Goal: Task Accomplishment & Management: Manage account settings

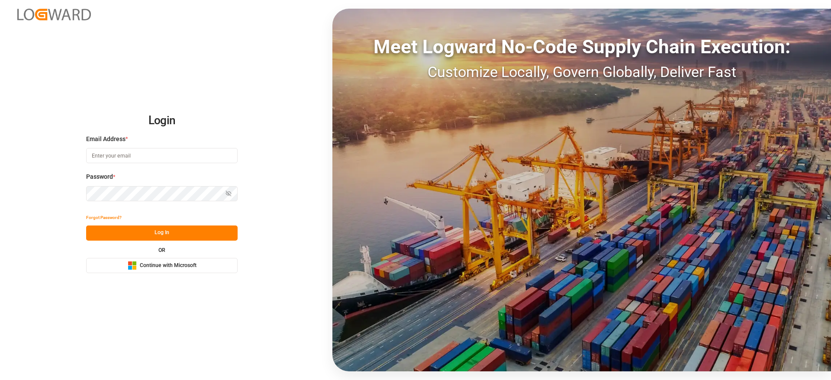
click at [206, 262] on button "Microsoft Logo Continue with Microsoft" at bounding box center [162, 265] width 152 height 15
click at [208, 264] on button "Microsoft Logo Continue with Microsoft" at bounding box center [162, 265] width 152 height 15
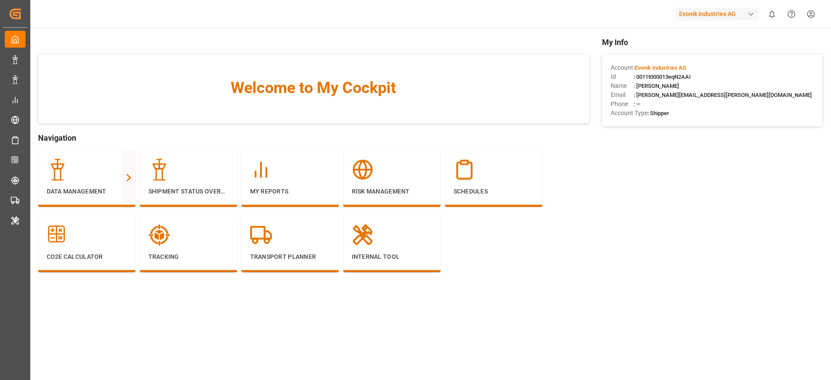
click at [721, 15] on div "Evonik Industries AG" at bounding box center [717, 14] width 83 height 13
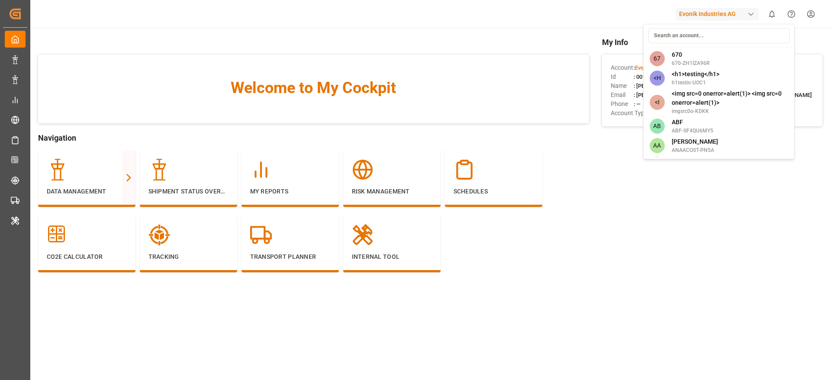
click at [712, 33] on input at bounding box center [720, 35] width 142 height 15
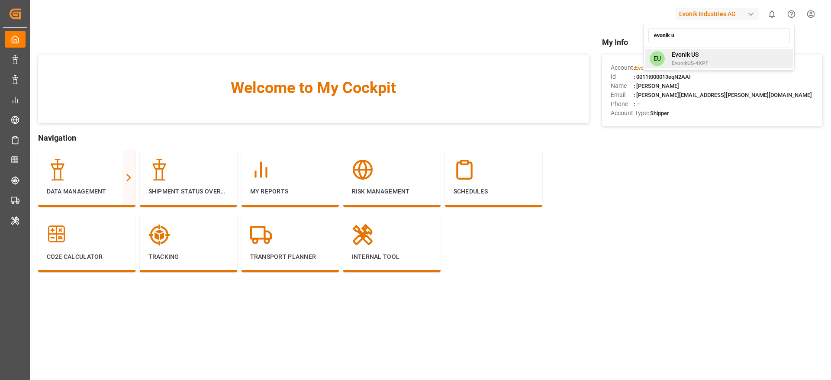
type input "evonik u"
click at [681, 58] on span "Evonik US" at bounding box center [690, 54] width 37 height 9
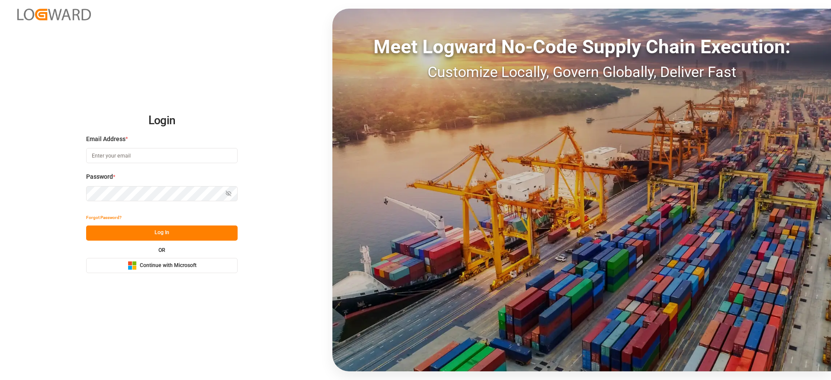
click at [203, 261] on button "Microsoft Logo Continue with Microsoft" at bounding box center [162, 265] width 152 height 15
click at [172, 258] on button "Microsoft Logo Continue with Microsoft" at bounding box center [162, 265] width 152 height 15
click at [179, 264] on span "Continue with Microsoft" at bounding box center [168, 266] width 57 height 8
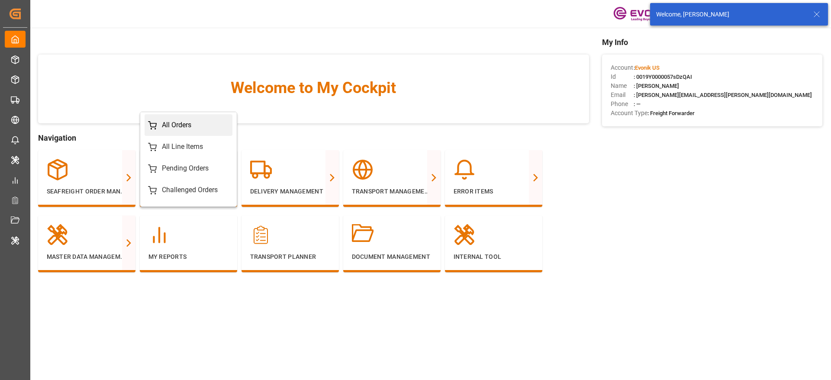
click at [169, 125] on div "All Orders" at bounding box center [176, 125] width 29 height 10
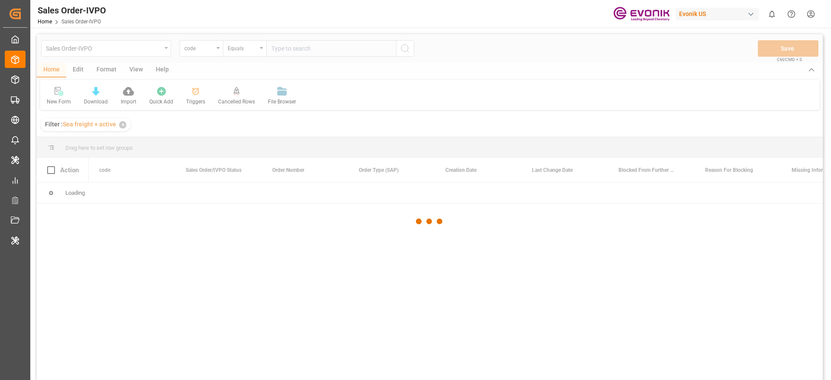
click at [164, 49] on div at bounding box center [430, 221] width 786 height 375
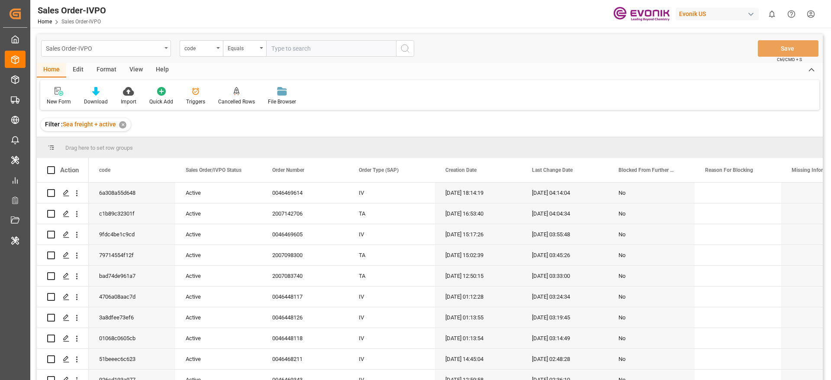
click at [121, 44] on div "Sales Order-IVPO" at bounding box center [104, 47] width 116 height 11
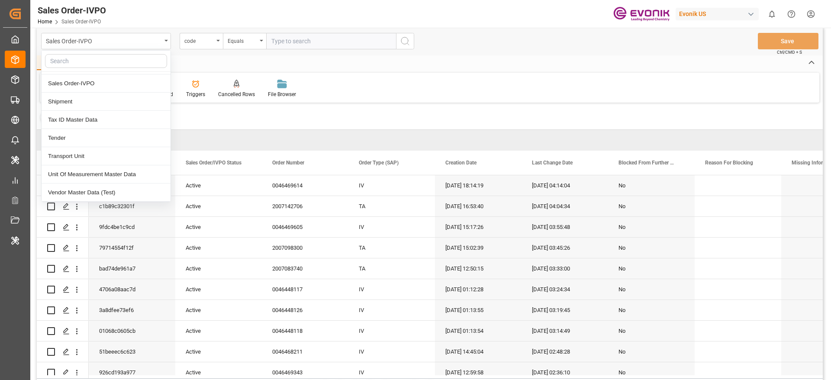
scroll to position [10, 0]
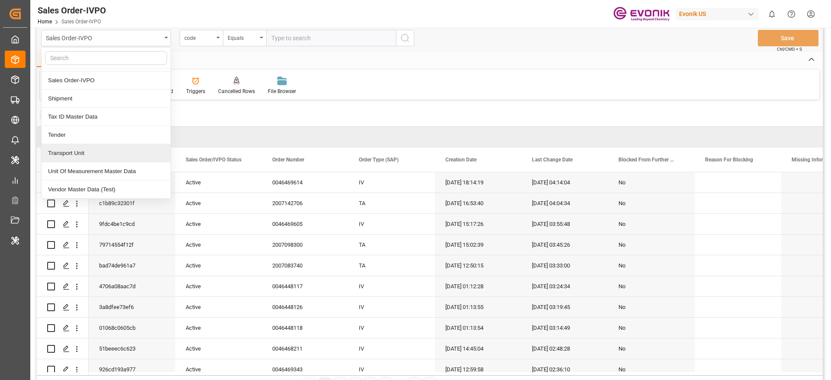
click at [126, 154] on div "Transport Unit" at bounding box center [106, 153] width 129 height 18
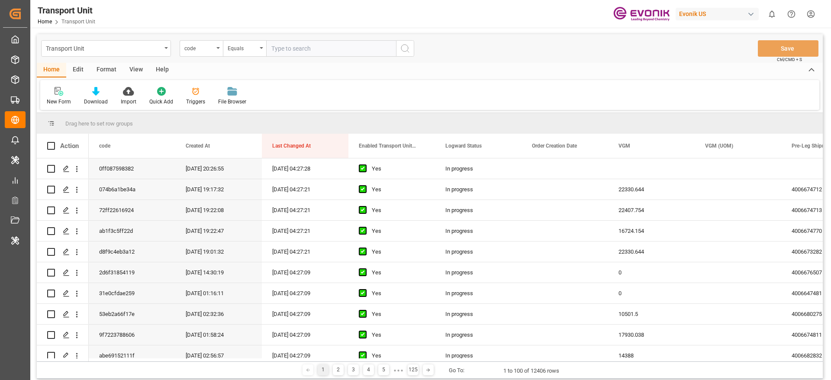
click at [111, 68] on div "Format" at bounding box center [106, 70] width 33 height 15
click at [52, 90] on div at bounding box center [60, 91] width 26 height 9
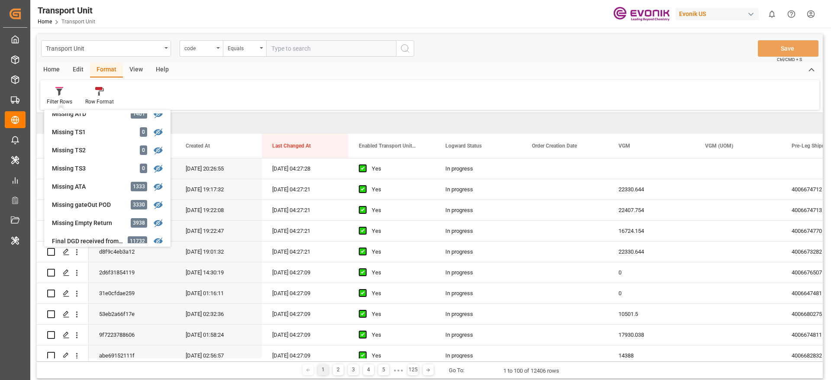
scroll to position [173, 0]
click at [114, 186] on div "Missing ATA" at bounding box center [90, 186] width 76 height 9
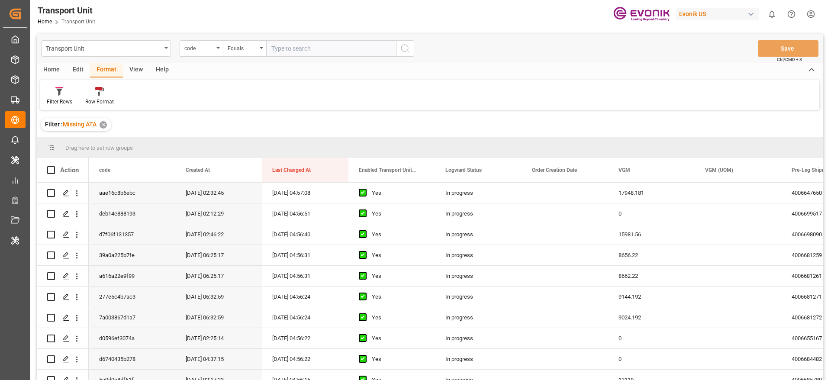
click at [128, 70] on div "View" at bounding box center [136, 70] width 26 height 15
click at [68, 93] on div "Default" at bounding box center [55, 96] width 30 height 19
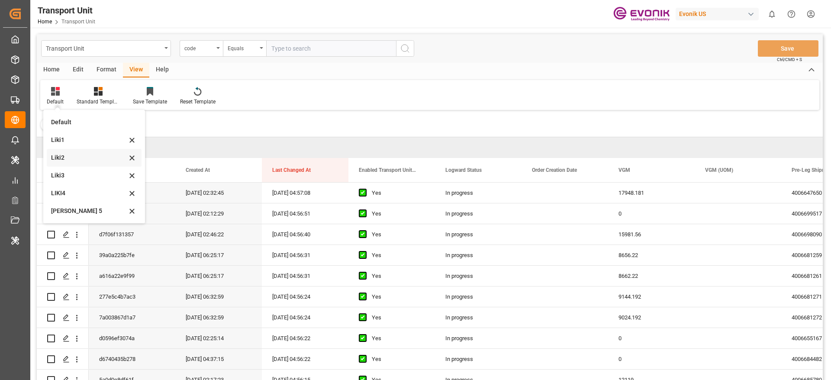
click at [76, 161] on div "Liki2" at bounding box center [89, 157] width 76 height 9
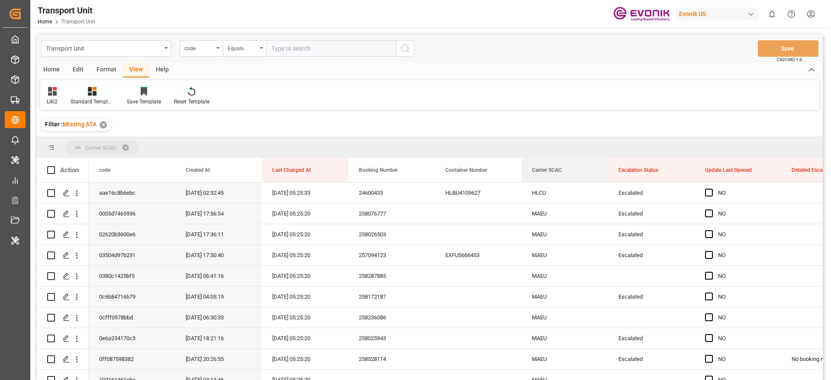
drag, startPoint x: 553, startPoint y: 162, endPoint x: 562, endPoint y: 142, distance: 22.5
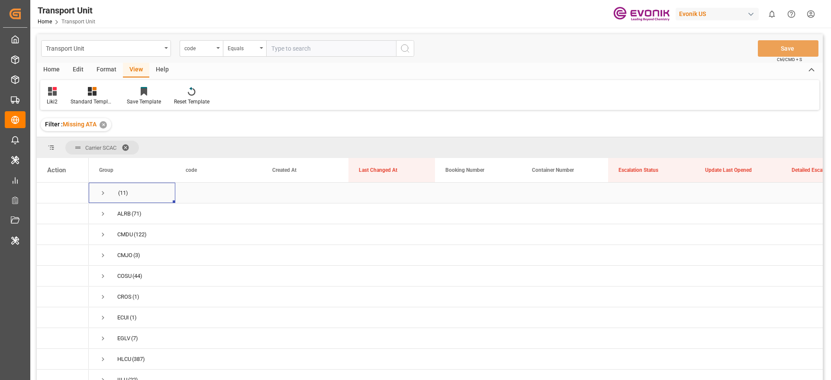
click at [103, 191] on span "Press SPACE to select this row." at bounding box center [103, 193] width 8 height 8
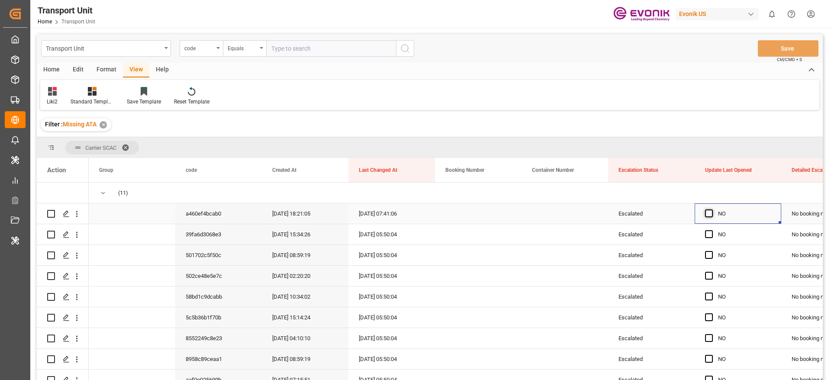
click at [707, 214] on span "Press SPACE to select this row." at bounding box center [709, 214] width 8 height 8
click at [712, 210] on input "Press SPACE to select this row." at bounding box center [712, 210] width 0 height 0
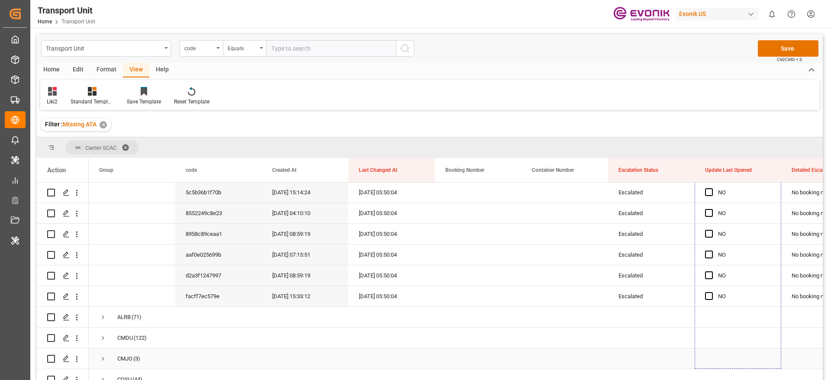
scroll to position [130, 0]
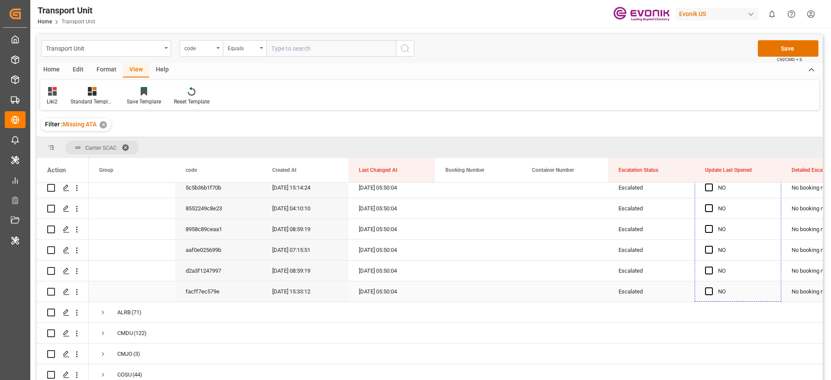
drag, startPoint x: 779, startPoint y: 223, endPoint x: 731, endPoint y: 296, distance: 87.9
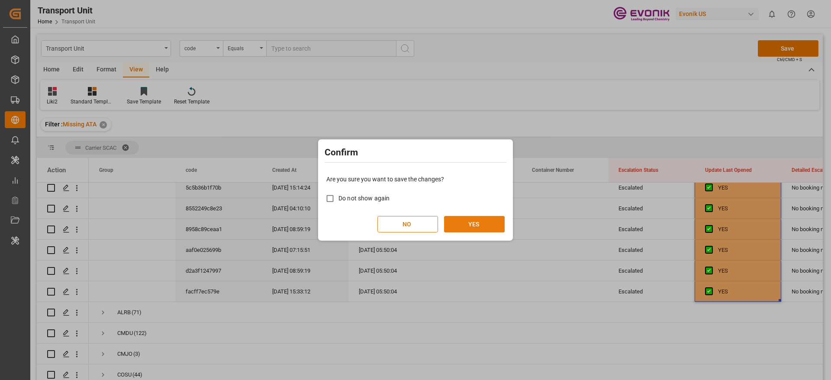
click at [495, 223] on button "YES" at bounding box center [474, 224] width 61 height 16
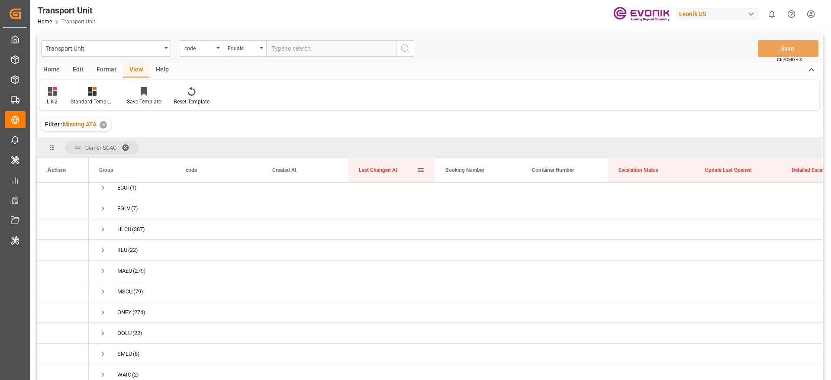
scroll to position [0, 0]
click at [108, 194] on span "(11)" at bounding box center [132, 192] width 66 height 19
click at [107, 195] on span "Press SPACE to select this row." at bounding box center [103, 193] width 8 height 8
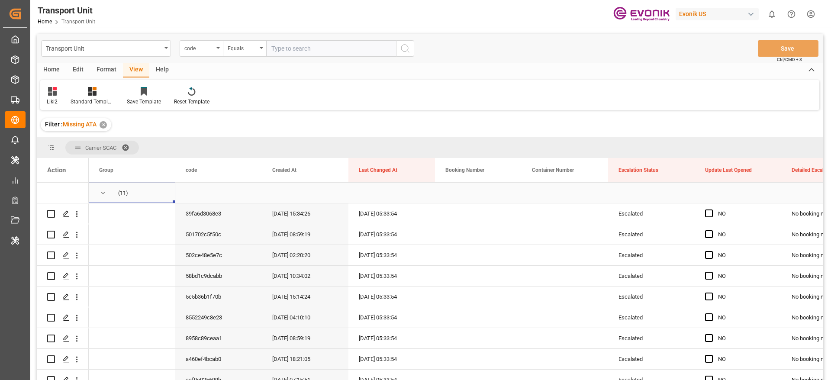
click at [106, 193] on span "Press SPACE to select this row." at bounding box center [103, 193] width 8 height 8
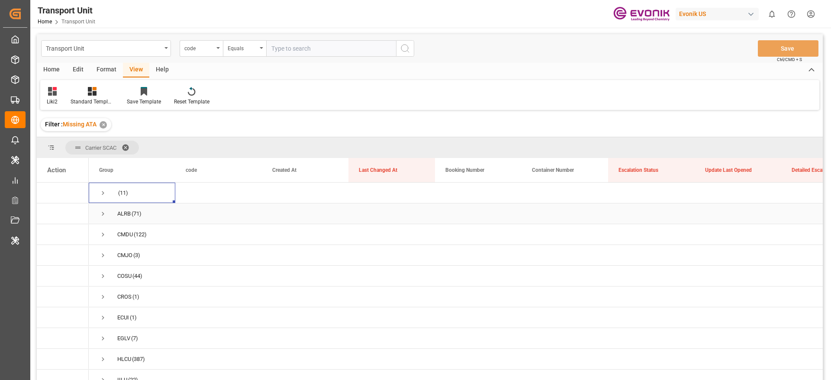
click at [103, 219] on span "Press SPACE to select this row." at bounding box center [103, 214] width 8 height 20
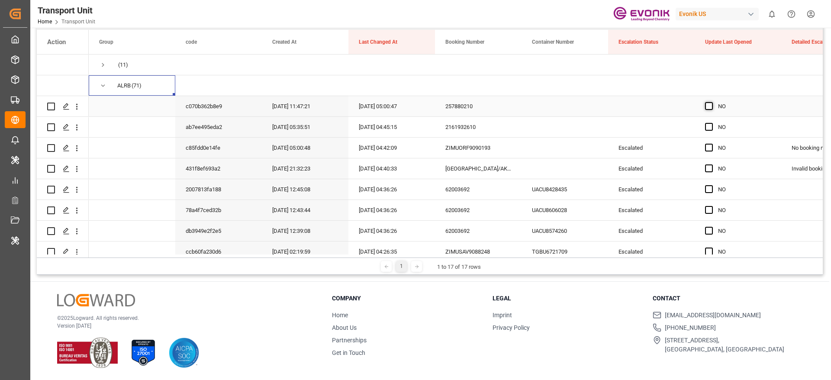
click at [713, 109] on span "Press SPACE to select this row." at bounding box center [709, 106] width 8 height 8
click at [712, 102] on input "Press SPACE to select this row." at bounding box center [712, 102] width 0 height 0
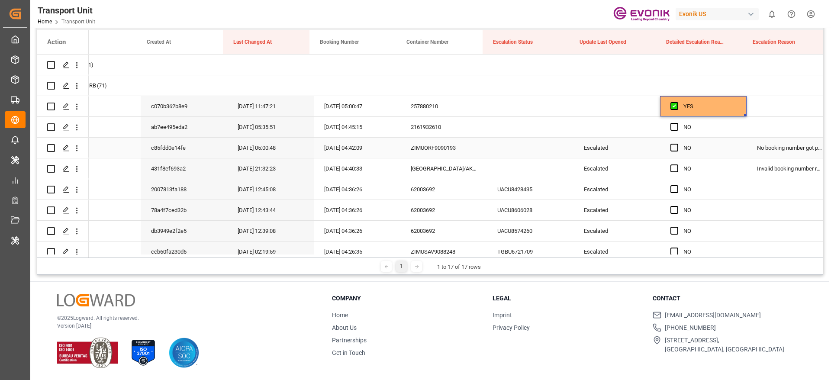
scroll to position [0, 158]
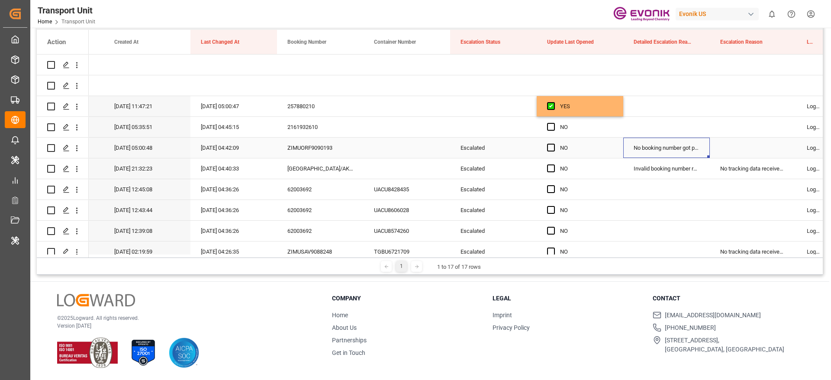
click at [652, 153] on div "No booking number got provided by customer/forwarder" at bounding box center [666, 148] width 87 height 20
click at [602, 110] on div "YES" at bounding box center [586, 107] width 53 height 20
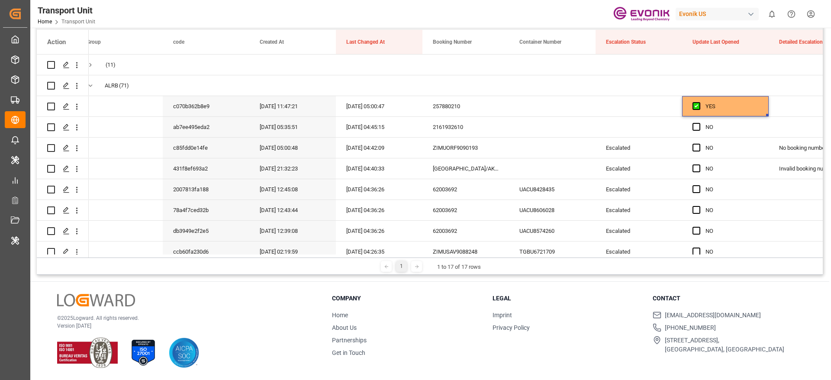
scroll to position [0, 13]
click at [89, 87] on span "Press SPACE to select this row." at bounding box center [91, 86] width 8 height 8
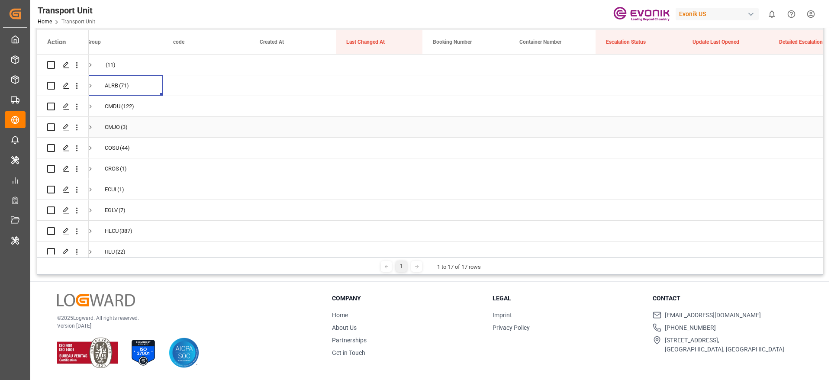
click at [92, 126] on span "Press SPACE to select this row." at bounding box center [91, 127] width 8 height 8
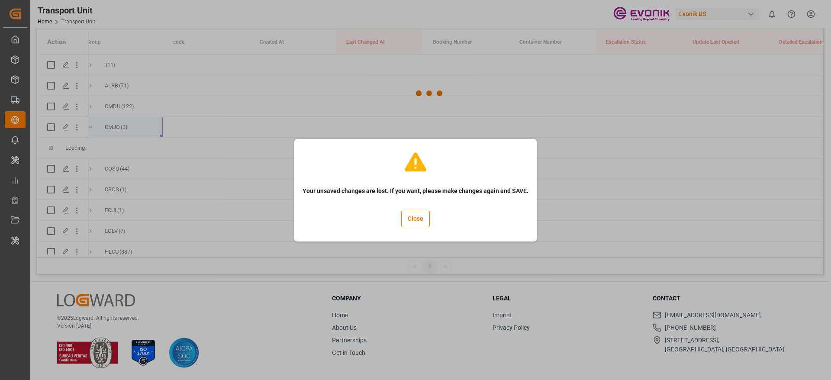
click at [393, 219] on div "Your unsaved changes are lost. If you want, please make changes again and SAVE.…" at bounding box center [416, 190] width 238 height 98
click at [403, 218] on button "Close" at bounding box center [415, 219] width 29 height 16
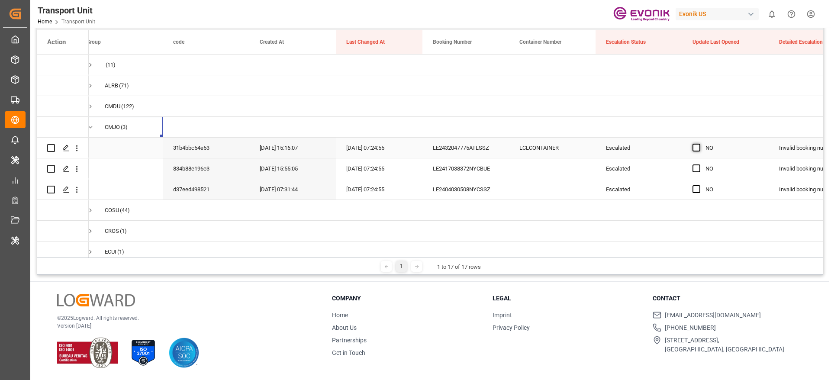
click at [697, 149] on span "Press SPACE to select this row." at bounding box center [697, 148] width 8 height 8
click at [699, 144] on input "Press SPACE to select this row." at bounding box center [699, 144] width 0 height 0
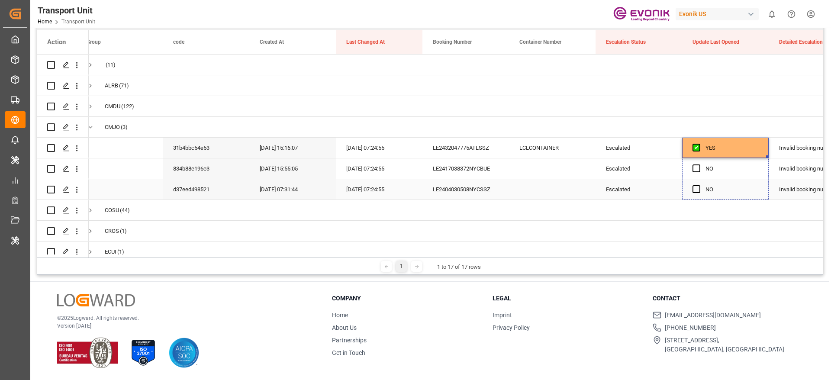
drag, startPoint x: 767, startPoint y: 157, endPoint x: 760, endPoint y: 193, distance: 37.0
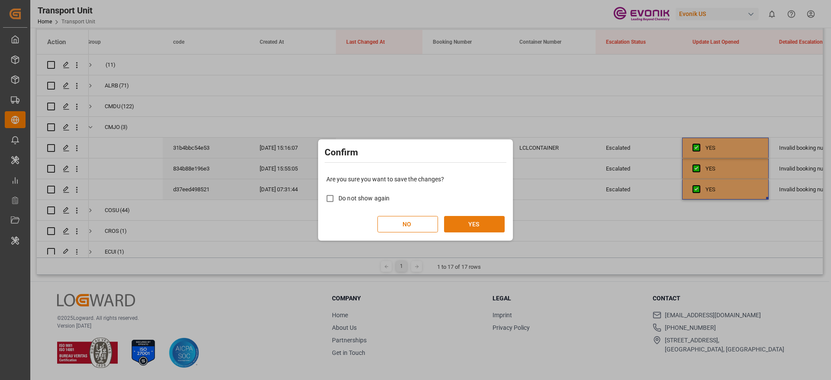
click at [482, 224] on button "YES" at bounding box center [474, 224] width 61 height 16
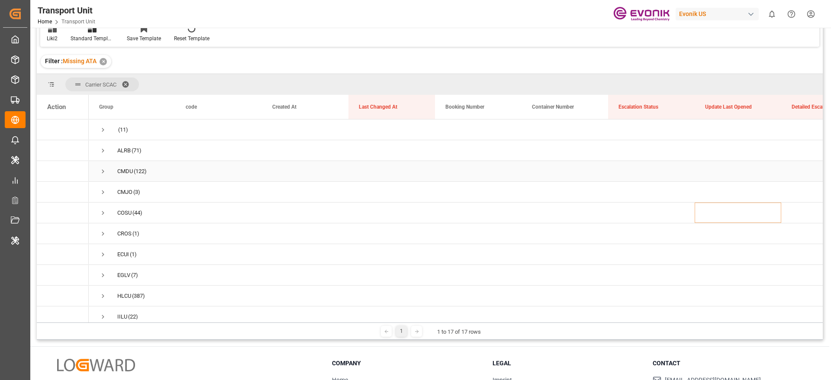
scroll to position [65, 0]
click at [109, 172] on span "CROS (1)" at bounding box center [132, 168] width 66 height 19
click at [104, 172] on span "Press SPACE to select this row." at bounding box center [103, 169] width 8 height 8
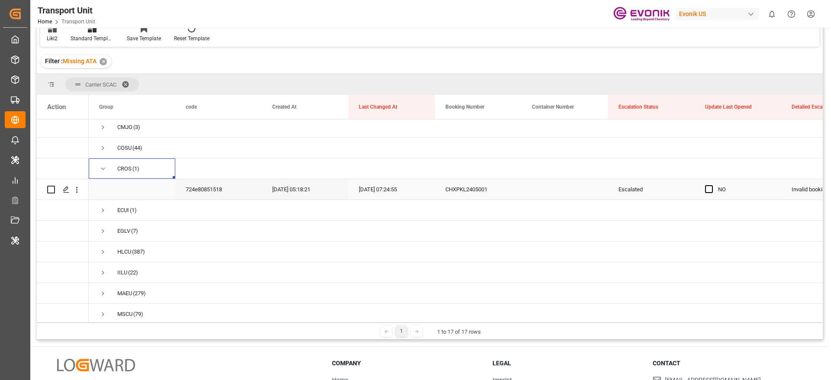
click at [713, 190] on div "Press SPACE to select this row." at bounding box center [711, 190] width 13 height 20
click at [708, 189] on span "Press SPACE to select this row." at bounding box center [709, 189] width 8 height 8
click at [712, 185] on input "Press SPACE to select this row." at bounding box center [712, 185] width 0 height 0
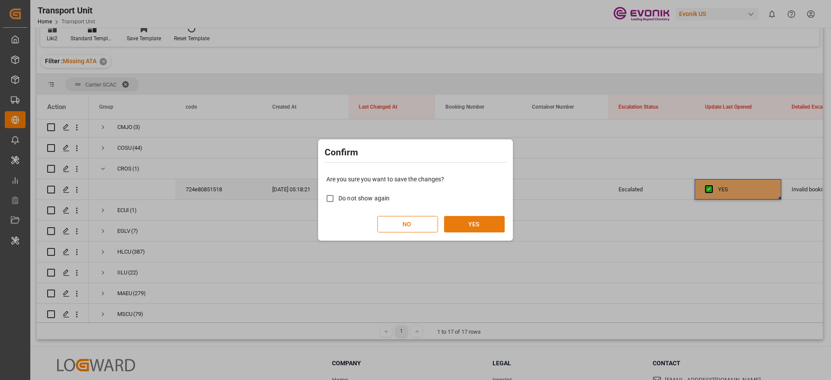
click at [471, 219] on button "YES" at bounding box center [474, 224] width 61 height 16
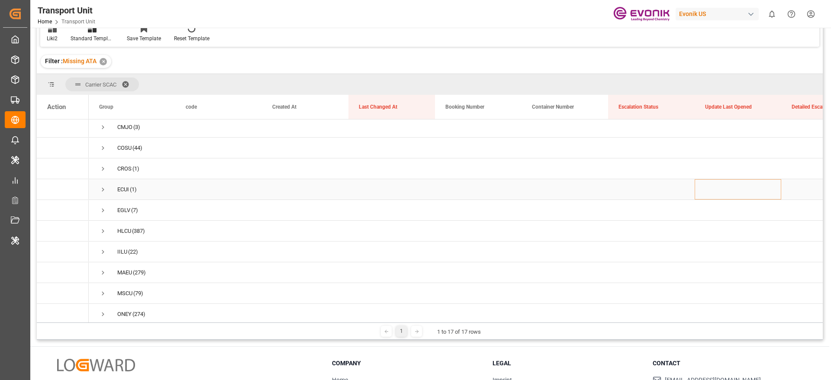
click at [100, 191] on span "Press SPACE to select this row." at bounding box center [103, 190] width 8 height 8
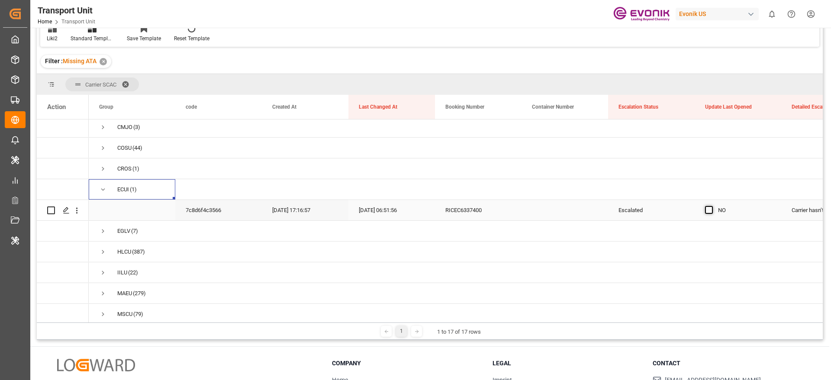
click at [712, 211] on span "Press SPACE to select this row." at bounding box center [709, 210] width 8 height 8
click at [712, 206] on input "Press SPACE to select this row." at bounding box center [712, 206] width 0 height 0
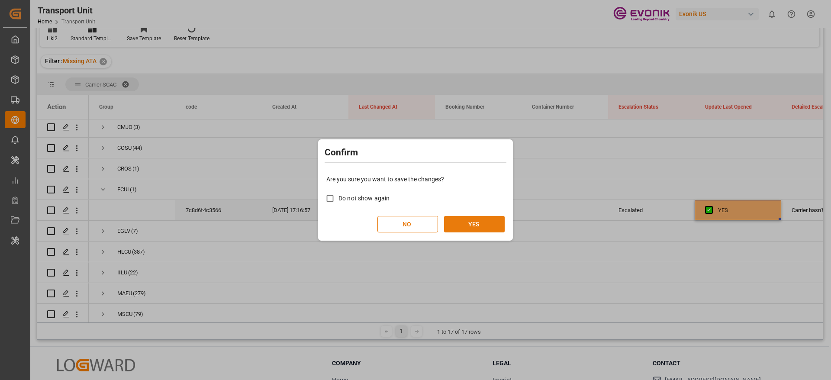
click at [462, 219] on button "YES" at bounding box center [474, 224] width 61 height 16
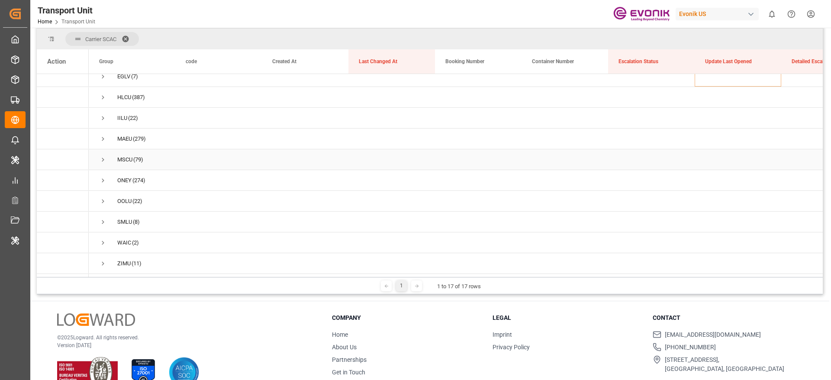
scroll to position [128, 0]
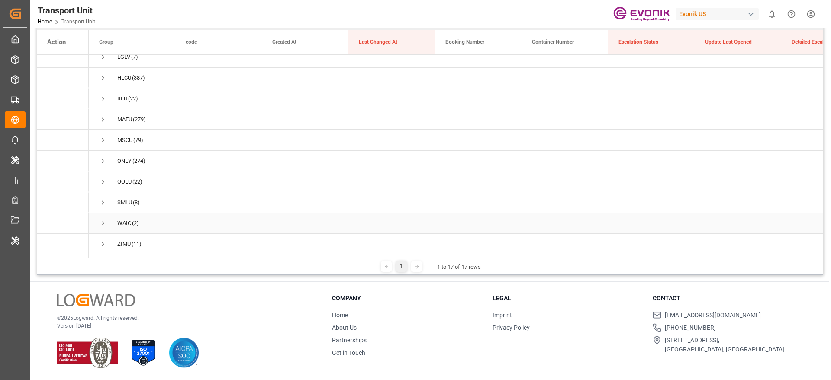
click at [100, 223] on span "Press SPACE to select this row." at bounding box center [103, 223] width 8 height 8
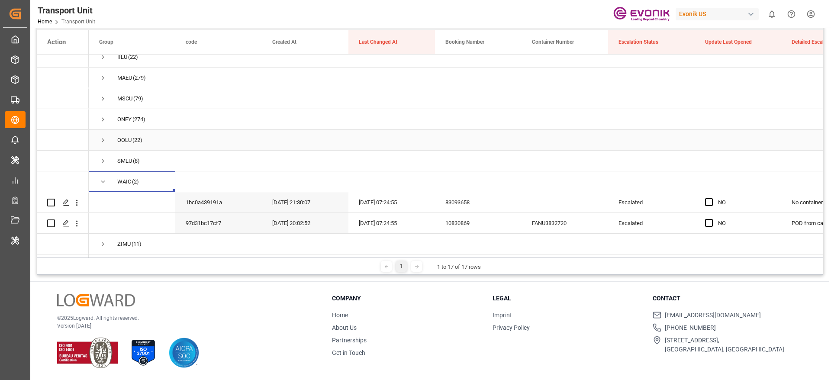
scroll to position [198, 0]
click at [709, 199] on span "Press SPACE to select this row." at bounding box center [709, 202] width 8 height 8
click at [712, 198] on input "Press SPACE to select this row." at bounding box center [712, 198] width 0 height 0
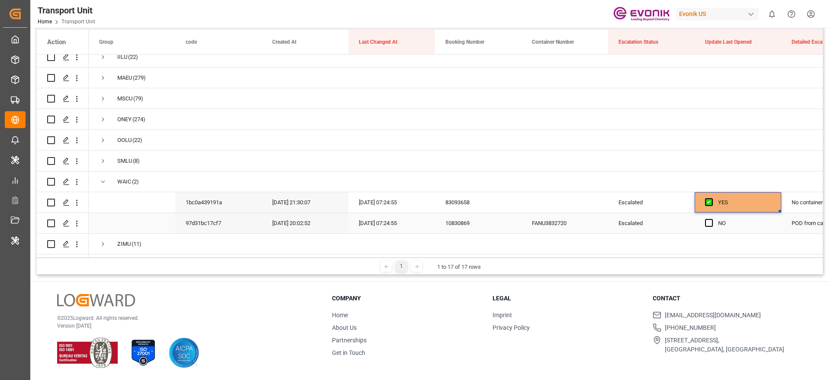
click at [711, 214] on div "Press SPACE to select this row." at bounding box center [711, 223] width 13 height 20
click at [710, 223] on span "Press SPACE to select this row." at bounding box center [709, 223] width 8 height 8
click at [712, 219] on input "Press SPACE to select this row." at bounding box center [712, 219] width 0 height 0
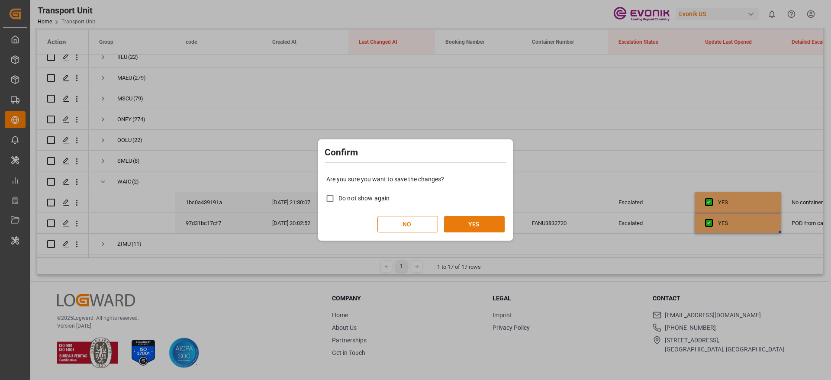
click at [487, 230] on button "YES" at bounding box center [474, 224] width 61 height 16
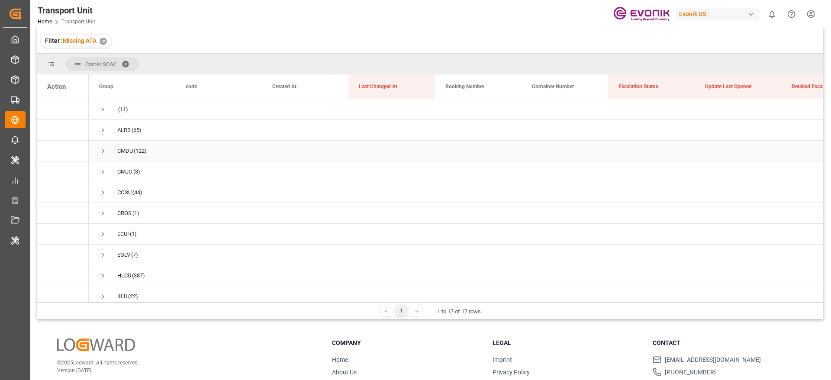
scroll to position [63, 0]
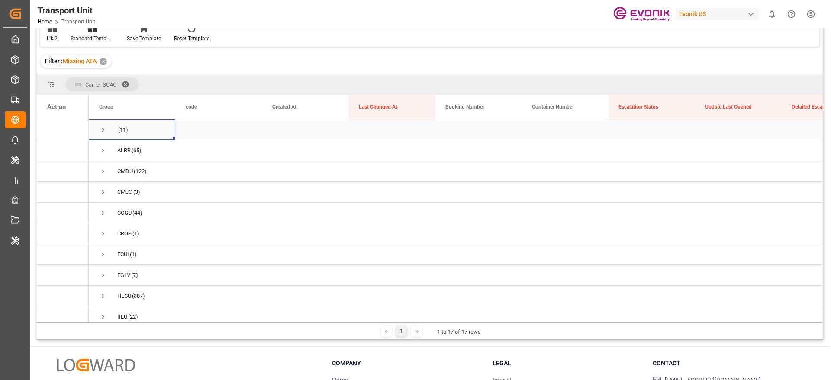
click at [106, 132] on span "Press SPACE to select this row." at bounding box center [103, 130] width 8 height 8
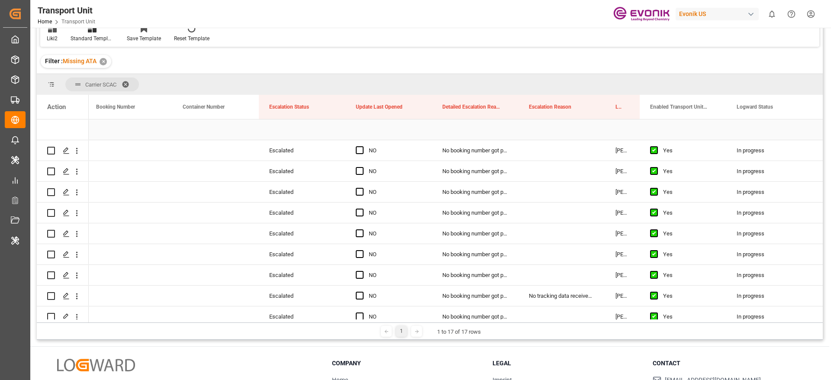
scroll to position [0, 349]
drag, startPoint x: 626, startPoint y: 102, endPoint x: 630, endPoint y: 81, distance: 20.6
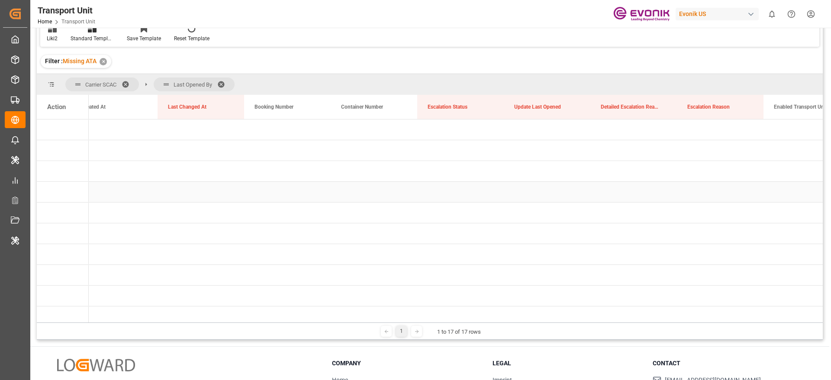
scroll to position [0, 67]
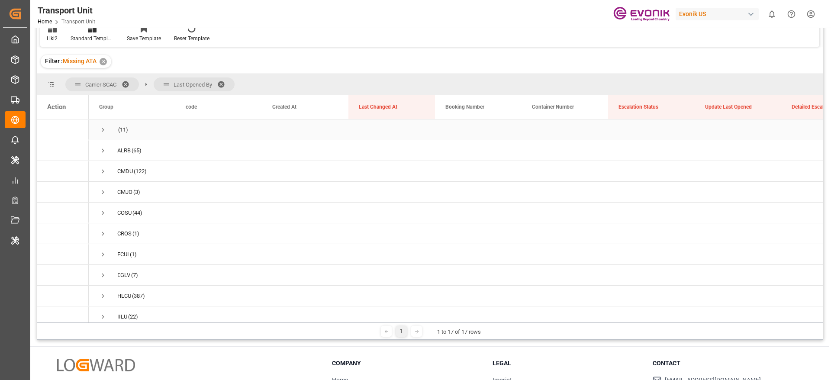
click at [102, 130] on span "Press SPACE to select this row." at bounding box center [103, 130] width 8 height 8
click at [101, 172] on span "Press SPACE to select this row." at bounding box center [103, 172] width 8 height 8
click at [107, 213] on span "CMDU (122)" at bounding box center [132, 212] width 66 height 19
click at [100, 215] on span "Press SPACE to select this row." at bounding box center [103, 213] width 8 height 8
click at [104, 211] on span "Press SPACE to select this row." at bounding box center [103, 211] width 8 height 8
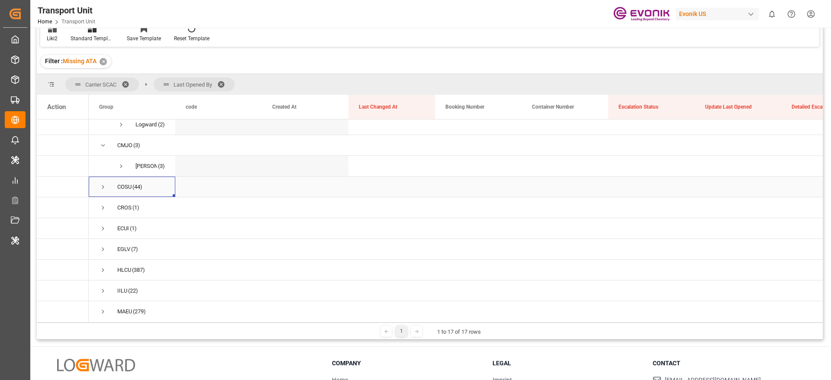
click at [103, 187] on span "Press SPACE to select this row." at bounding box center [103, 187] width 8 height 8
click at [106, 166] on span "Press SPACE to select this row." at bounding box center [103, 164] width 8 height 8
click at [106, 207] on span "Press SPACE to select this row." at bounding box center [103, 205] width 8 height 8
click at [102, 183] on span "Press SPACE to select this row." at bounding box center [103, 182] width 8 height 8
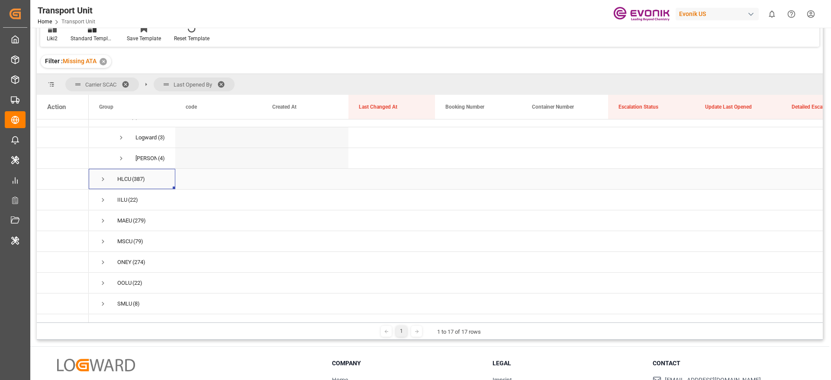
click at [98, 181] on div "HLCU (387)" at bounding box center [132, 179] width 87 height 20
click at [100, 175] on span "Press SPACE to select this row." at bounding box center [103, 179] width 8 height 8
click at [104, 174] on span "Press SPACE to select this row." at bounding box center [103, 177] width 8 height 8
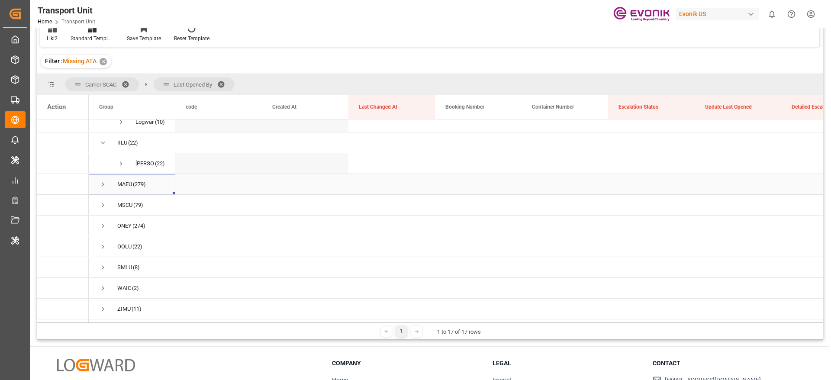
click at [103, 182] on span "Press SPACE to select this row." at bounding box center [103, 185] width 8 height 8
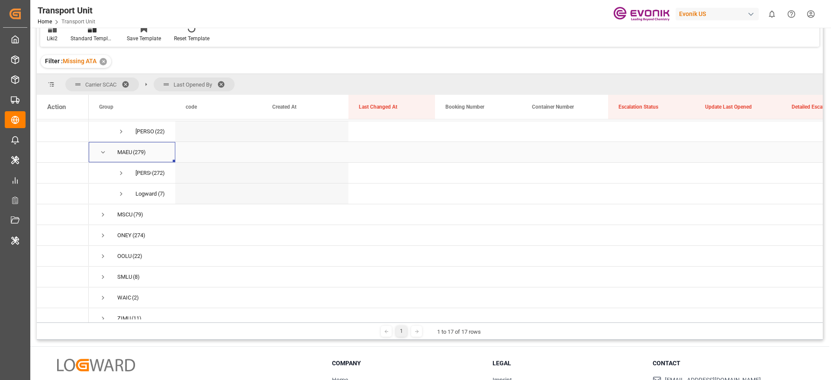
scroll to position [468, 0]
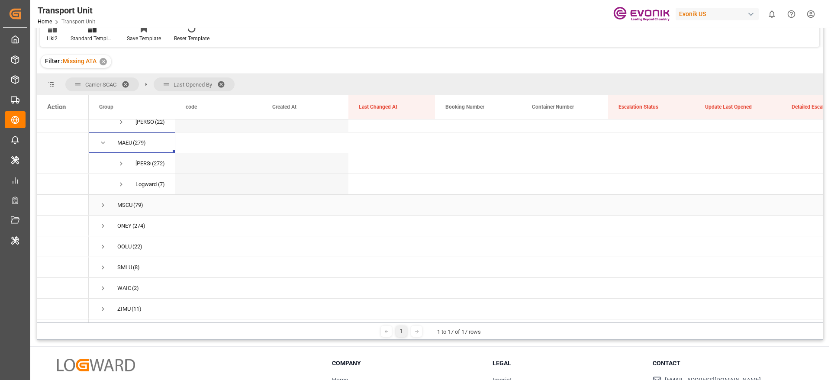
click at [104, 202] on span "Press SPACE to select this row." at bounding box center [103, 205] width 8 height 8
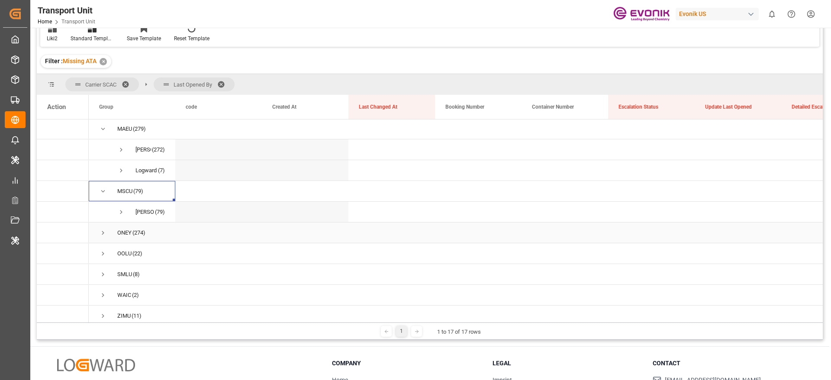
scroll to position [489, 0]
click at [105, 227] on span "Press SPACE to select this row." at bounding box center [103, 226] width 8 height 20
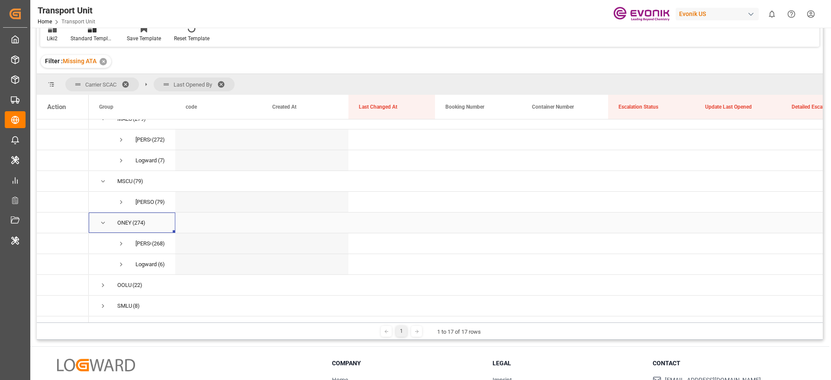
scroll to position [530, 0]
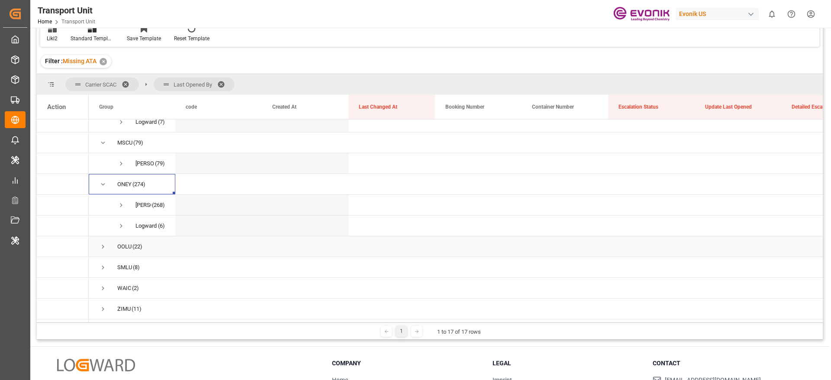
click at [102, 243] on span "Press SPACE to select this row." at bounding box center [103, 247] width 8 height 8
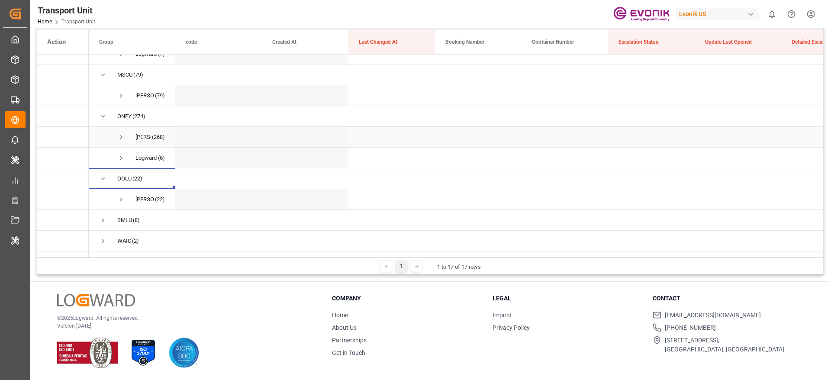
scroll to position [551, 0]
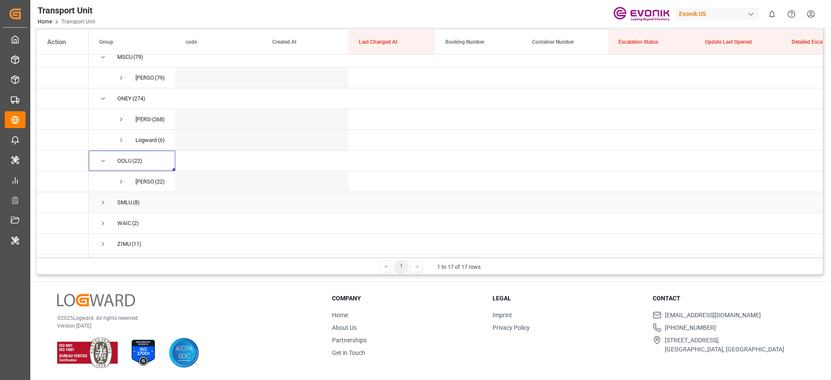
click at [106, 199] on span "Press SPACE to select this row." at bounding box center [103, 203] width 8 height 8
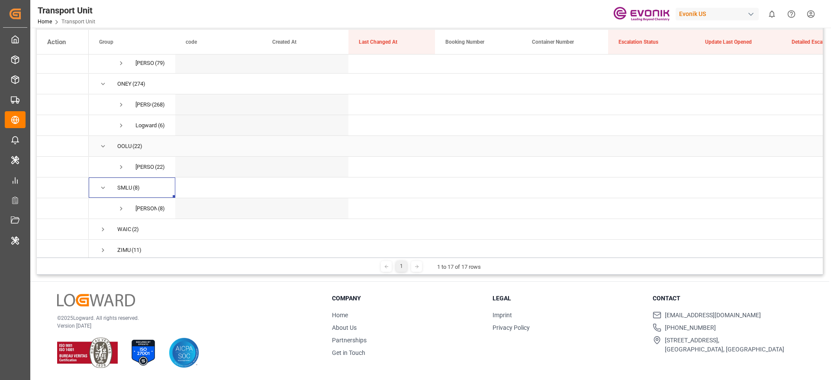
scroll to position [572, 0]
click at [102, 219] on span "Press SPACE to select this row." at bounding box center [103, 223] width 8 height 8
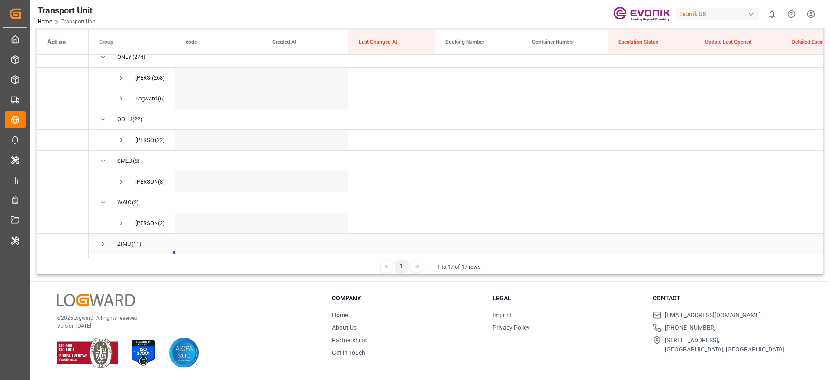
click at [99, 246] on span "Press SPACE to select this row." at bounding box center [103, 244] width 8 height 20
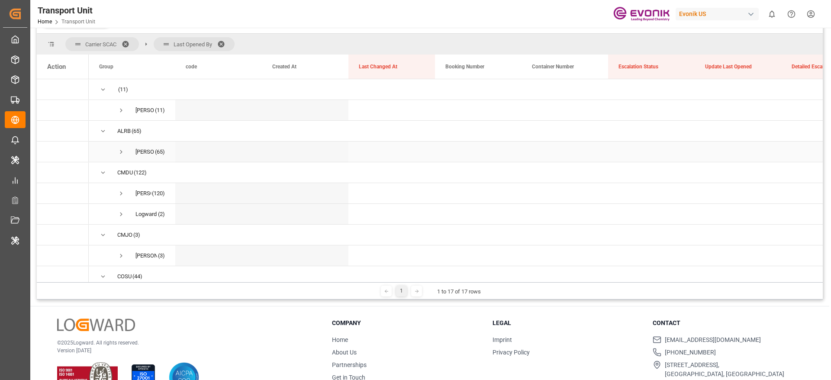
scroll to position [0, 0]
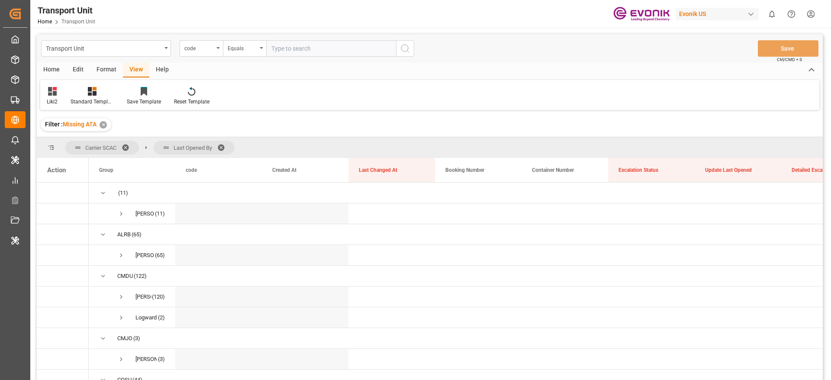
click at [225, 145] on span at bounding box center [224, 148] width 14 height 8
click at [98, 192] on div "(11)" at bounding box center [132, 193] width 87 height 20
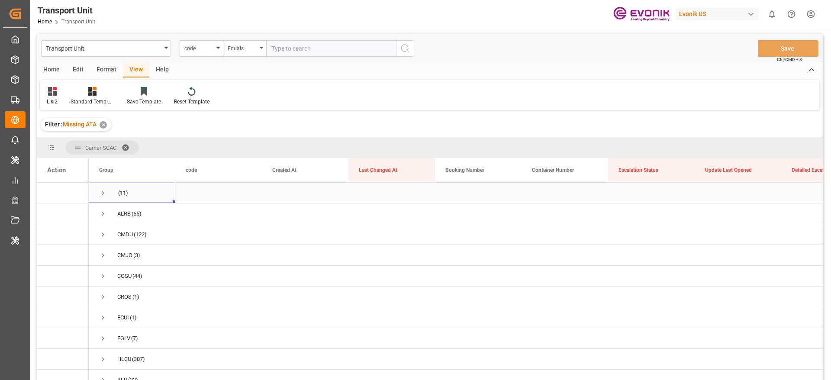
click at [105, 194] on span "Press SPACE to select this row." at bounding box center [103, 193] width 8 height 8
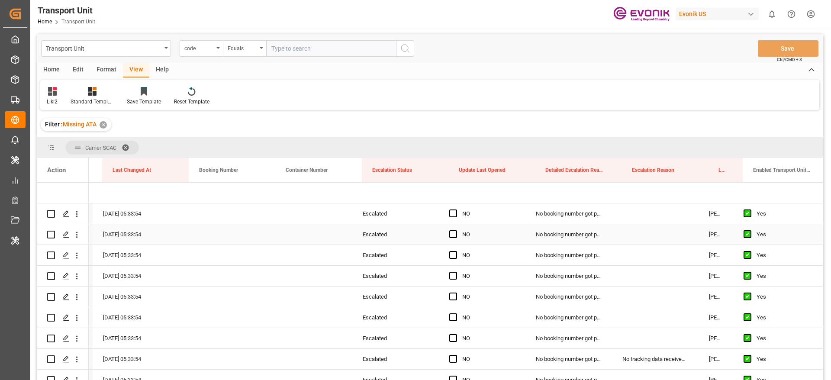
scroll to position [0, 235]
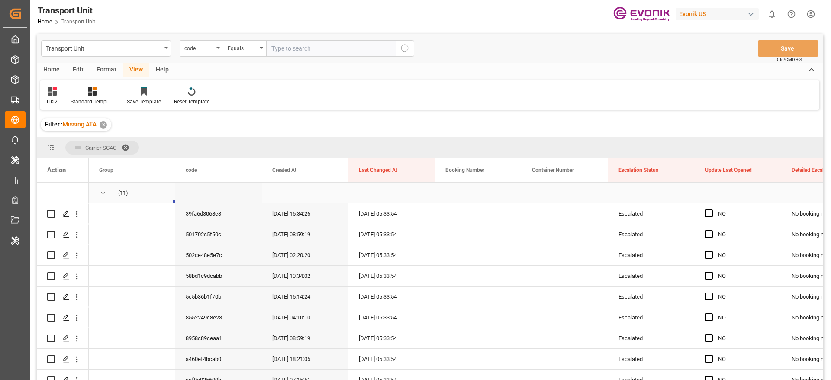
click at [102, 192] on span "Press SPACE to select this row." at bounding box center [103, 193] width 8 height 8
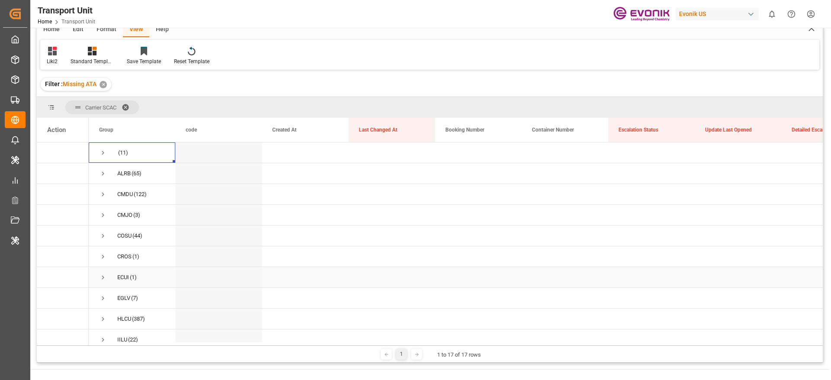
scroll to position [0, 0]
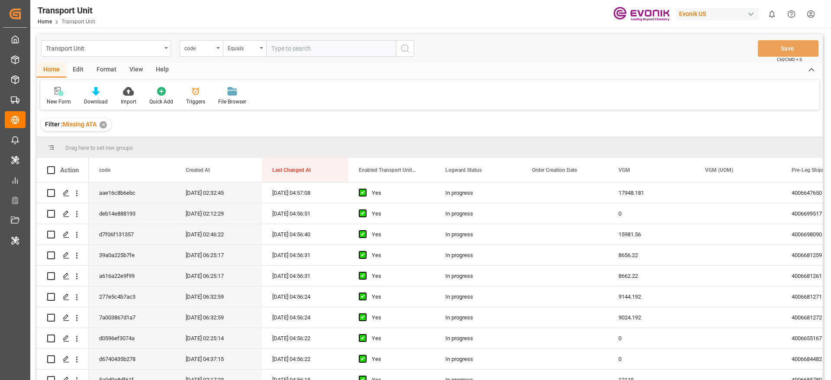
click at [130, 63] on div "View" at bounding box center [136, 70] width 26 height 15
click at [45, 97] on div "Default" at bounding box center [55, 96] width 30 height 19
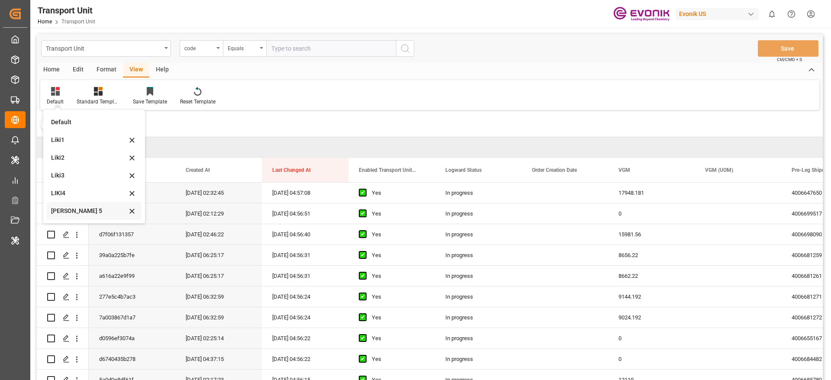
click at [86, 207] on div "[PERSON_NAME] 5" at bounding box center [89, 211] width 76 height 9
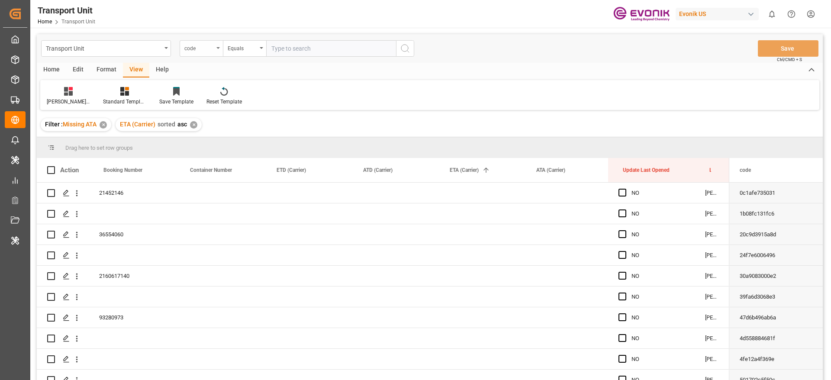
click at [205, 50] on div "code" at bounding box center [198, 47] width 29 height 10
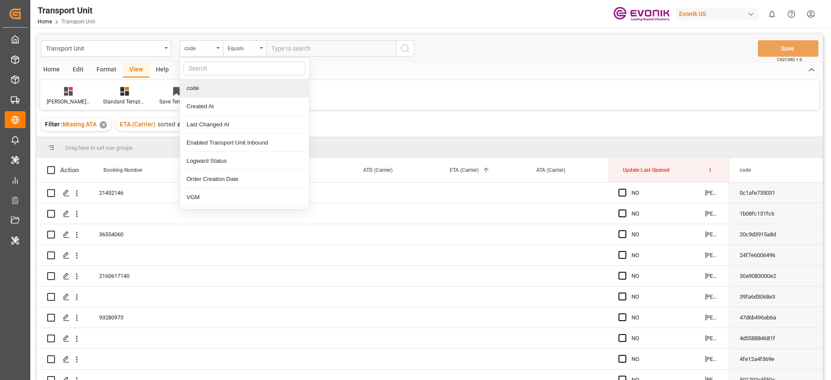
click at [207, 69] on input "text" at bounding box center [245, 68] width 122 height 14
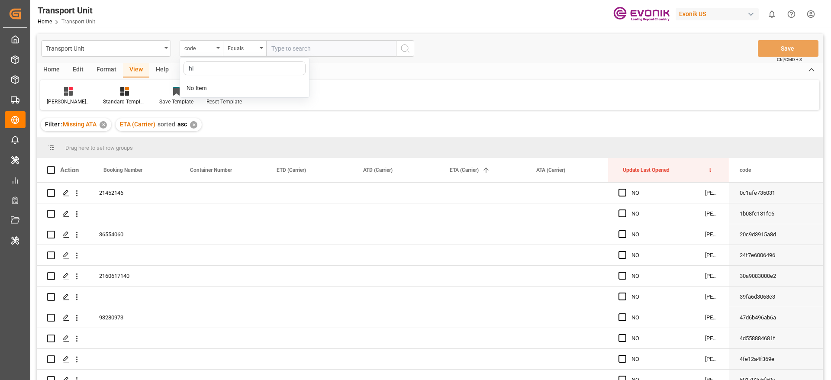
type input "h"
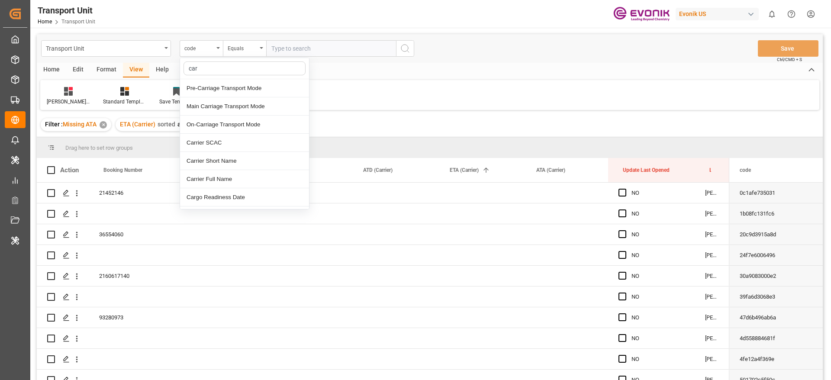
type input "carr"
click at [219, 144] on div "Carrier SCAC" at bounding box center [244, 143] width 129 height 18
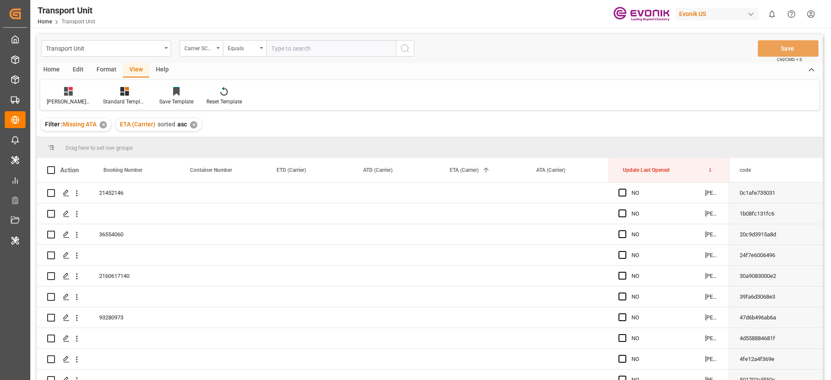
click at [318, 52] on input "text" at bounding box center [331, 48] width 130 height 16
type input "hlcu"
click at [623, 194] on span "Press SPACE to select this row." at bounding box center [623, 193] width 8 height 8
click at [625, 189] on input "Press SPACE to select this row." at bounding box center [625, 189] width 0 height 0
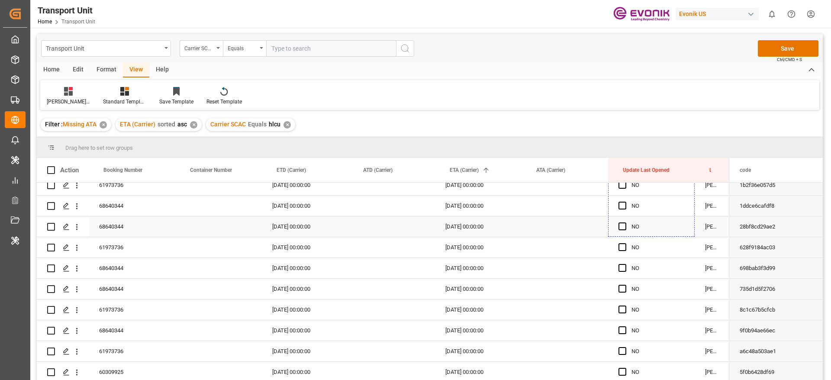
scroll to position [1881, 0]
drag, startPoint x: 693, startPoint y: 201, endPoint x: 580, endPoint y: 291, distance: 144.2
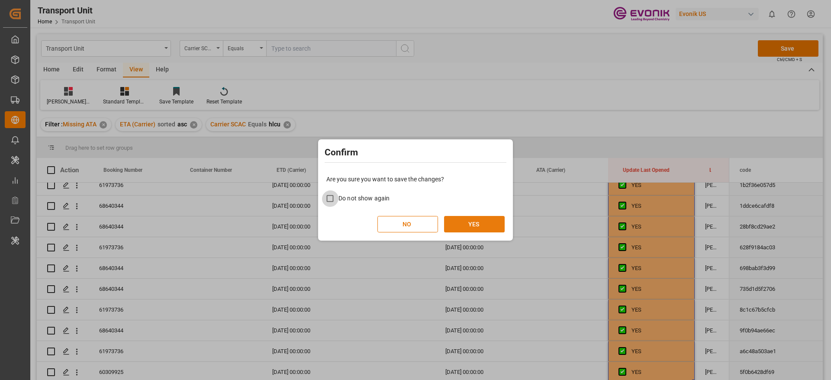
click at [476, 232] on button "YES" at bounding box center [474, 224] width 61 height 16
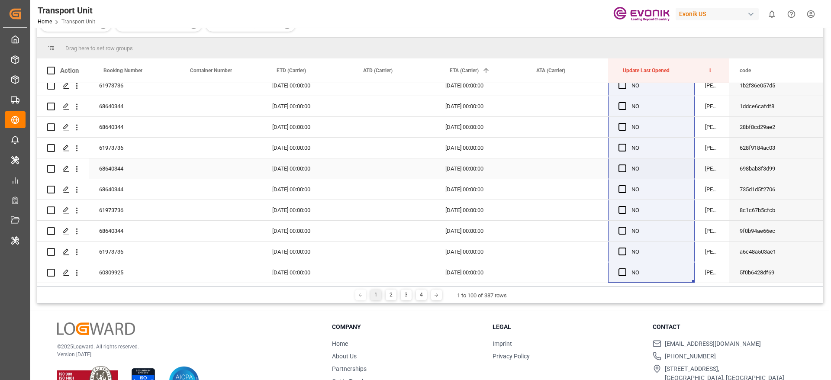
scroll to position [128, 0]
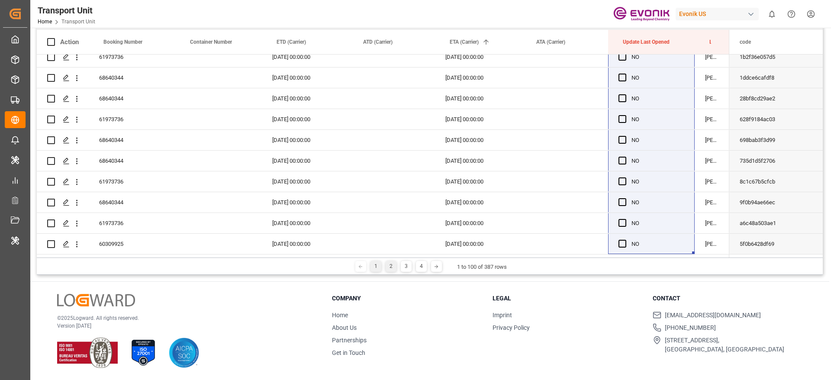
click at [395, 264] on div "2" at bounding box center [391, 266] width 11 height 11
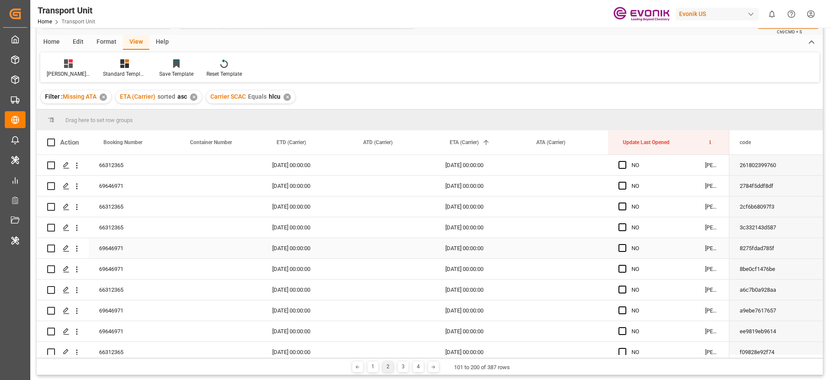
scroll to position [0, 0]
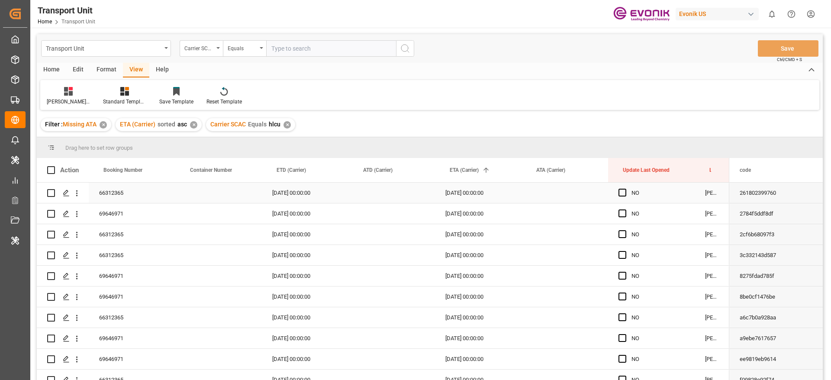
click at [623, 189] on span "Press SPACE to select this row." at bounding box center [623, 193] width 8 height 8
click at [625, 189] on input "Press SPACE to select this row." at bounding box center [625, 189] width 0 height 0
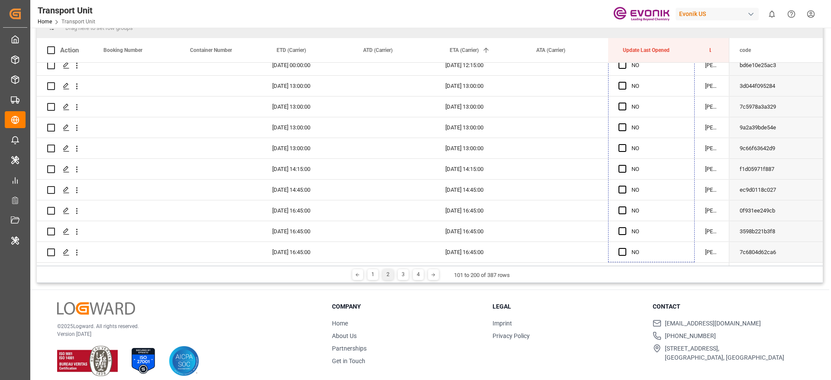
scroll to position [128, 0]
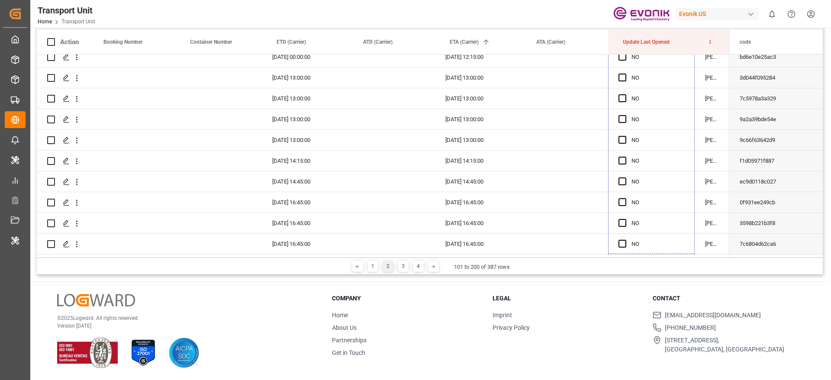
drag, startPoint x: 692, startPoint y: 202, endPoint x: 651, endPoint y: 346, distance: 149.6
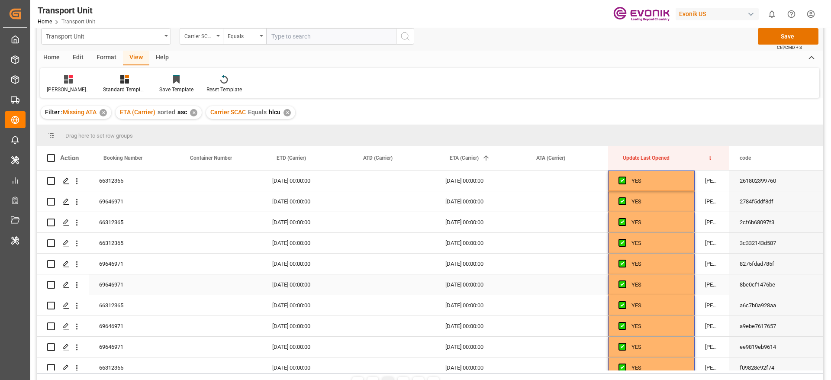
scroll to position [0, 0]
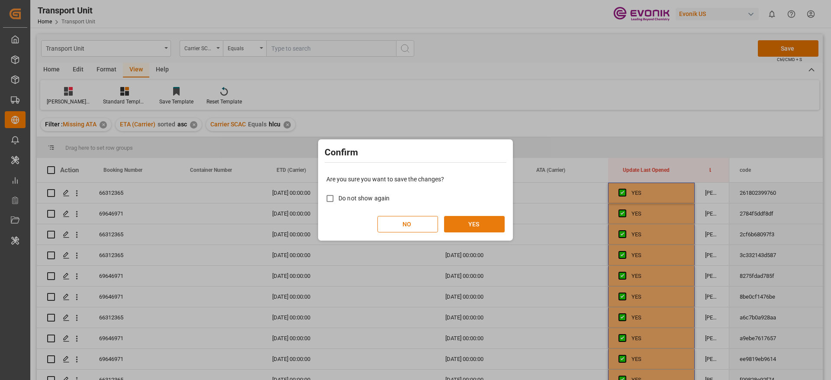
click at [478, 217] on button "YES" at bounding box center [474, 224] width 61 height 16
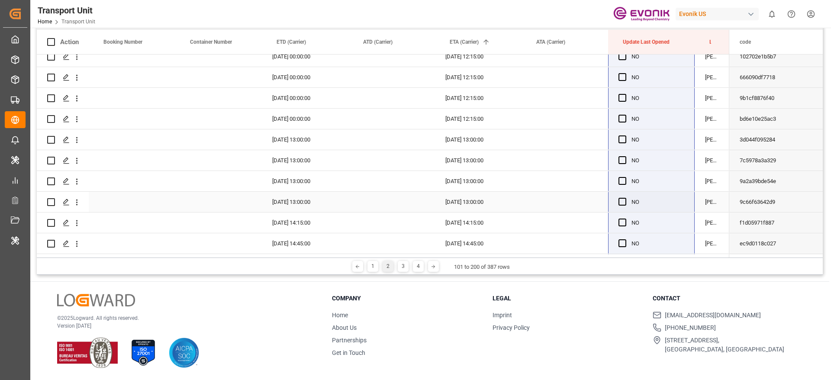
scroll to position [1881, 0]
click at [400, 265] on div "3" at bounding box center [403, 266] width 11 height 11
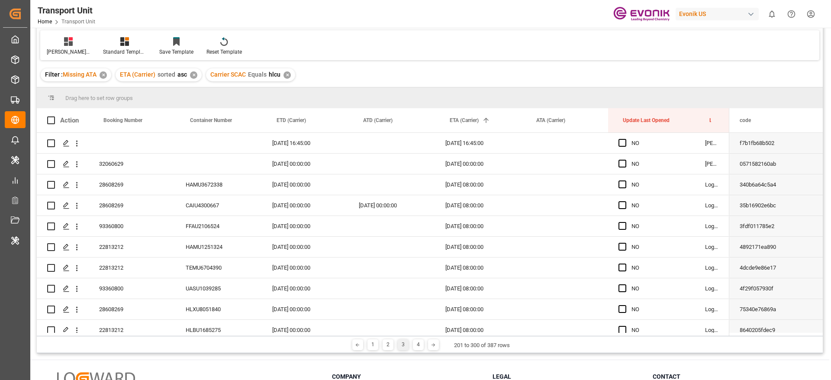
scroll to position [0, 0]
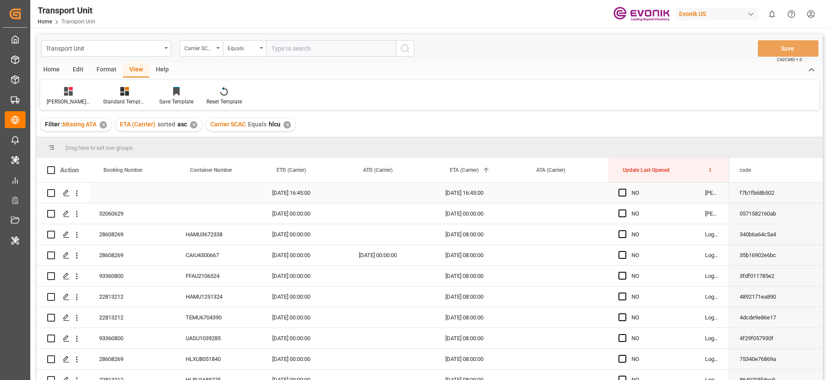
click at [626, 193] on span "Press SPACE to select this row." at bounding box center [623, 193] width 8 height 8
click at [625, 189] on input "Press SPACE to select this row." at bounding box center [625, 189] width 0 height 0
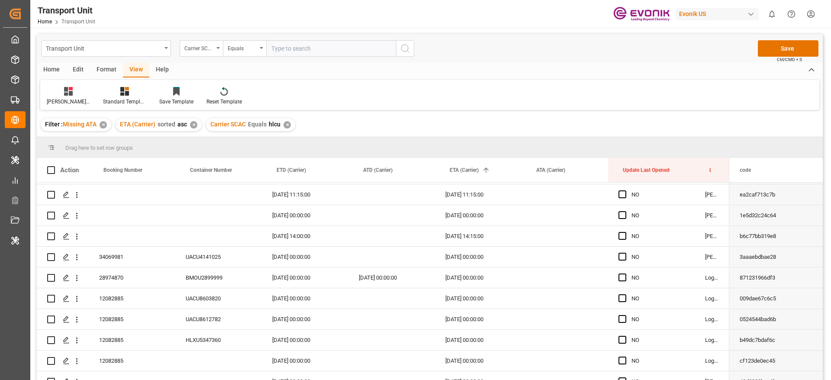
scroll to position [390, 0]
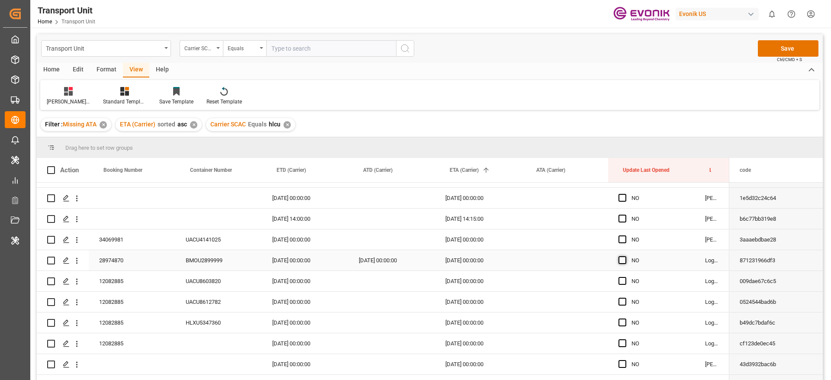
click at [622, 260] on span "Press SPACE to select this row." at bounding box center [623, 260] width 8 height 8
click at [625, 256] on input "Press SPACE to select this row." at bounding box center [625, 256] width 0 height 0
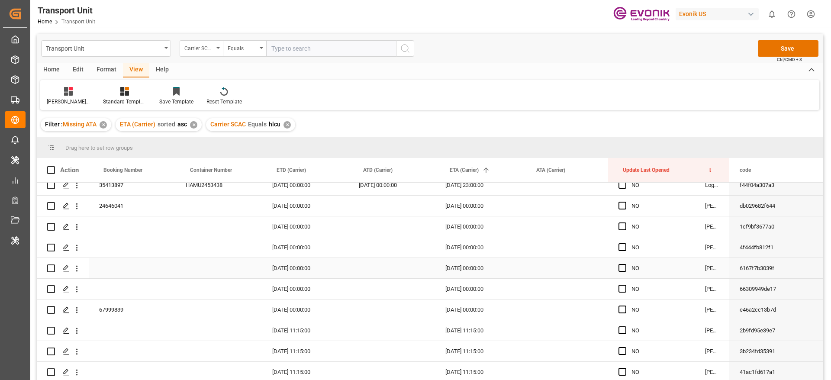
scroll to position [649, 0]
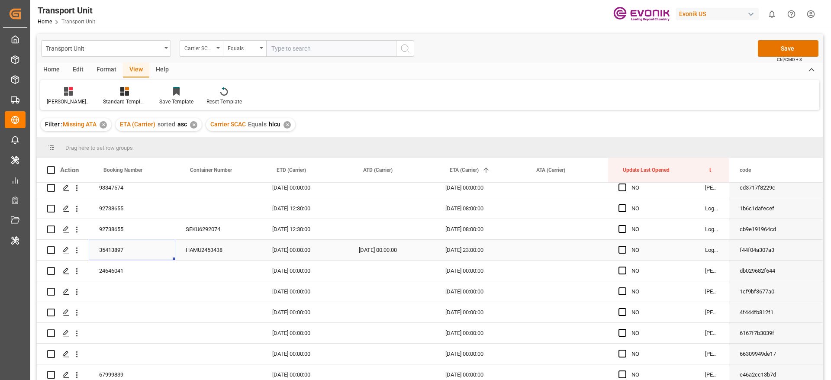
click at [124, 250] on div "35413897" at bounding box center [132, 250] width 87 height 20
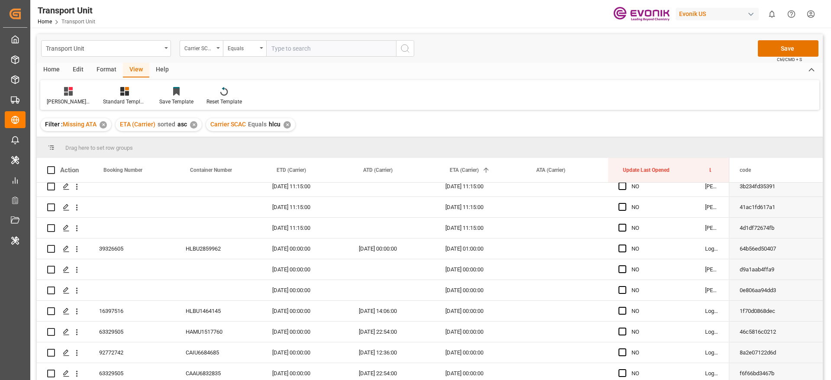
scroll to position [909, 0]
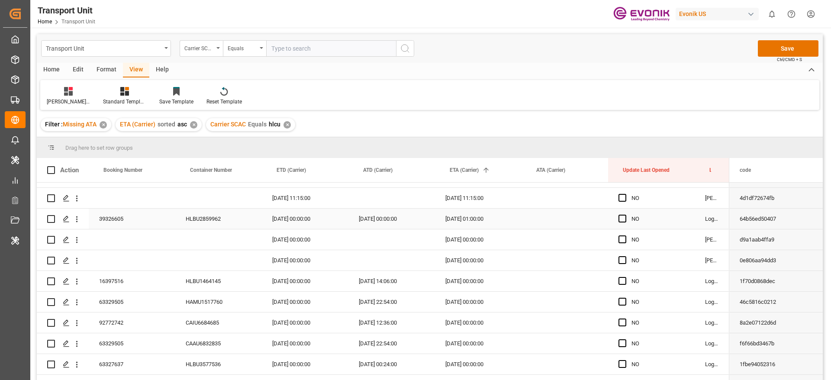
click at [113, 222] on div "39326605" at bounding box center [132, 219] width 87 height 20
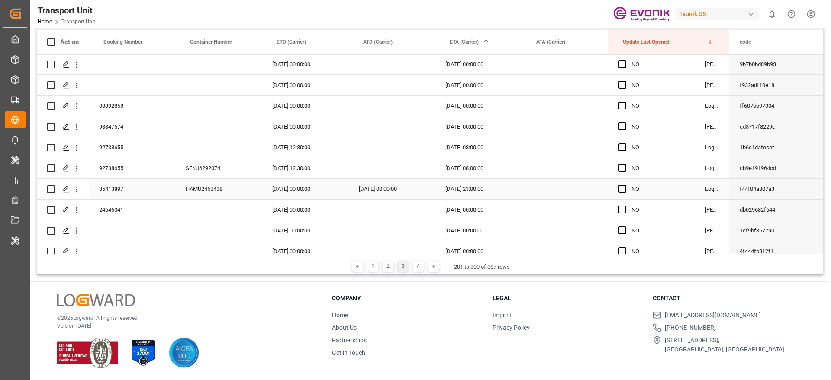
scroll to position [0, 0]
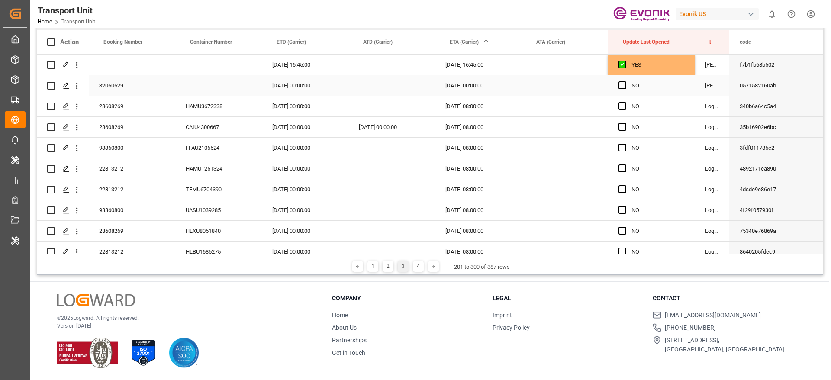
click at [668, 69] on div "YES" at bounding box center [658, 65] width 53 height 20
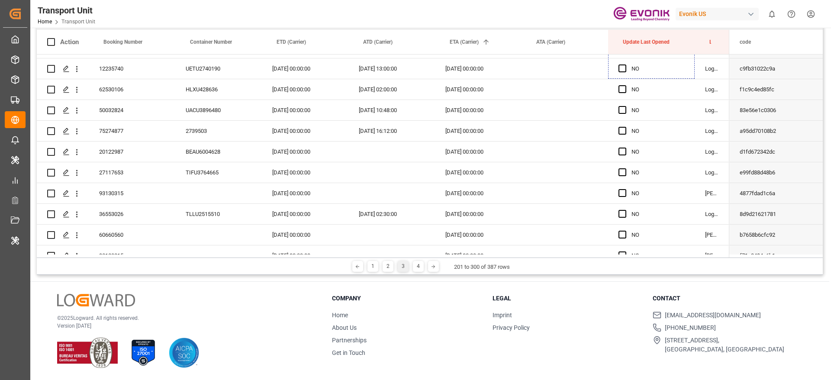
scroll to position [1881, 0]
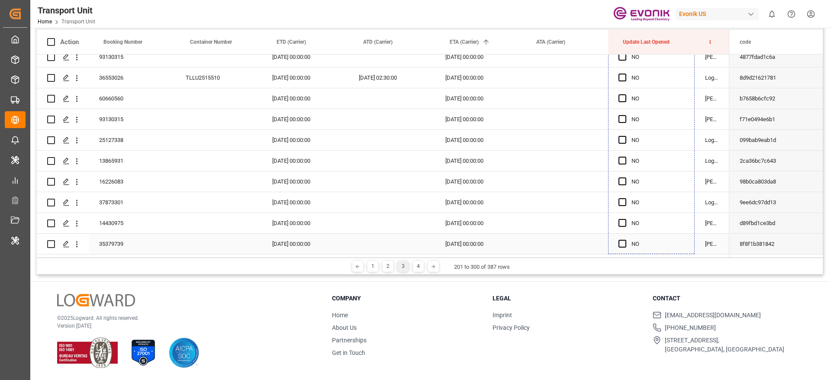
drag, startPoint x: 694, startPoint y: 74, endPoint x: 627, endPoint y: 248, distance: 186.5
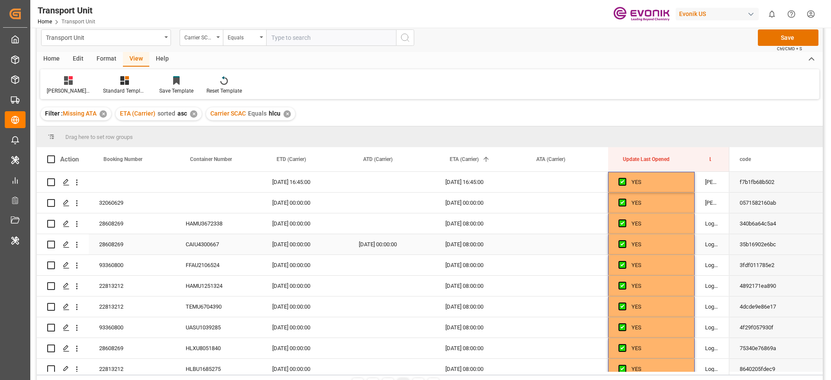
scroll to position [0, 0]
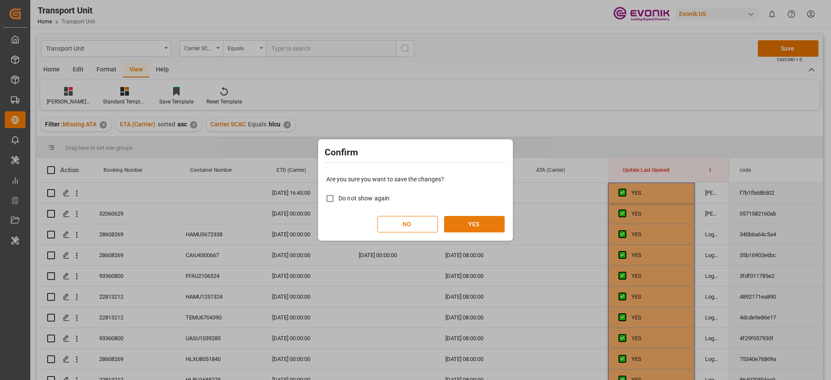
click at [483, 223] on button "YES" at bounding box center [474, 224] width 61 height 16
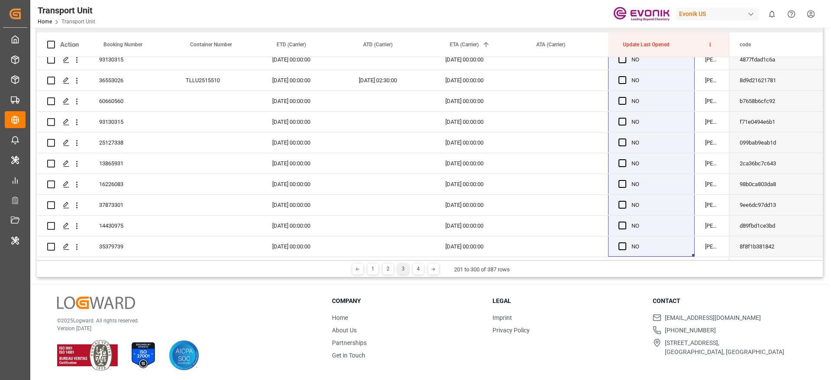
scroll to position [128, 0]
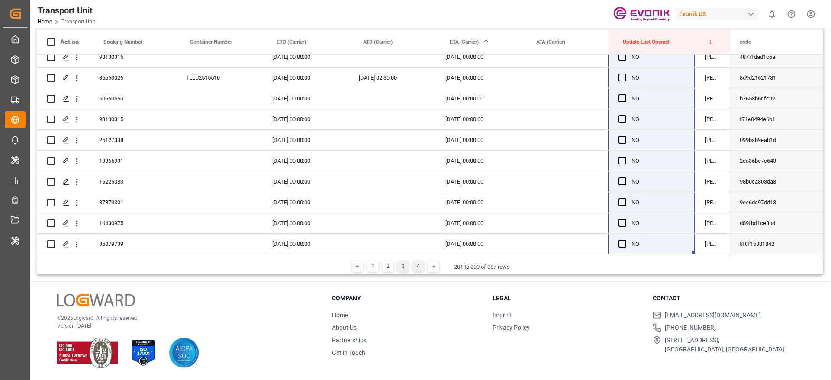
click at [416, 269] on div "4" at bounding box center [418, 266] width 11 height 11
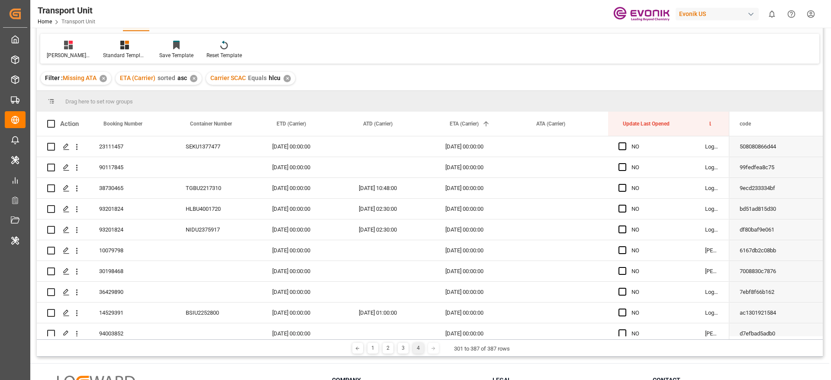
scroll to position [0, 0]
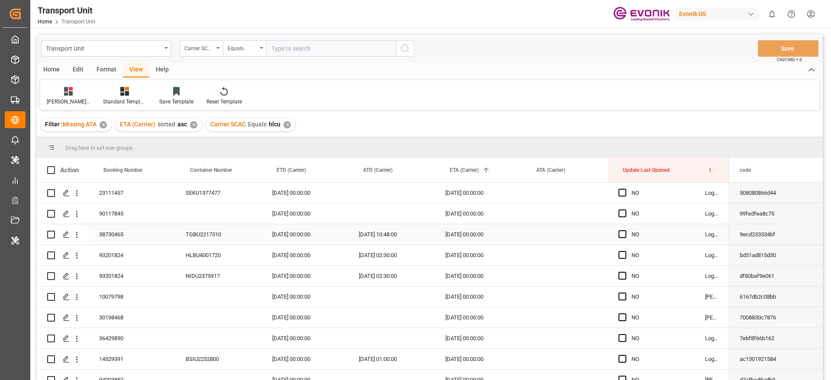
click at [129, 231] on div "38730465" at bounding box center [132, 234] width 87 height 20
click at [107, 251] on div "93201824" at bounding box center [132, 255] width 87 height 20
click at [191, 253] on div "HLBU4001720" at bounding box center [218, 255] width 87 height 20
click at [120, 255] on div "93201824" at bounding box center [132, 255] width 87 height 20
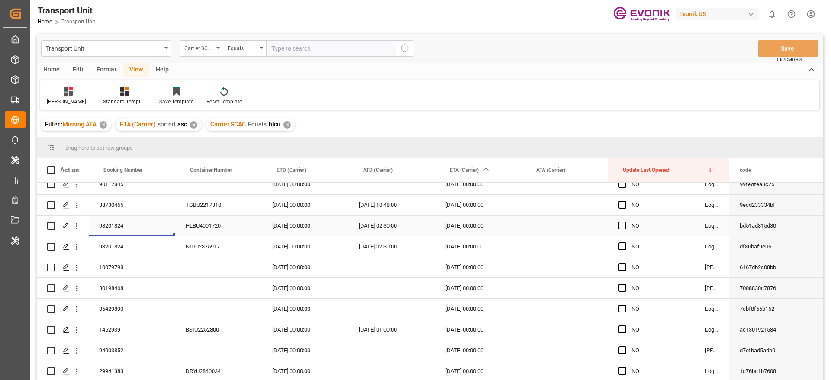
scroll to position [35, 0]
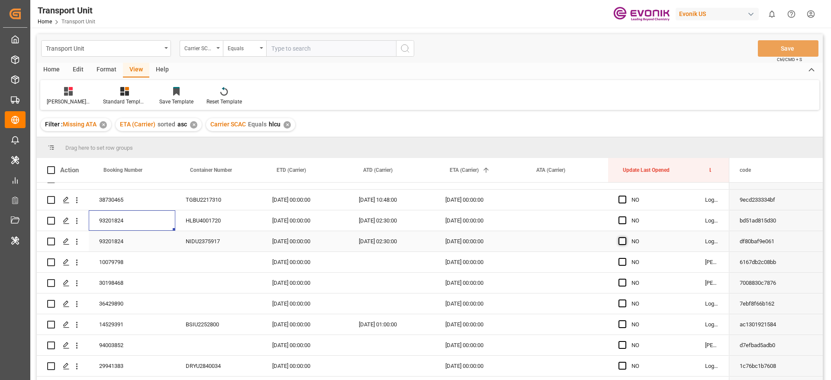
click at [623, 237] on span "Press SPACE to select this row." at bounding box center [623, 241] width 8 height 8
click at [625, 237] on input "Press SPACE to select this row." at bounding box center [625, 237] width 0 height 0
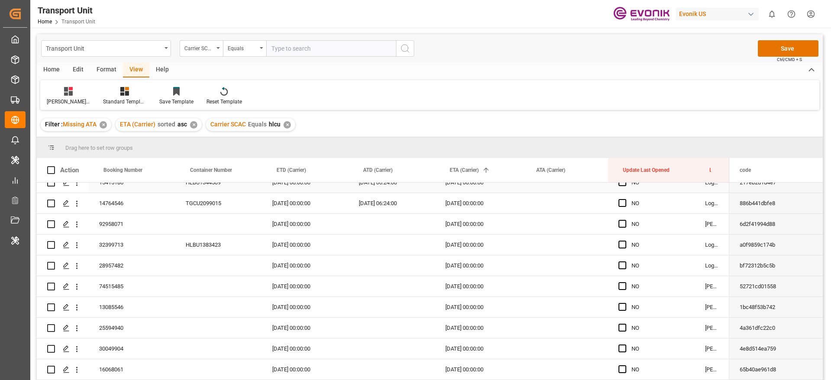
scroll to position [657, 0]
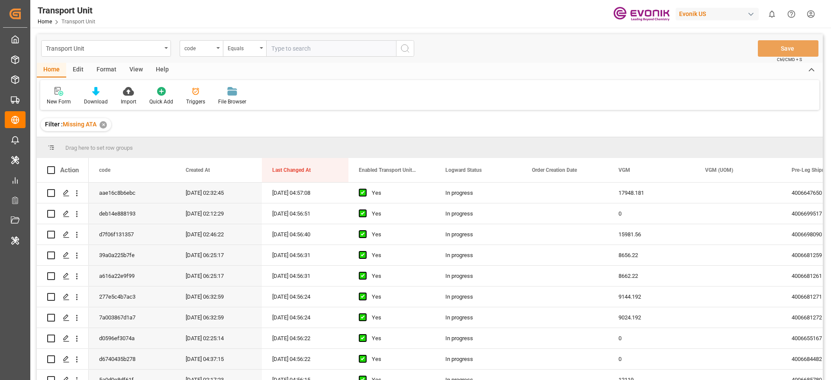
click at [139, 72] on div "View" at bounding box center [136, 70] width 26 height 15
click at [60, 102] on div "Default" at bounding box center [55, 102] width 17 height 8
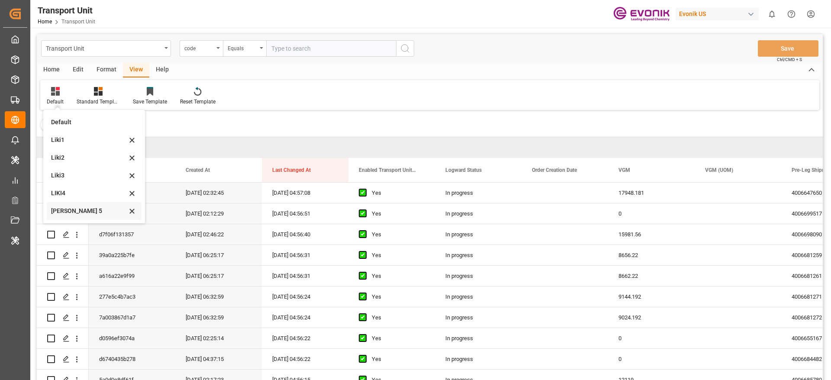
click at [84, 205] on div "[PERSON_NAME] 5" at bounding box center [94, 211] width 95 height 18
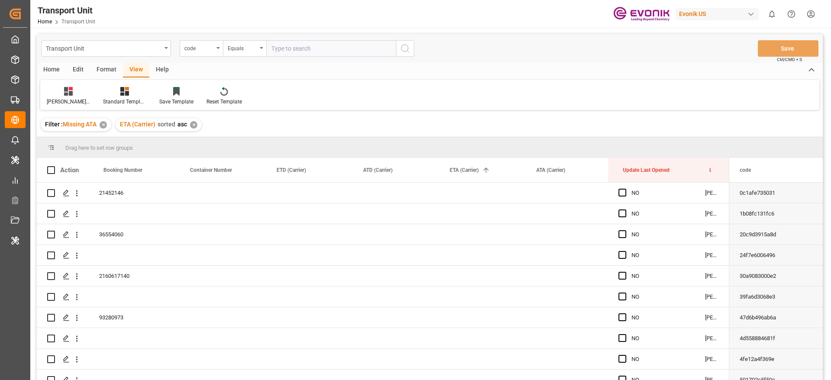
click at [195, 45] on div "code" at bounding box center [198, 47] width 29 height 10
click at [194, 58] on div "Transport Unit code Equals Save Ctrl/CMD + S" at bounding box center [430, 48] width 786 height 29
click at [200, 52] on div "code" at bounding box center [201, 48] width 43 height 16
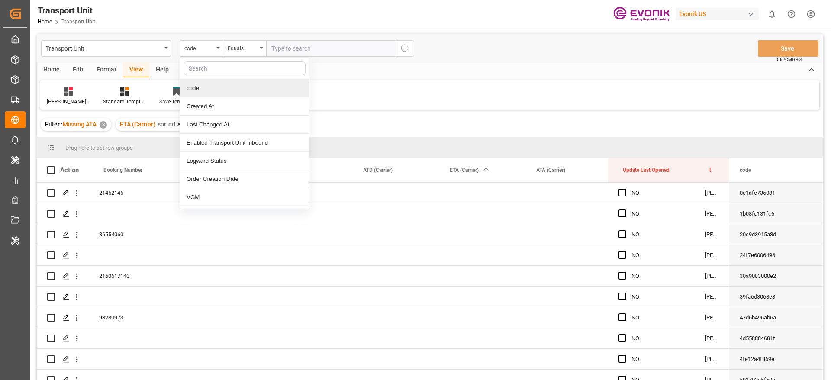
click at [201, 65] on input "text" at bounding box center [245, 68] width 122 height 14
type input "carr"
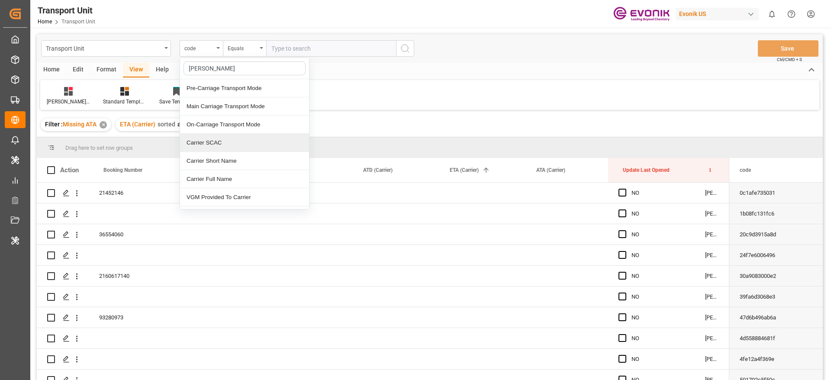
click at [204, 142] on div "Carrier SCAC" at bounding box center [244, 143] width 129 height 18
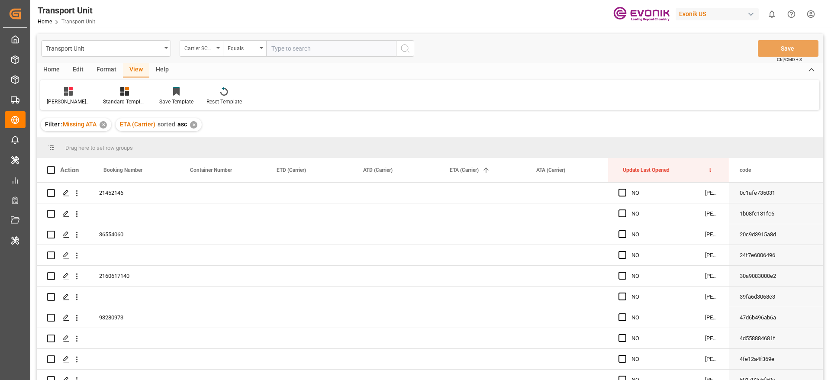
click at [284, 50] on input "text" at bounding box center [331, 48] width 130 height 16
type input "maeu"
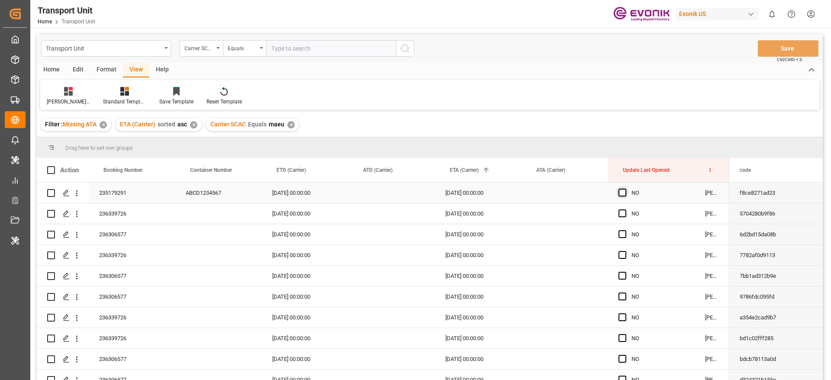
click at [622, 194] on span "Press SPACE to select this row." at bounding box center [623, 193] width 8 height 8
click at [625, 189] on input "Press SPACE to select this row." at bounding box center [625, 189] width 0 height 0
click at [623, 194] on span "Press SPACE to select this row." at bounding box center [623, 193] width 8 height 8
click at [625, 189] on input "Press SPACE to select this row." at bounding box center [625, 189] width 0 height 0
click at [623, 194] on span "Press SPACE to select this row." at bounding box center [623, 193] width 8 height 8
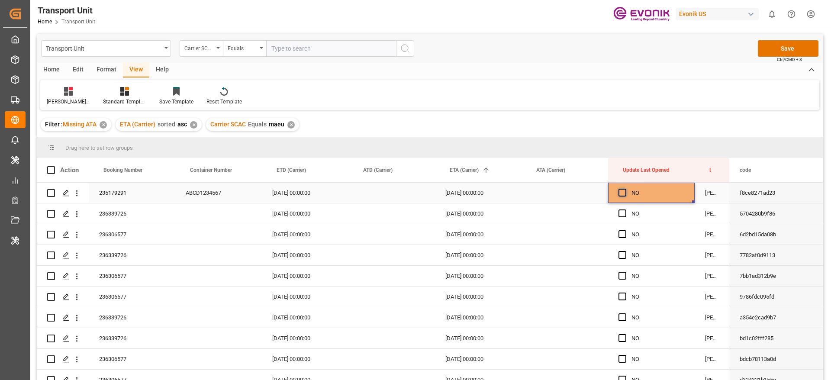
click at [625, 189] on input "Press SPACE to select this row." at bounding box center [625, 189] width 0 height 0
click at [584, 194] on div "Press SPACE to select this row." at bounding box center [565, 193] width 87 height 20
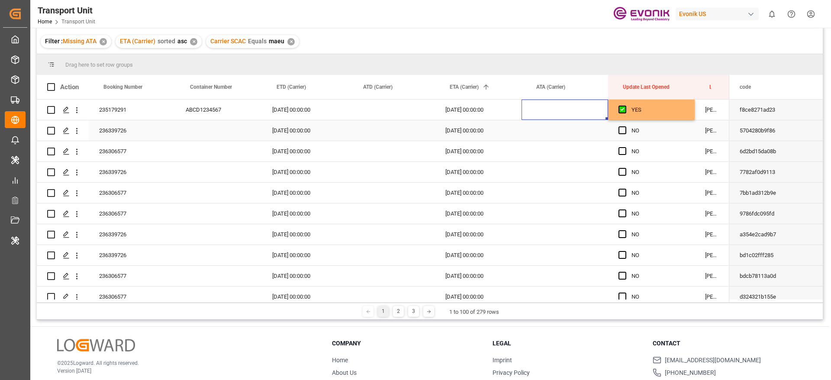
scroll to position [63, 0]
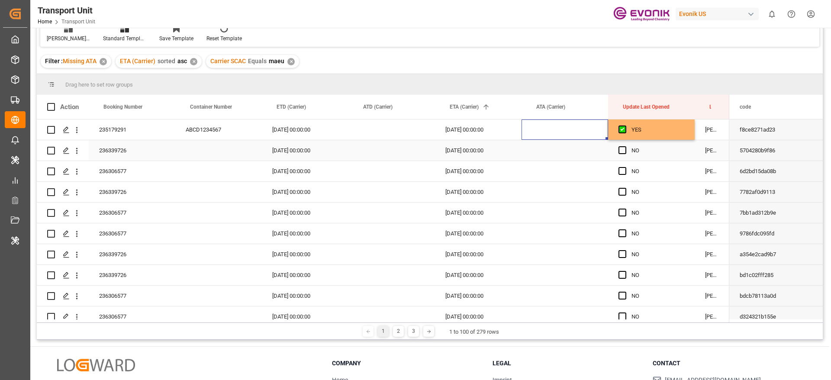
click at [681, 142] on div "NO" at bounding box center [658, 151] width 53 height 20
click at [682, 135] on div "YES" at bounding box center [658, 130] width 53 height 20
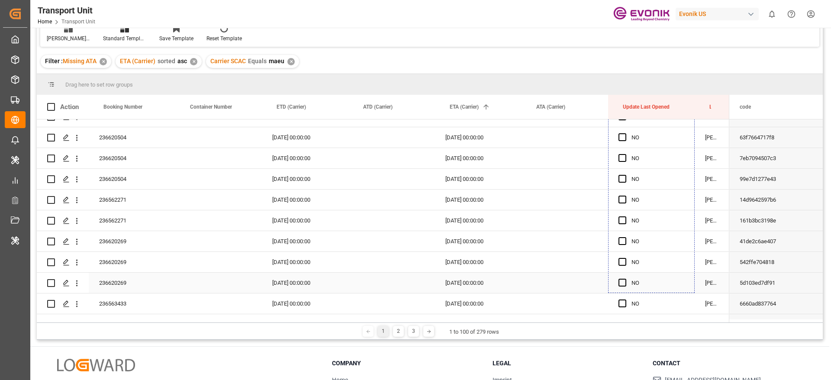
drag, startPoint x: 693, startPoint y: 137, endPoint x: 626, endPoint y: 291, distance: 168.1
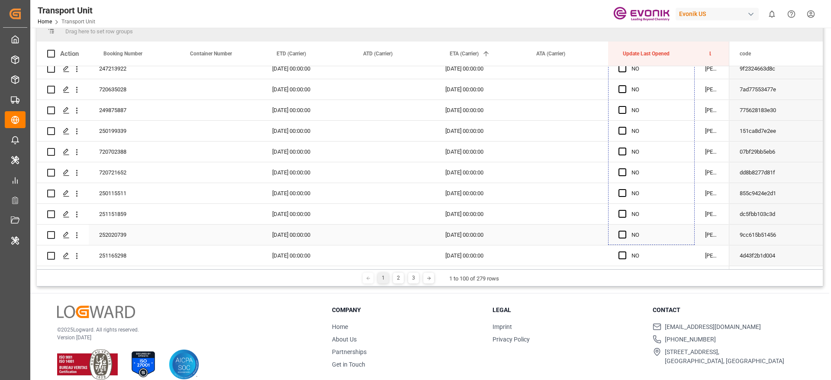
scroll to position [128, 0]
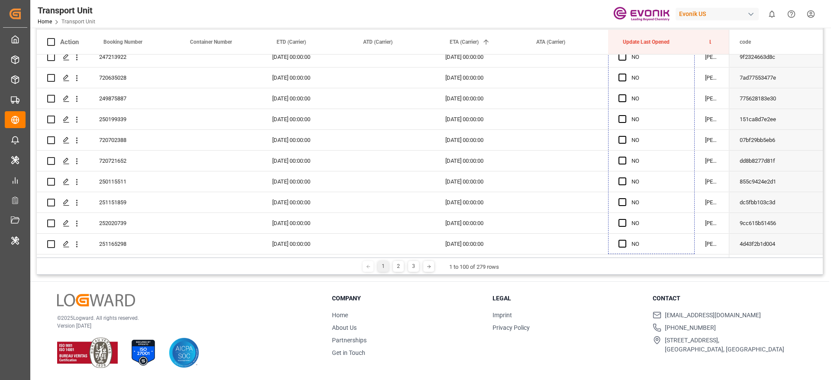
drag, startPoint x: 693, startPoint y: 226, endPoint x: 625, endPoint y: 260, distance: 75.9
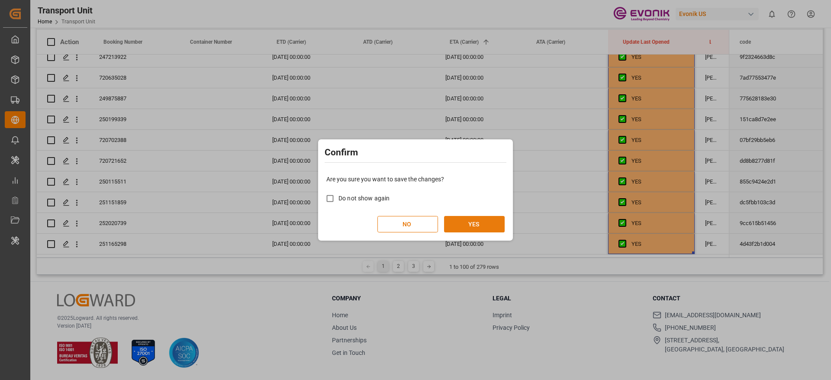
click at [500, 226] on button "YES" at bounding box center [474, 224] width 61 height 16
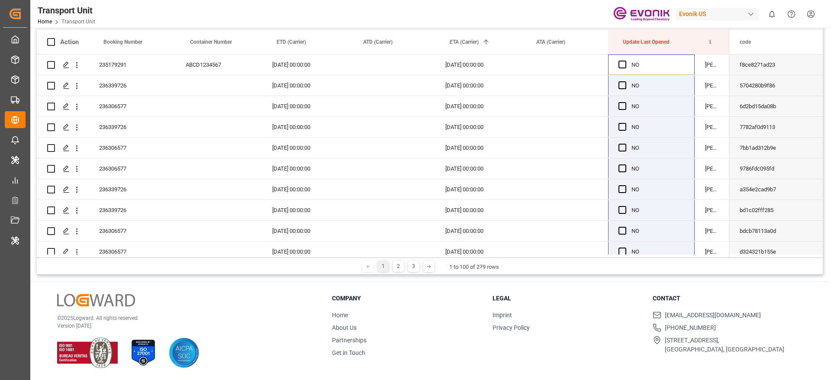
scroll to position [1881, 0]
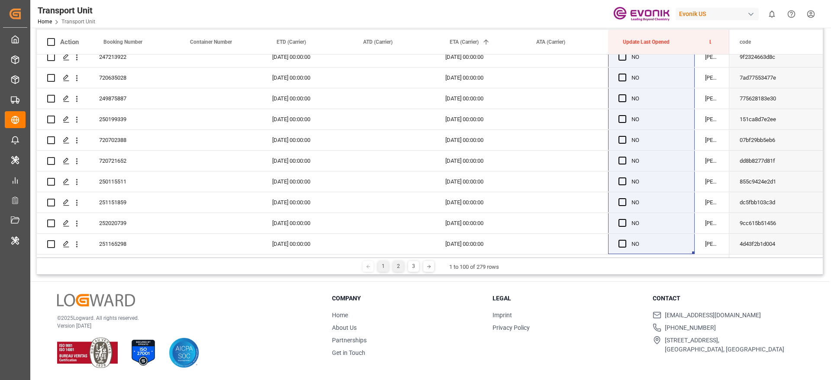
drag, startPoint x: 403, startPoint y: 269, endPoint x: 397, endPoint y: 270, distance: 5.3
click at [400, 269] on div "2" at bounding box center [398, 266] width 11 height 11
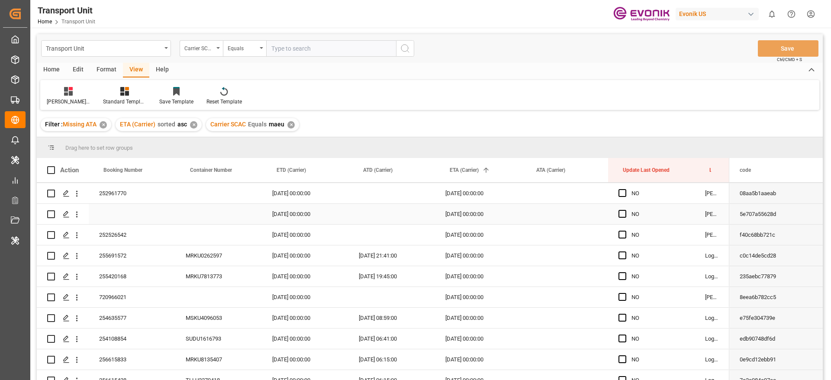
scroll to position [0, 0]
click at [131, 275] on div "255691572" at bounding box center [132, 276] width 87 height 20
click at [460, 281] on div "[DATE] 00:00:00" at bounding box center [478, 276] width 87 height 20
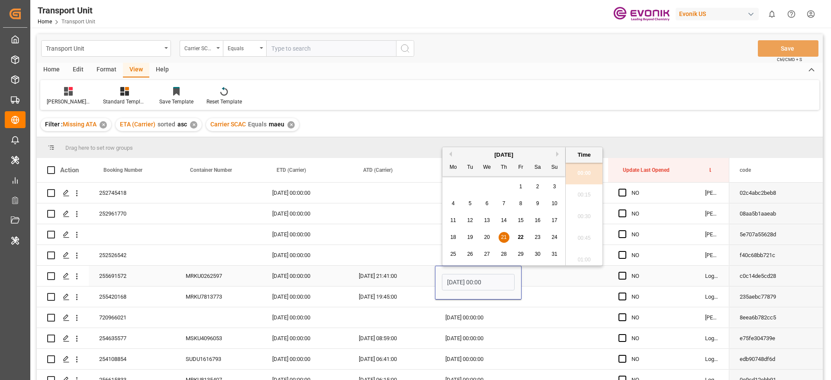
scroll to position [869, 0]
click at [467, 252] on span "26" at bounding box center [470, 254] width 6 height 6
type input "26.08.2025 00:00"
click at [552, 268] on div "Previous Month Next Month August 2025 Mo Tu We Th Fr Sa Su 28 29 30 31 1 2 3 4 …" at bounding box center [522, 208] width 161 height 122
click at [544, 277] on div "Press SPACE to select this row." at bounding box center [565, 276] width 87 height 20
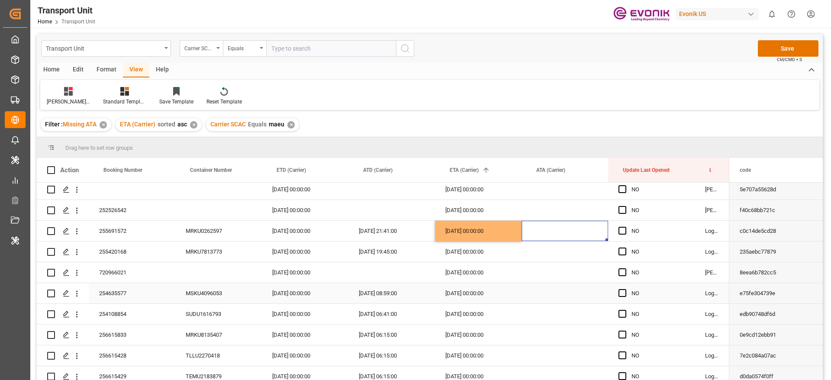
scroll to position [65, 0]
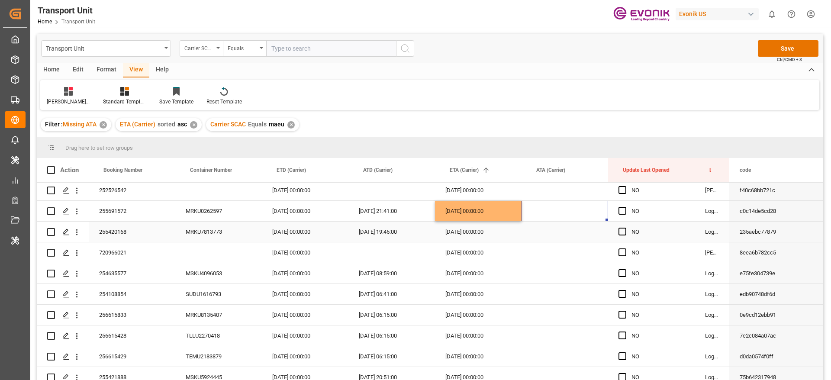
click at [127, 229] on div "255420168" at bounding box center [132, 232] width 87 height 20
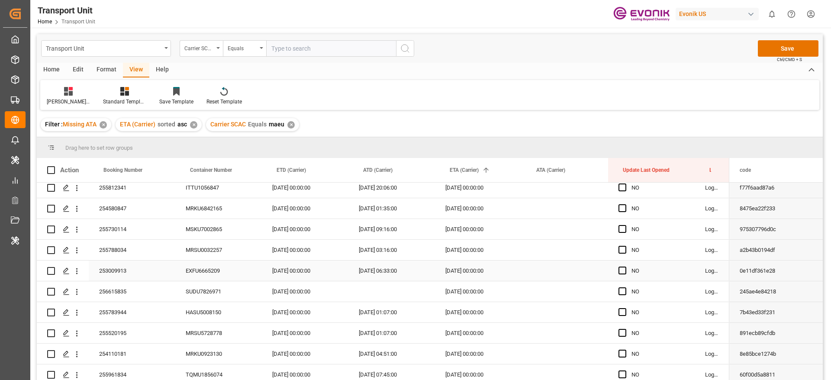
scroll to position [714, 0]
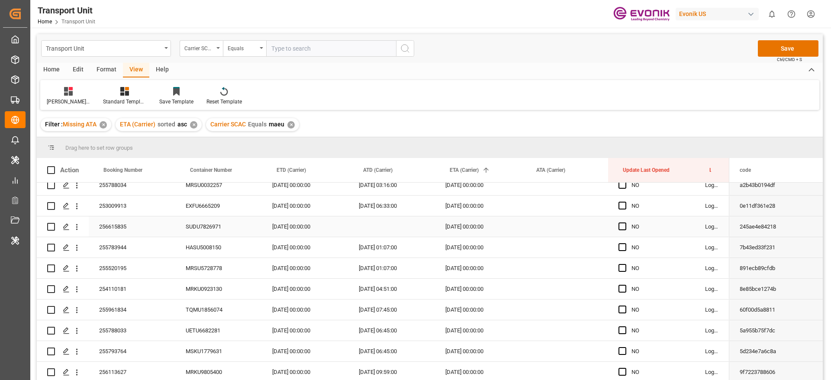
click at [144, 227] on div "256615835" at bounding box center [132, 226] width 87 height 20
click at [434, 4] on div "Transport Unit Home Transport Unit Evonik US 0 Notifications Only show unread A…" at bounding box center [427, 14] width 807 height 28
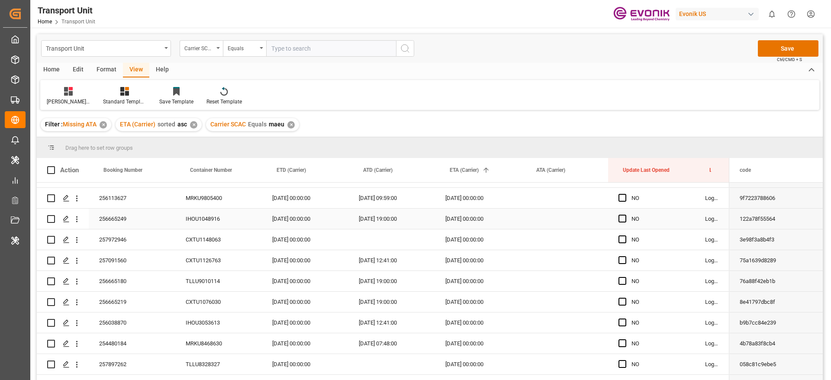
scroll to position [909, 0]
click at [147, 221] on div "257972946" at bounding box center [132, 219] width 87 height 20
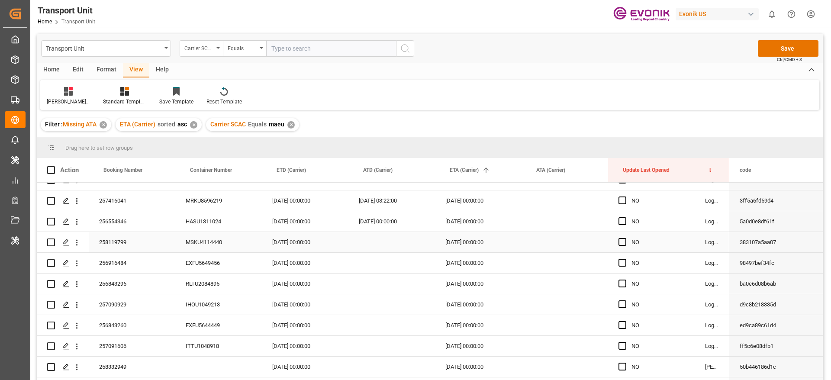
scroll to position [1429, 0]
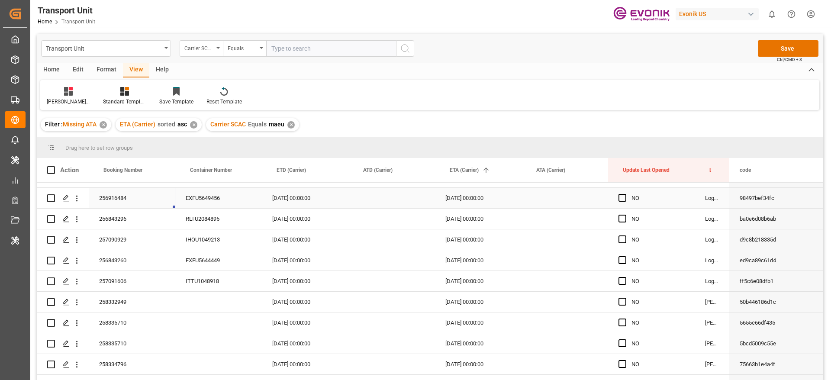
click at [136, 200] on div "256916484" at bounding box center [132, 198] width 87 height 20
click at [308, 207] on div "[DATE] 00:00:00" at bounding box center [305, 198] width 87 height 20
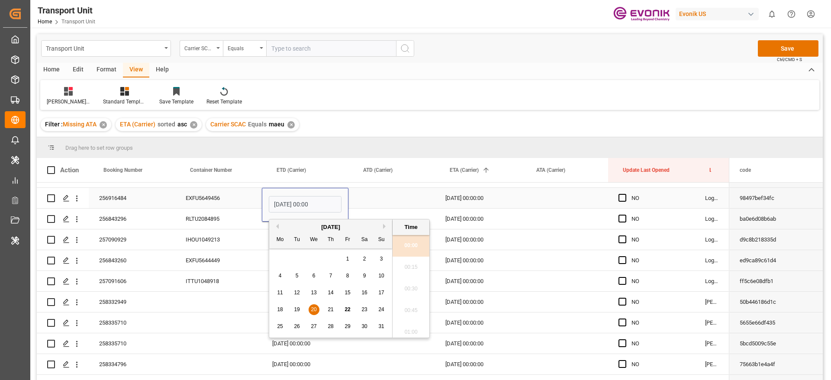
scroll to position [869, 0]
click at [347, 309] on span "22" at bounding box center [348, 310] width 6 height 6
type input "22.08.2025 00:00"
click at [486, 197] on div "[DATE] 00:00:00" at bounding box center [478, 198] width 87 height 20
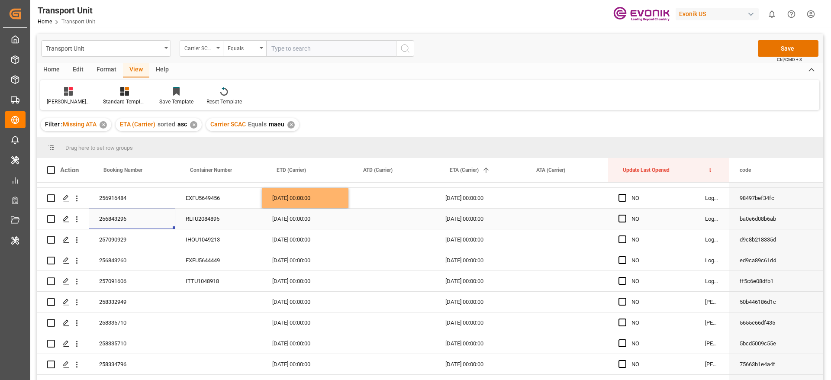
click at [103, 217] on div "256843296" at bounding box center [132, 219] width 87 height 20
click at [316, 202] on div "22.08.2025 00:00:00" at bounding box center [305, 198] width 87 height 20
drag, startPoint x: 348, startPoint y: 205, endPoint x: 346, endPoint y: 226, distance: 20.4
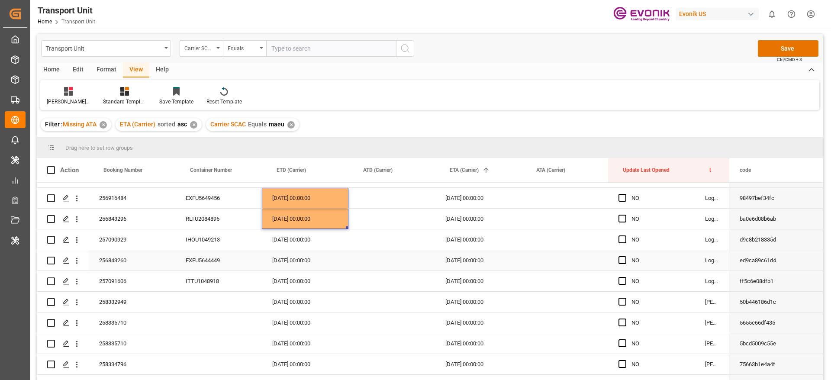
click at [131, 264] on div "256843260" at bounding box center [132, 260] width 87 height 20
click at [330, 208] on div "22.08.2025 00:00:00" at bounding box center [305, 198] width 87 height 20
click at [330, 216] on div "22.08.2025 00:00:00" at bounding box center [305, 219] width 87 height 20
drag, startPoint x: 346, startPoint y: 228, endPoint x: 344, endPoint y: 236, distance: 8.5
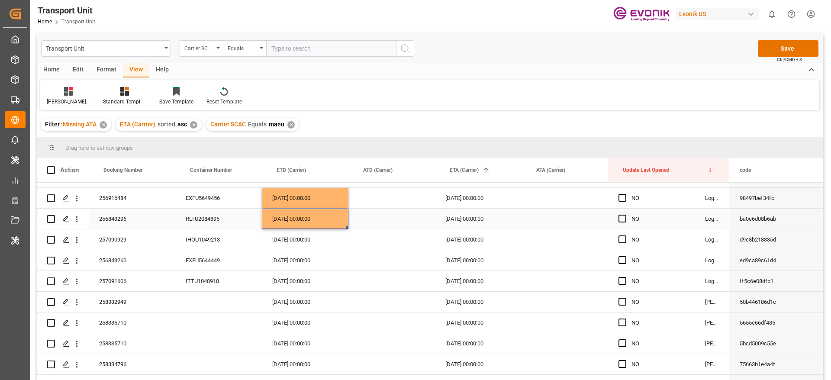
click at [343, 215] on div "22.08.2025 00:00:00" at bounding box center [305, 219] width 87 height 20
click at [347, 225] on div "22.08.2025 00:00:00" at bounding box center [305, 219] width 87 height 20
drag, startPoint x: 347, startPoint y: 227, endPoint x: 344, endPoint y: 239, distance: 11.7
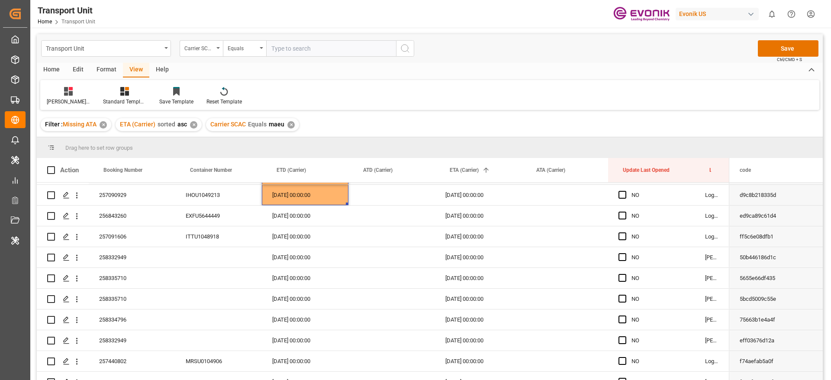
scroll to position [1494, 0]
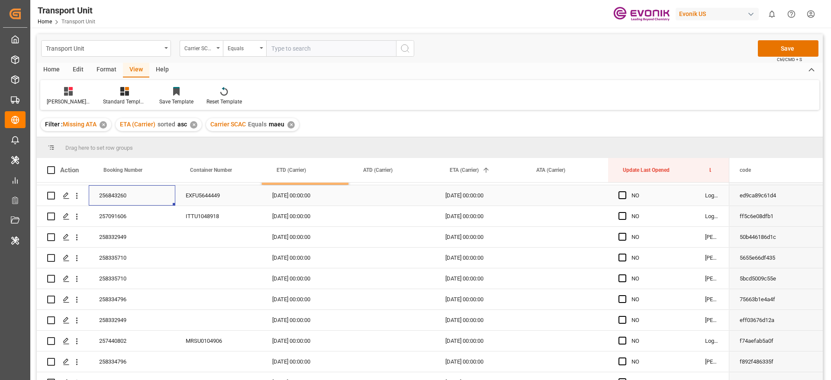
click at [119, 196] on div "256843260" at bounding box center [132, 195] width 87 height 20
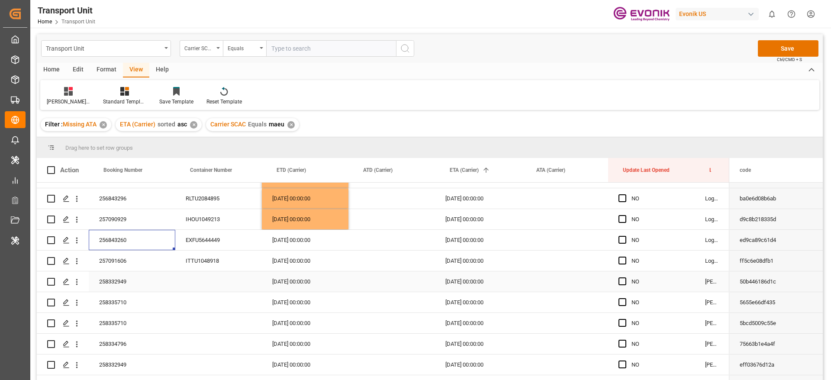
scroll to position [1429, 0]
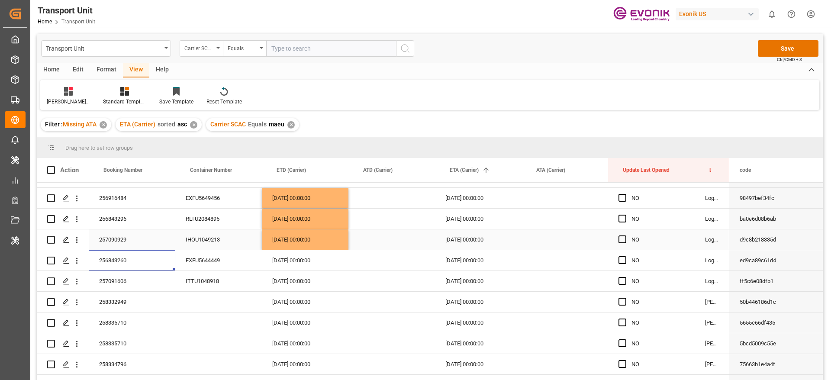
click at [326, 242] on div "22.08.2025 00:00:00" at bounding box center [305, 239] width 87 height 20
drag, startPoint x: 347, startPoint y: 248, endPoint x: 344, endPoint y: 258, distance: 10.8
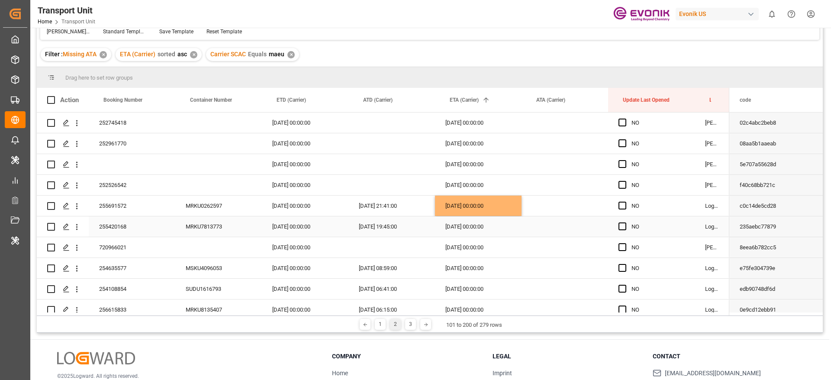
scroll to position [0, 0]
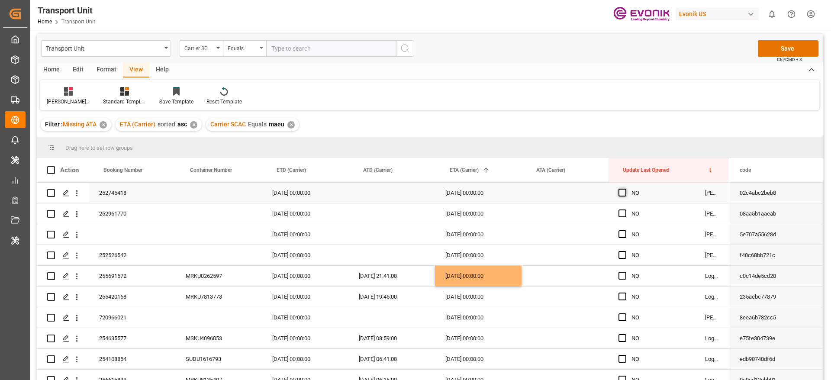
click at [624, 193] on span "Press SPACE to select this row." at bounding box center [623, 193] width 8 height 8
click at [625, 189] on input "Press SPACE to select this row." at bounding box center [625, 189] width 0 height 0
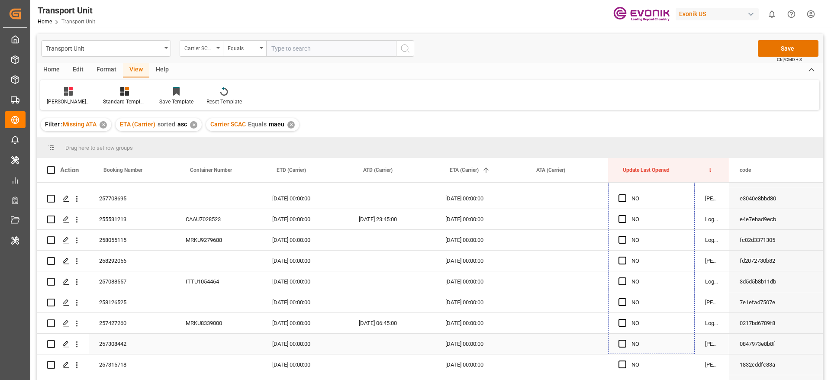
scroll to position [1881, 0]
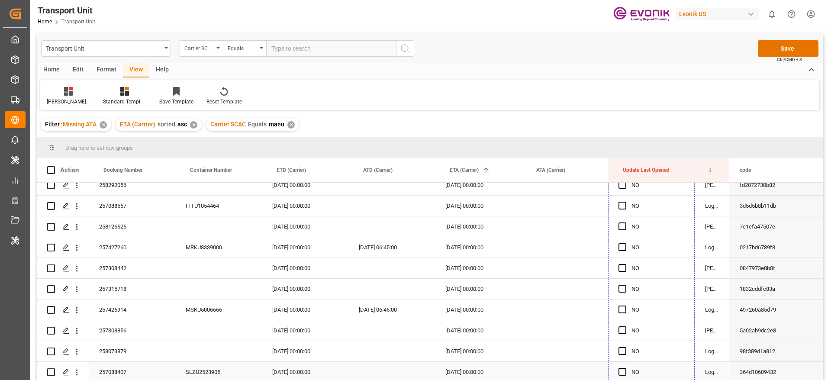
drag, startPoint x: 693, startPoint y: 200, endPoint x: 642, endPoint y: 303, distance: 115.4
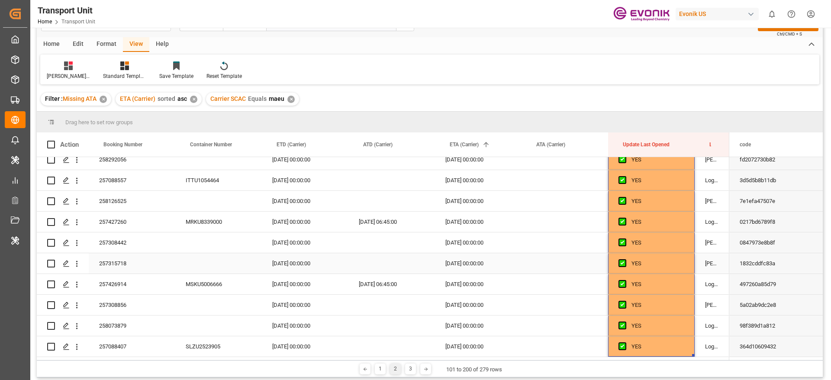
scroll to position [65, 0]
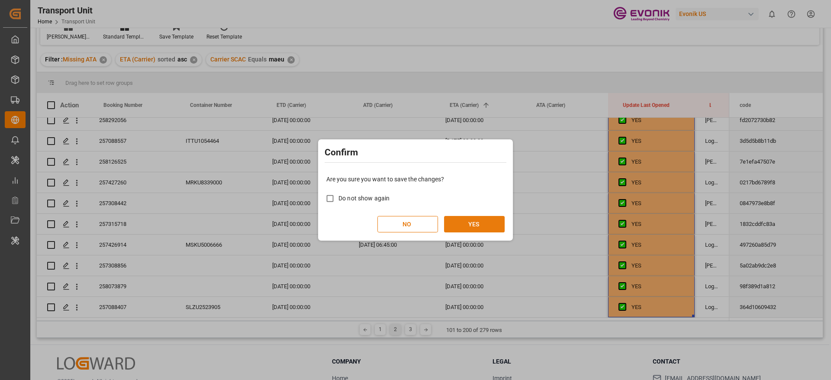
click at [492, 231] on button "YES" at bounding box center [474, 224] width 61 height 16
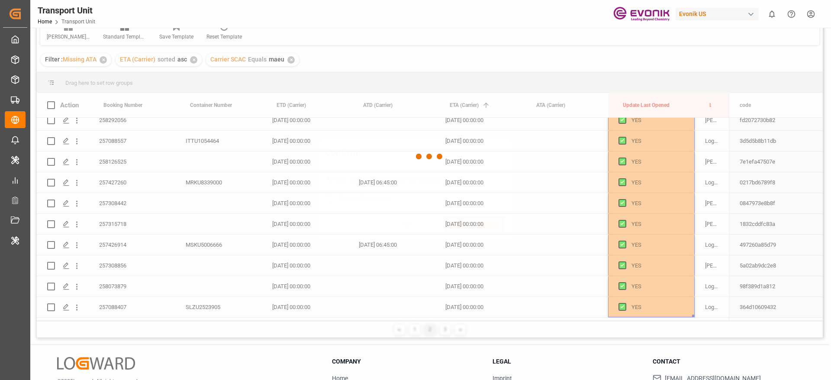
scroll to position [0, 0]
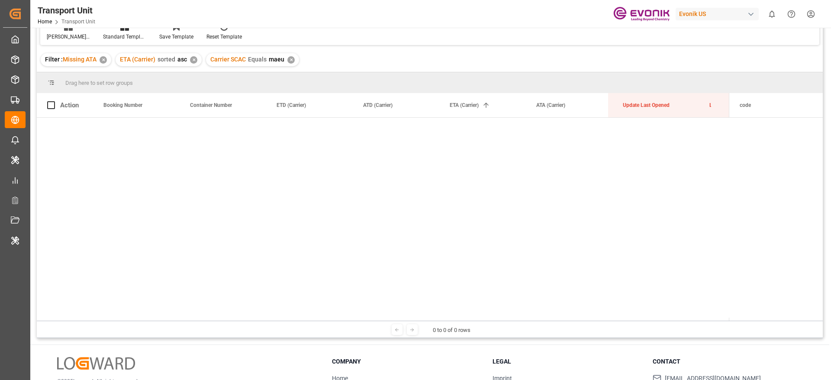
click at [533, 73] on div "Drag here to set row groups" at bounding box center [430, 82] width 786 height 21
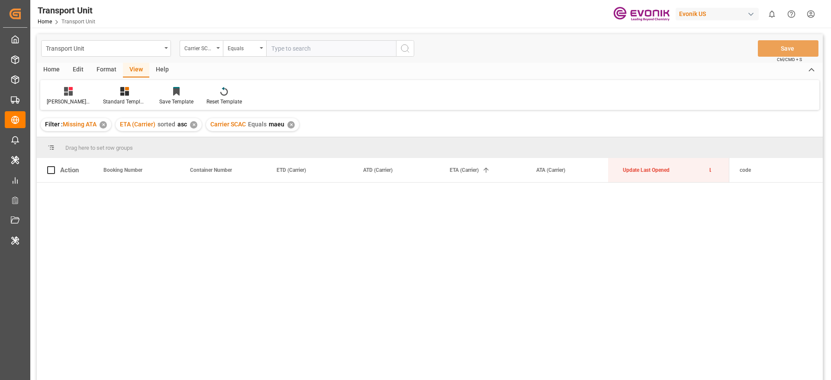
click at [297, 122] on div "Carrier SCAC Equals maeu ✕" at bounding box center [252, 124] width 93 height 13
click at [292, 126] on div "✕" at bounding box center [290, 124] width 7 height 7
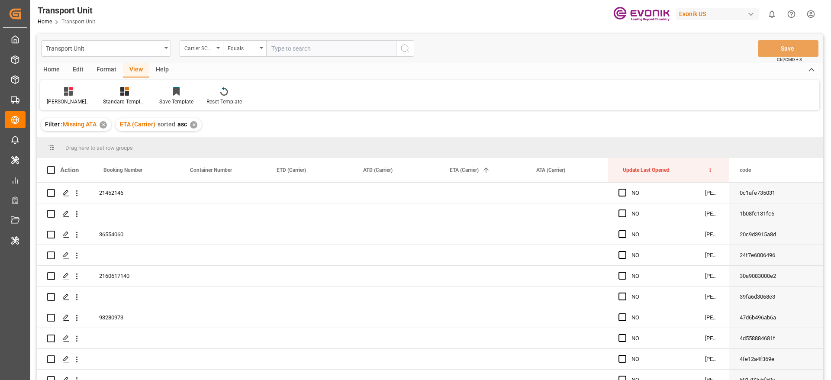
click at [285, 50] on input "text" at bounding box center [331, 48] width 130 height 16
type input "maeu"
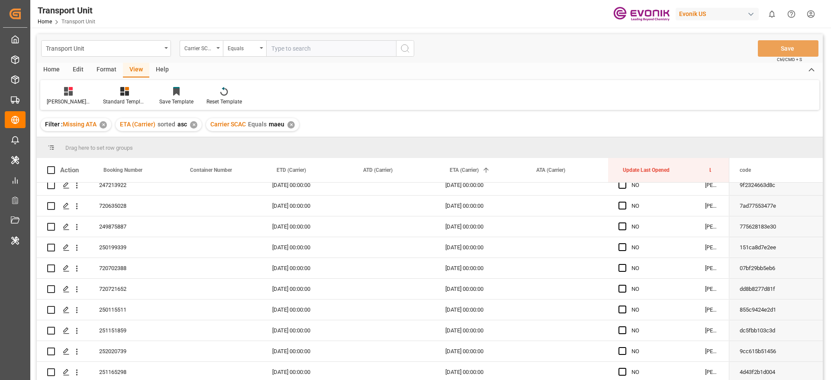
scroll to position [128, 0]
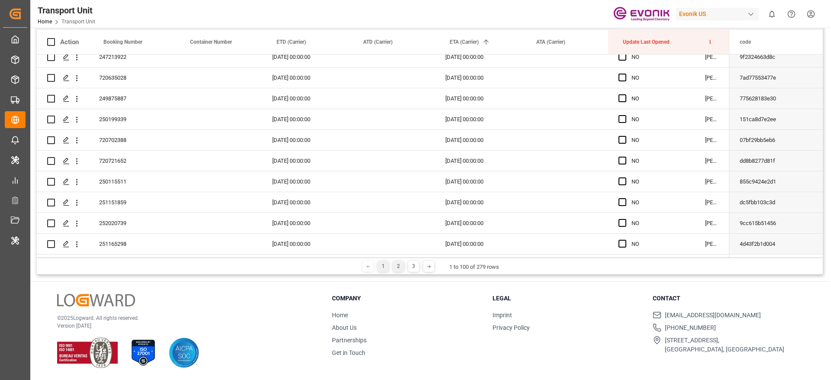
click at [401, 269] on div "2" at bounding box center [398, 266] width 11 height 11
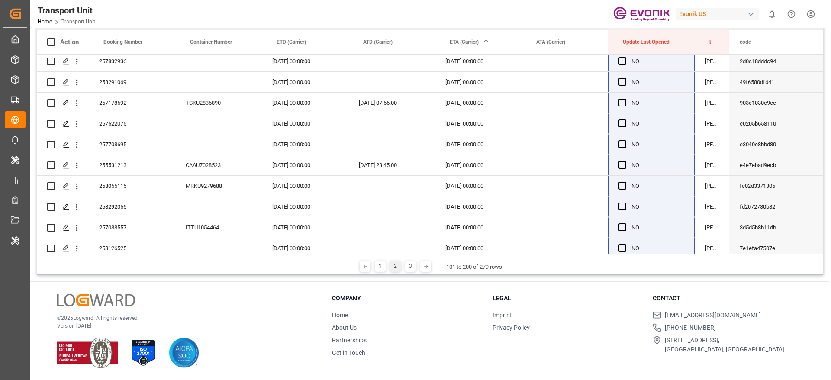
scroll to position [1881, 0]
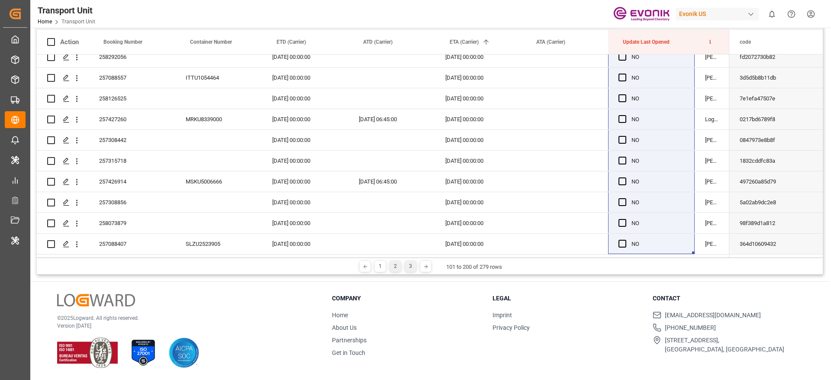
click at [415, 265] on div "3" at bounding box center [410, 266] width 11 height 11
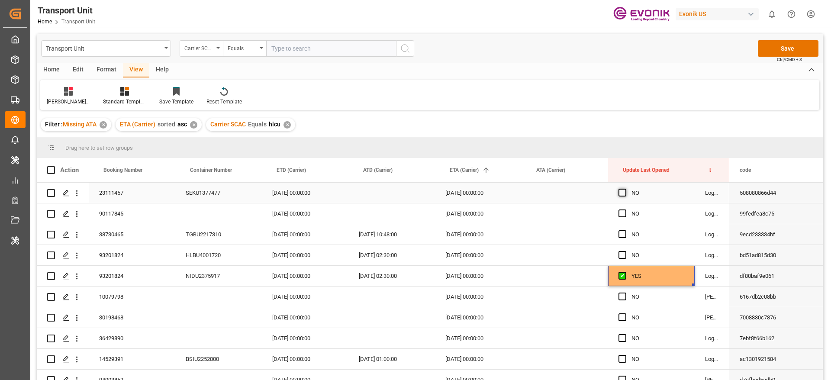
click at [626, 193] on span "Press SPACE to select this row." at bounding box center [623, 193] width 8 height 8
click at [625, 189] on input "Press SPACE to select this row." at bounding box center [625, 189] width 0 height 0
click at [621, 216] on span "Press SPACE to select this row." at bounding box center [623, 214] width 8 height 8
click at [625, 210] on input "Press SPACE to select this row." at bounding box center [625, 210] width 0 height 0
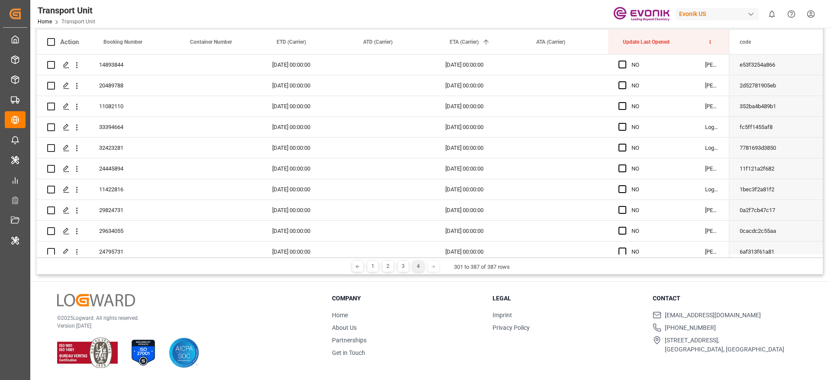
scroll to position [1611, 0]
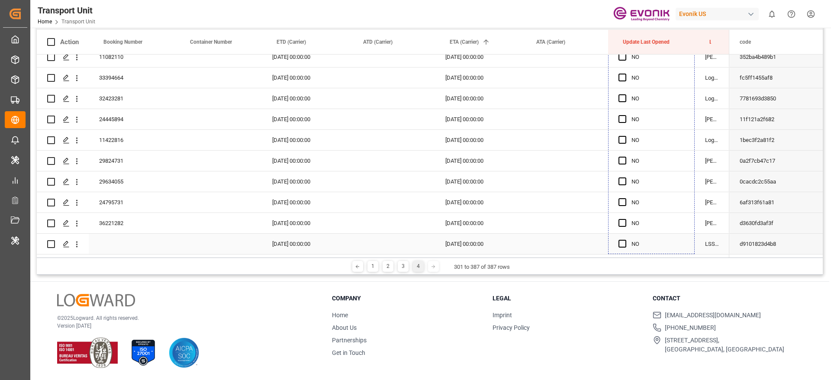
drag, startPoint x: 693, startPoint y: 93, endPoint x: 672, endPoint y: 240, distance: 148.2
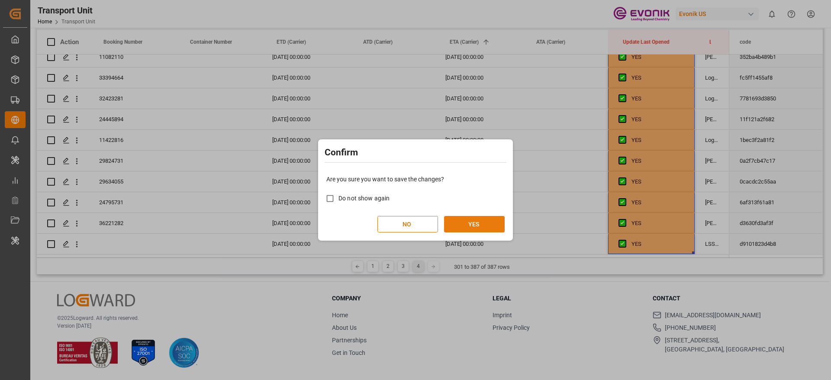
click at [482, 223] on button "YES" at bounding box center [474, 224] width 61 height 16
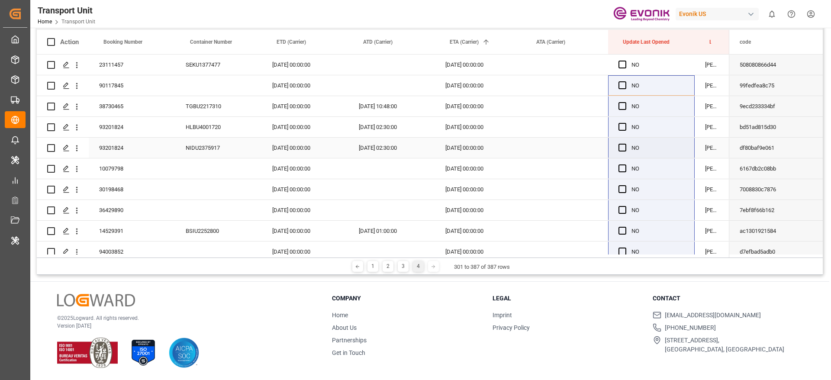
scroll to position [0, 0]
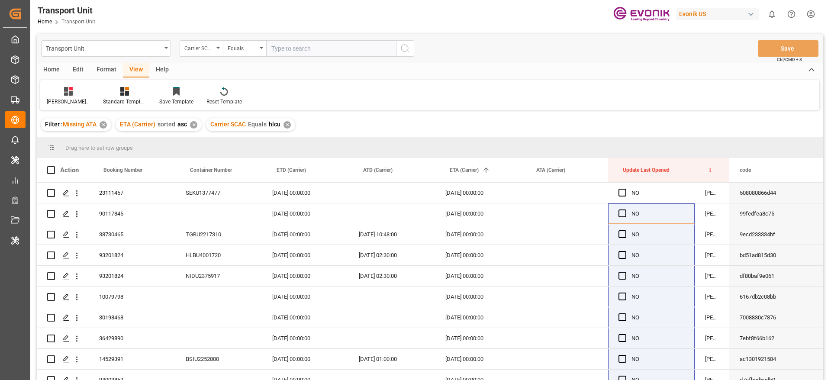
click at [289, 124] on div "✕" at bounding box center [287, 124] width 7 height 7
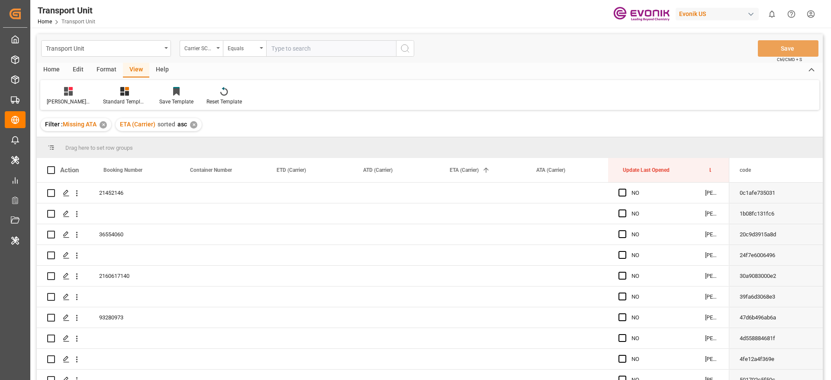
click at [297, 59] on div "Transport Unit Carrier SCAC Equals Save Ctrl/CMD + S" at bounding box center [430, 48] width 786 height 29
click at [297, 53] on input "text" at bounding box center [331, 48] width 130 height 16
type input "[PERSON_NAME]"
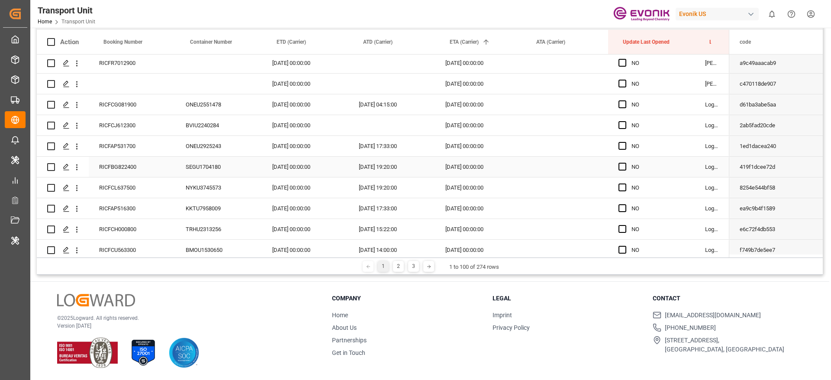
scroll to position [1726, 0]
click at [128, 127] on div "RICFCJ612300" at bounding box center [132, 126] width 87 height 20
click at [299, 132] on div "[DATE] 00:00:00" at bounding box center [305, 126] width 87 height 20
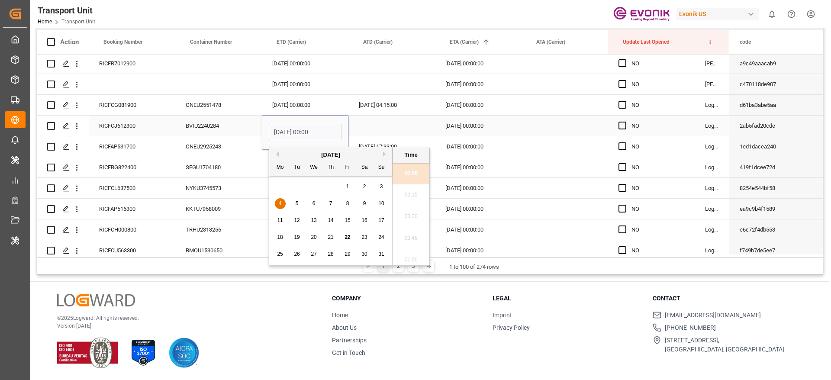
scroll to position [891, 0]
click at [377, 236] on div "24" at bounding box center [381, 237] width 11 height 10
type input "[DATE] 00:00"
click at [366, 122] on div "Press SPACE to select this row." at bounding box center [392, 126] width 87 height 20
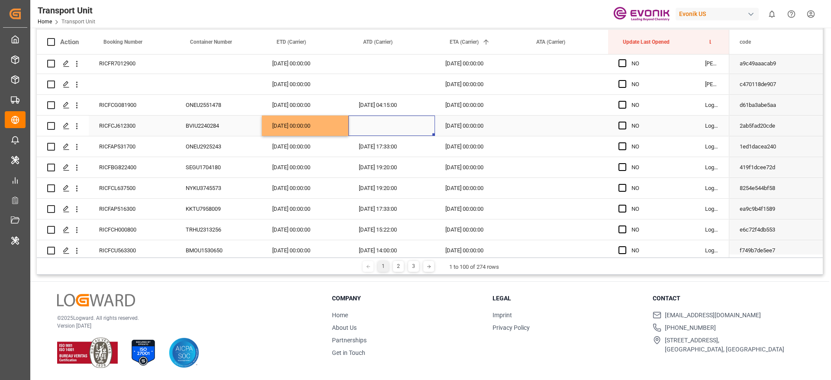
click at [473, 122] on div "[DATE] 00:00:00" at bounding box center [478, 126] width 87 height 20
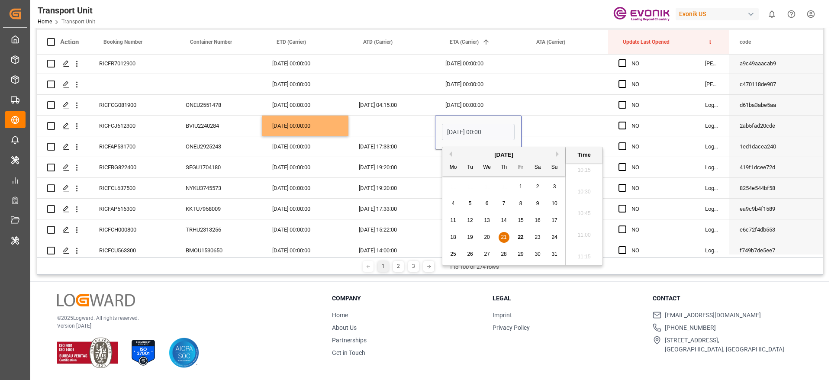
click at [558, 154] on button "Next Month" at bounding box center [558, 154] width 5 height 5
click at [503, 184] on span "4" at bounding box center [504, 187] width 3 height 6
type input "[DATE] 00:00"
click at [549, 126] on div "Press SPACE to select this row." at bounding box center [565, 126] width 87 height 20
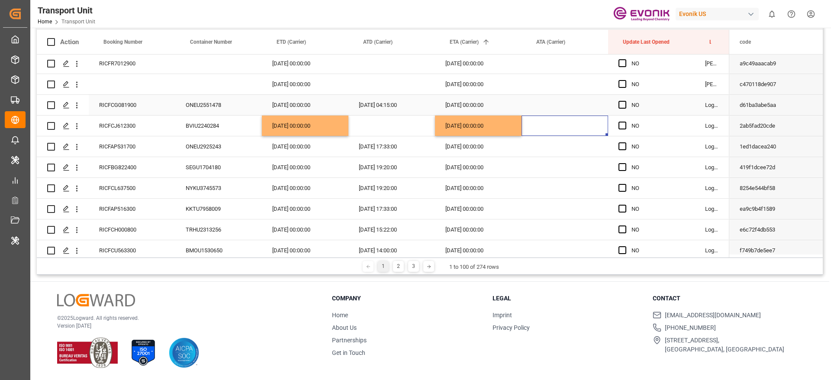
click at [124, 103] on div "RICFCG081900" at bounding box center [132, 105] width 87 height 20
click at [466, 107] on div "[DATE] 00:00:00" at bounding box center [478, 105] width 87 height 20
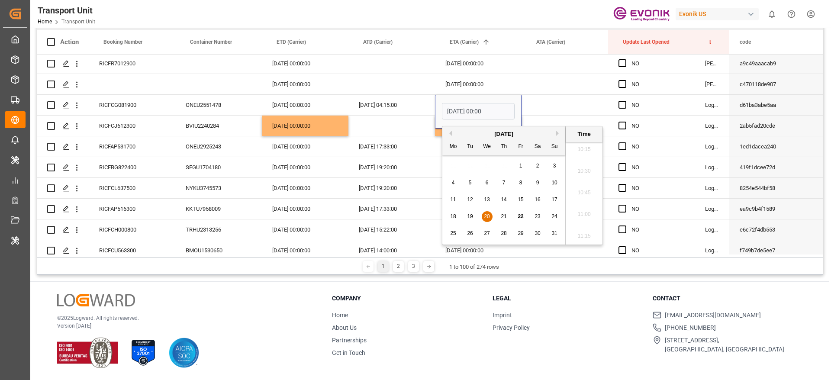
click at [501, 218] on span "21" at bounding box center [504, 216] width 6 height 6
type input "[DATE] 00:00"
click at [542, 107] on div "Press SPACE to select this row." at bounding box center [565, 105] width 87 height 20
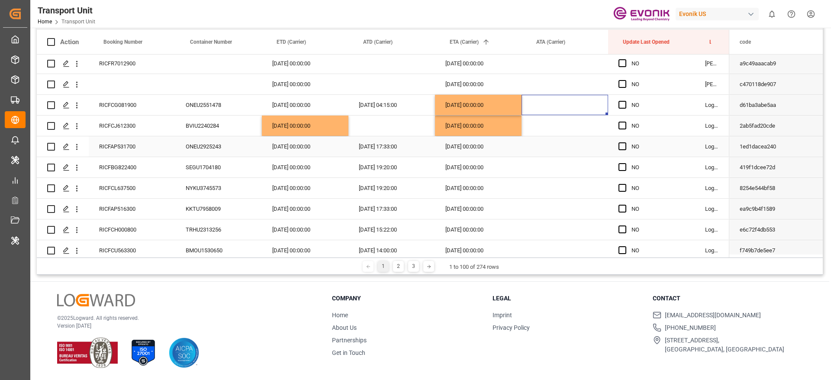
click at [139, 149] on div "RICFAP531700" at bounding box center [132, 146] width 87 height 20
click at [462, 148] on div "[DATE] 00:00:00" at bounding box center [478, 146] width 87 height 20
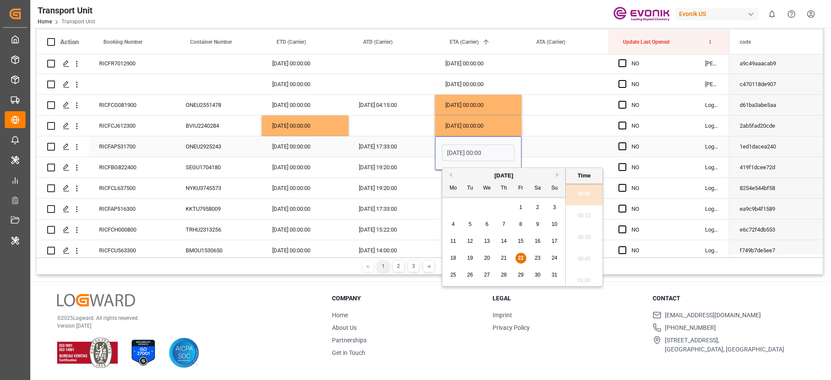
scroll to position [912, 0]
click at [533, 258] on div "23" at bounding box center [538, 258] width 11 height 10
type input "[DATE] 00:00"
click at [546, 150] on div "Press SPACE to select this row." at bounding box center [565, 146] width 87 height 20
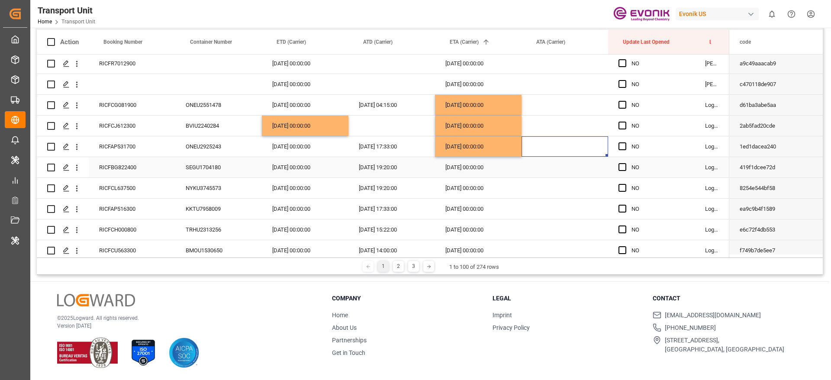
click at [466, 147] on div "[DATE] 00:00:00" at bounding box center [478, 146] width 87 height 20
drag, startPoint x: 520, startPoint y: 154, endPoint x: 514, endPoint y: 173, distance: 20.0
click at [155, 187] on div "RICFCL637500" at bounding box center [132, 188] width 87 height 20
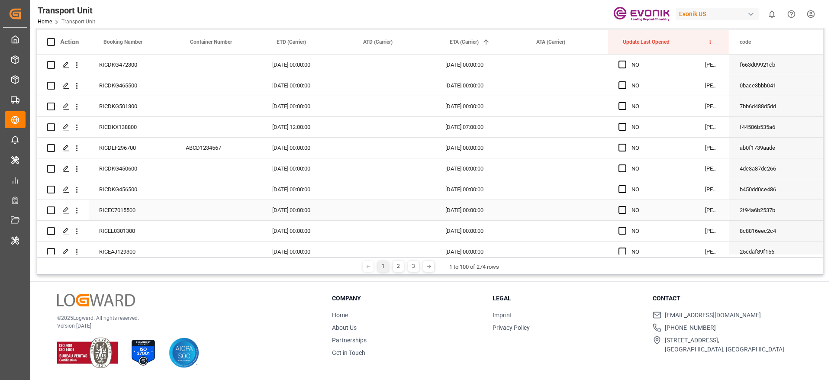
scroll to position [0, 0]
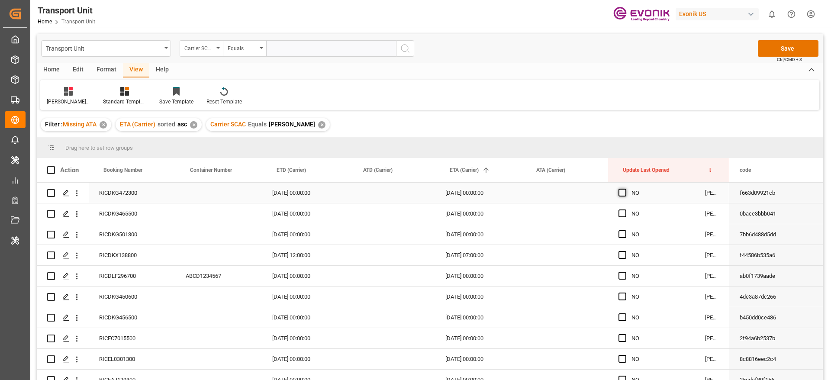
click at [621, 196] on span "Press SPACE to select this row." at bounding box center [623, 193] width 8 height 8
click at [625, 189] on input "Press SPACE to select this row." at bounding box center [625, 189] width 0 height 0
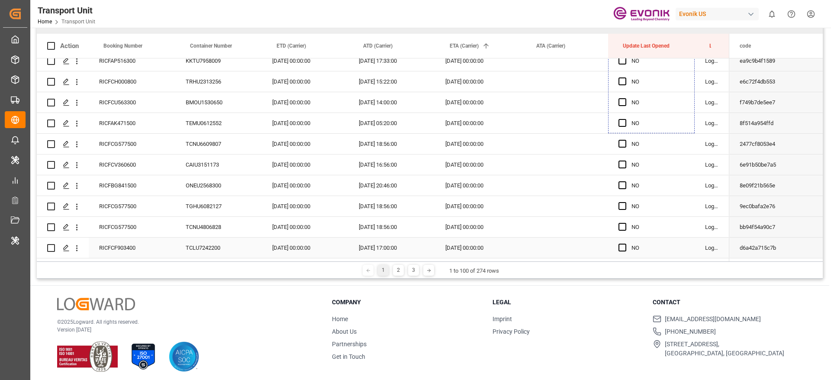
scroll to position [128, 0]
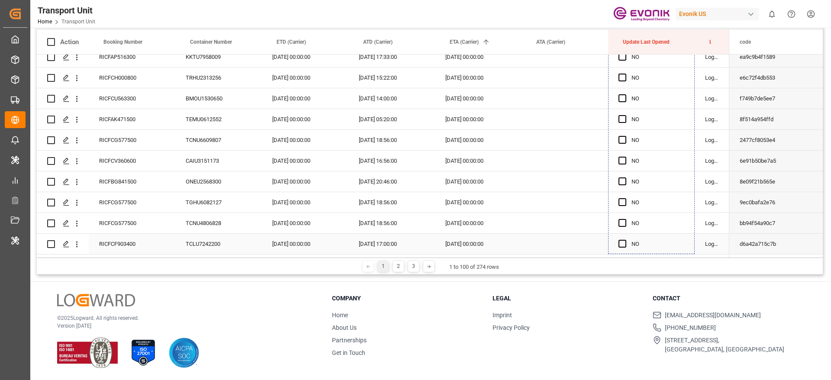
drag, startPoint x: 693, startPoint y: 200, endPoint x: 635, endPoint y: 247, distance: 74.8
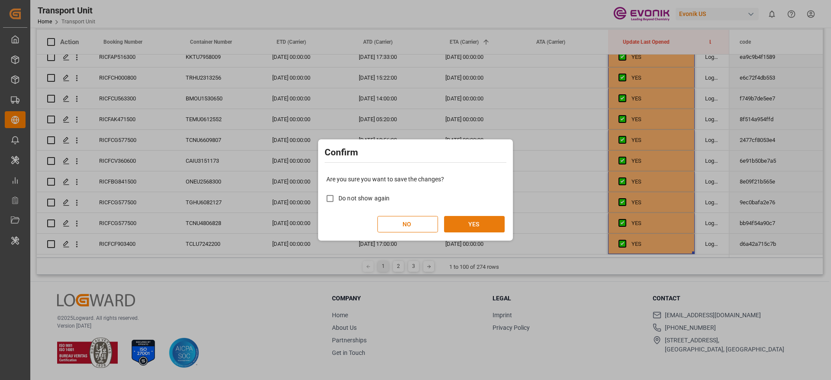
click at [462, 227] on button "YES" at bounding box center [474, 224] width 61 height 16
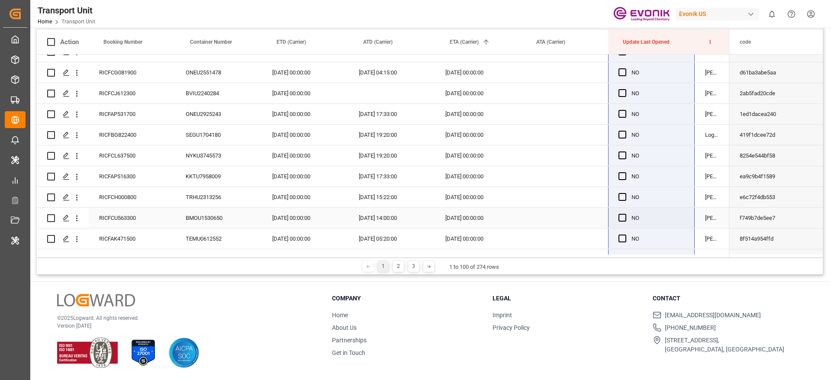
scroll to position [1881, 0]
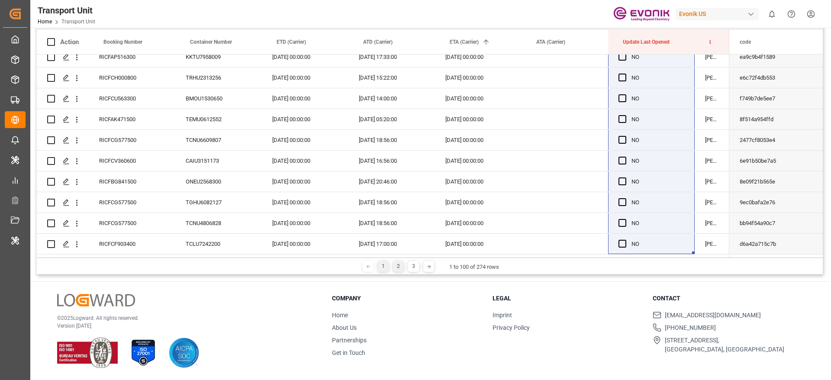
click at [400, 271] on div "2" at bounding box center [398, 266] width 11 height 11
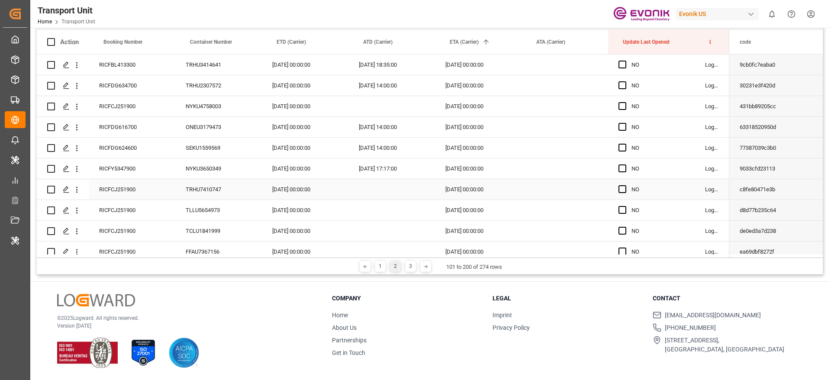
scroll to position [0, 0]
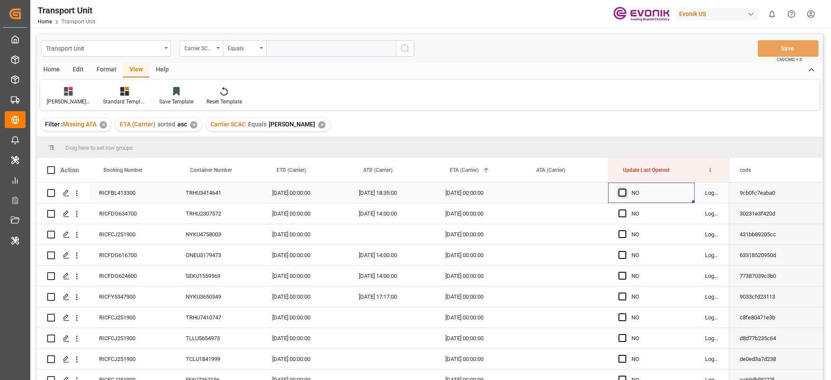
click at [622, 193] on span "Press SPACE to select this row." at bounding box center [623, 193] width 8 height 8
click at [625, 189] on input "Press SPACE to select this row." at bounding box center [625, 189] width 0 height 0
click at [145, 240] on div "RICFCJ251900" at bounding box center [132, 234] width 87 height 20
click at [293, 237] on div "[DATE] 00:00:00" at bounding box center [305, 234] width 87 height 20
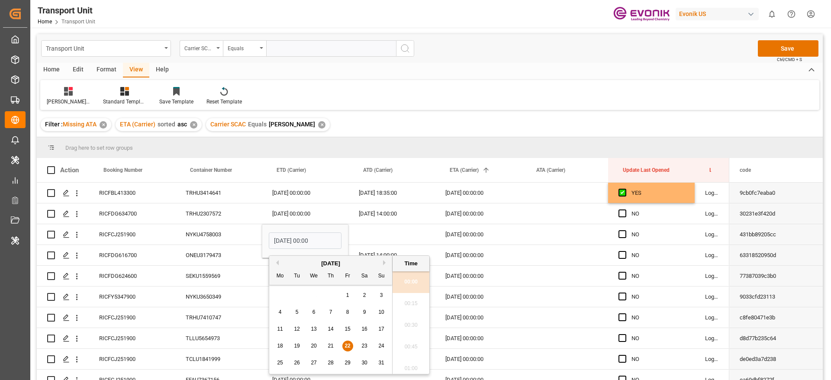
click at [371, 347] on div "18 19 20 21 22 23 24" at bounding box center [331, 346] width 118 height 17
click at [369, 347] on div "23" at bounding box center [364, 346] width 11 height 10
type input "[DATE] 00:00"
click at [387, 223] on div "[DATE] 14:00:00" at bounding box center [392, 213] width 87 height 20
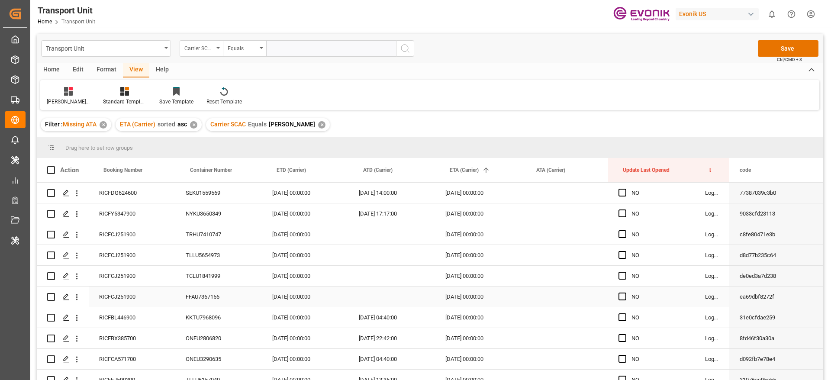
scroll to position [65, 0]
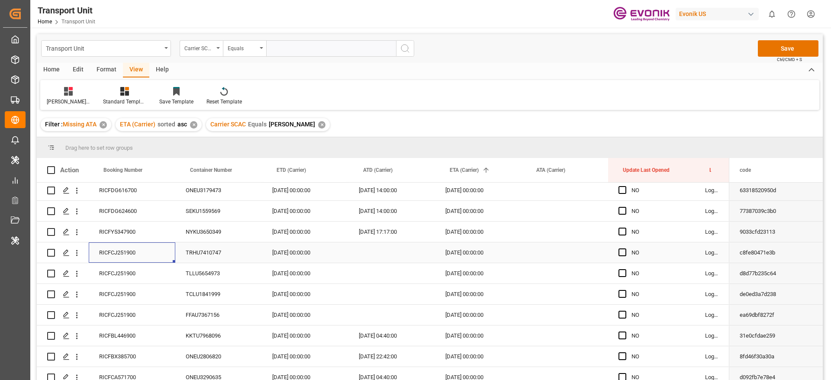
click at [123, 258] on div "RICFCJ251900" at bounding box center [132, 252] width 87 height 20
click at [293, 254] on div "[DATE] 00:00:00" at bounding box center [305, 252] width 87 height 20
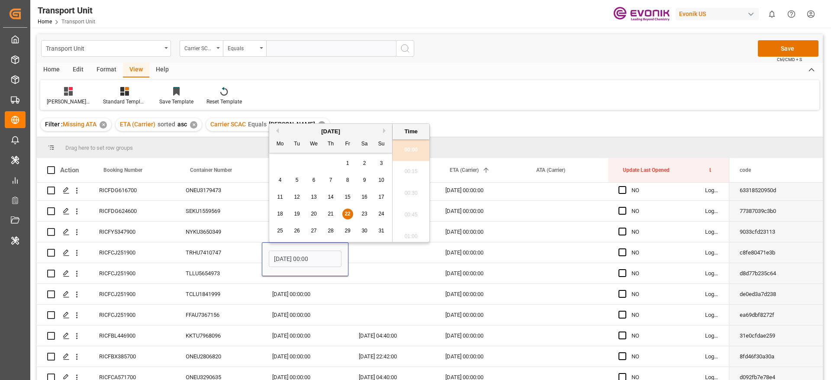
click at [361, 214] on div "23" at bounding box center [364, 214] width 11 height 10
type input "[DATE] 00:00"
click at [374, 248] on div "Press SPACE to select this row." at bounding box center [392, 252] width 87 height 20
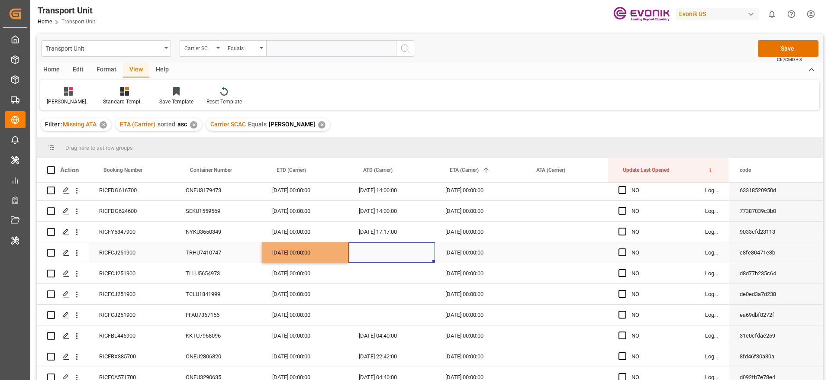
click at [310, 255] on div "[DATE] 00:00:00" at bounding box center [305, 252] width 87 height 20
drag, startPoint x: 346, startPoint y: 261, endPoint x: 333, endPoint y: 307, distance: 48.1
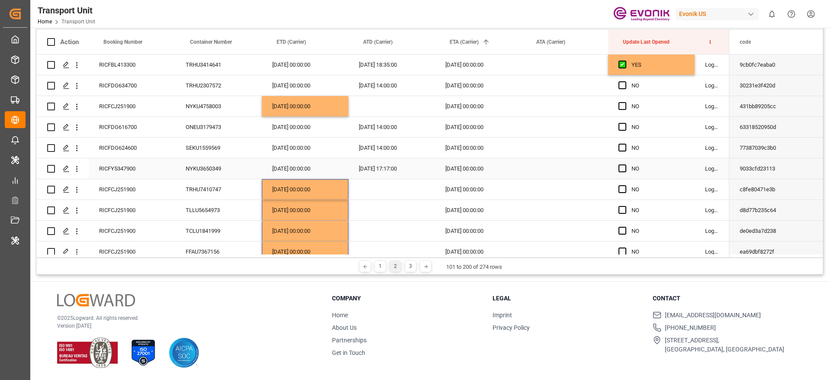
scroll to position [0, 0]
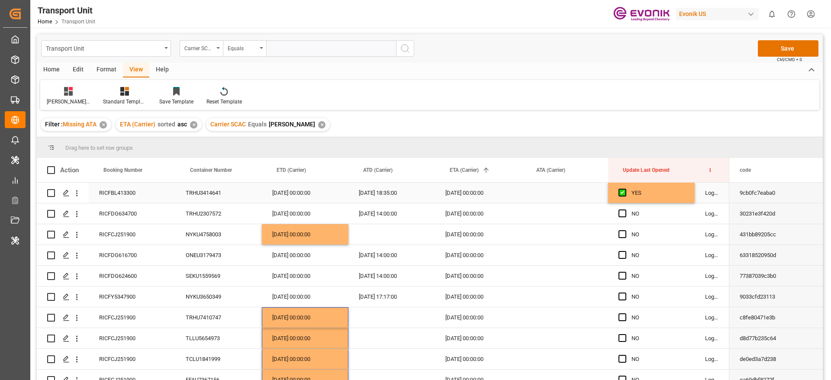
click at [653, 196] on div "YES" at bounding box center [658, 193] width 53 height 20
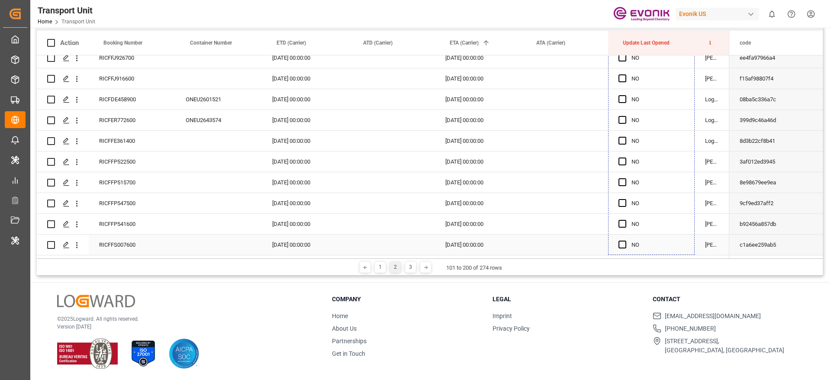
scroll to position [128, 0]
drag, startPoint x: 693, startPoint y: 202, endPoint x: 645, endPoint y: 321, distance: 127.7
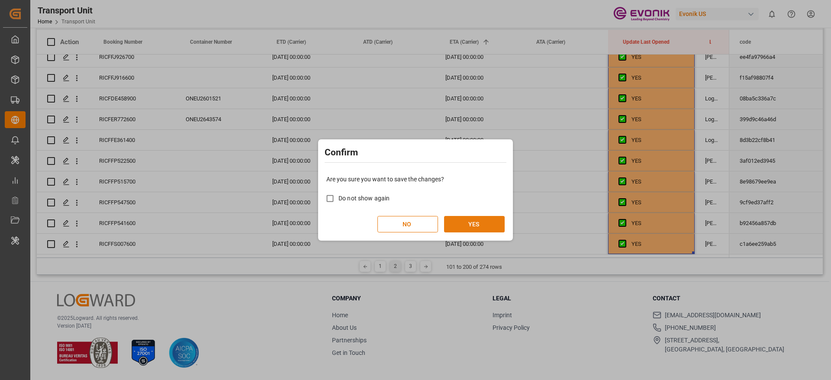
click at [483, 225] on button "YES" at bounding box center [474, 224] width 61 height 16
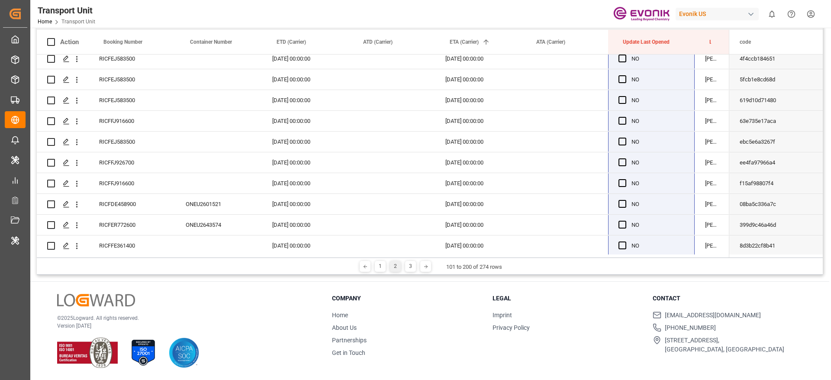
scroll to position [1881, 0]
click at [405, 268] on div "3" at bounding box center [410, 266] width 11 height 11
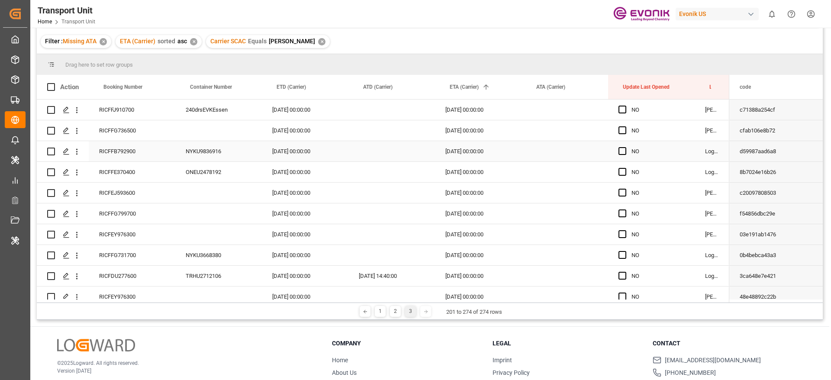
scroll to position [63, 0]
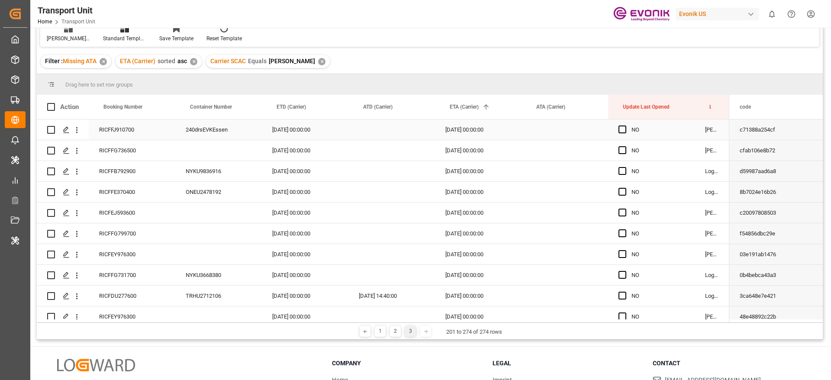
click at [625, 133] on div "Press SPACE to select this row." at bounding box center [625, 130] width 13 height 20
click at [623, 132] on span "Press SPACE to select this row." at bounding box center [623, 130] width 8 height 8
click at [625, 126] on input "Press SPACE to select this row." at bounding box center [625, 126] width 0 height 0
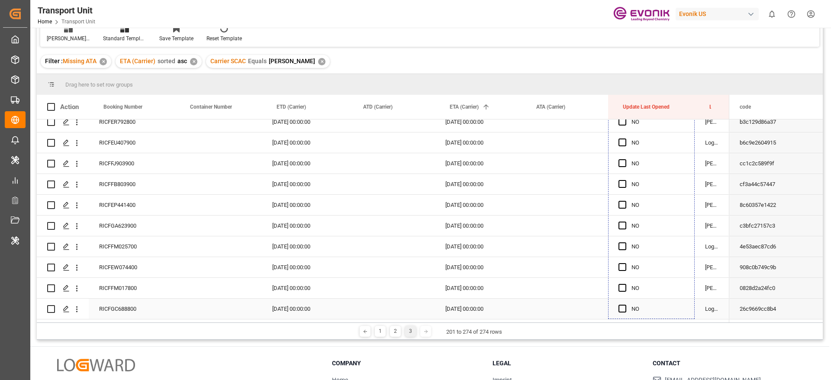
scroll to position [128, 0]
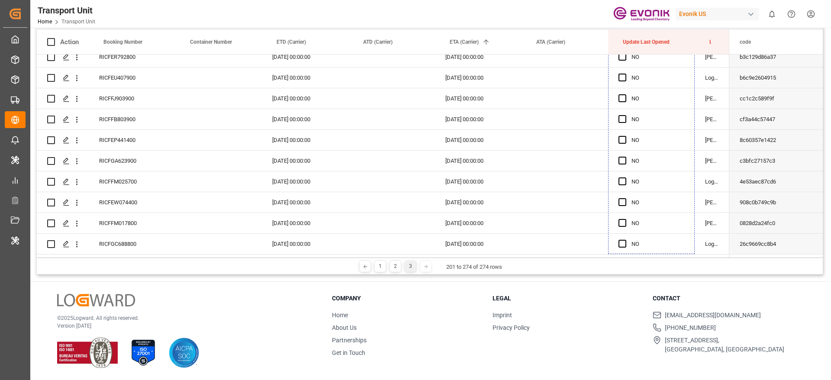
drag, startPoint x: 693, startPoint y: 139, endPoint x: 645, endPoint y: 253, distance: 123.7
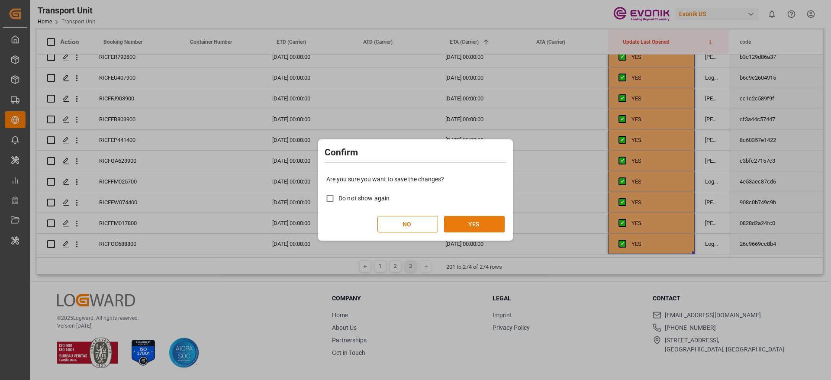
click at [471, 219] on button "YES" at bounding box center [474, 224] width 61 height 16
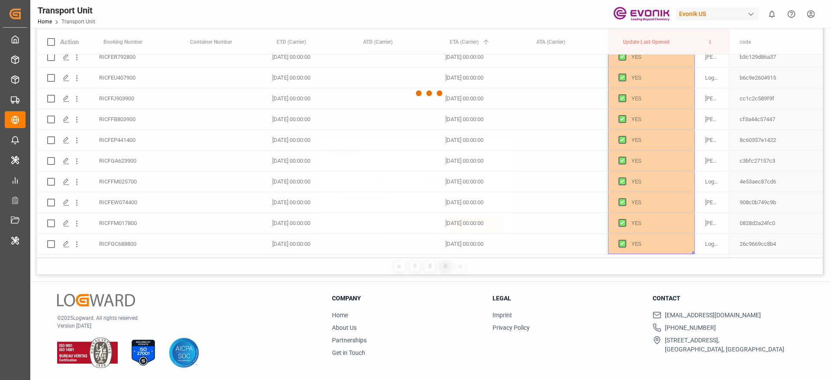
scroll to position [0, 0]
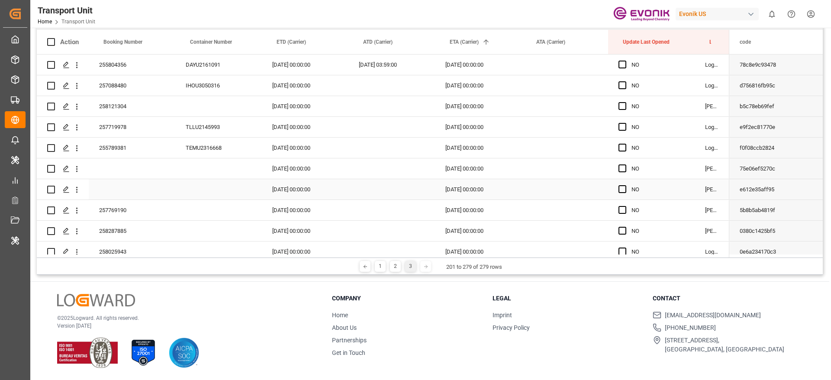
scroll to position [84, 0]
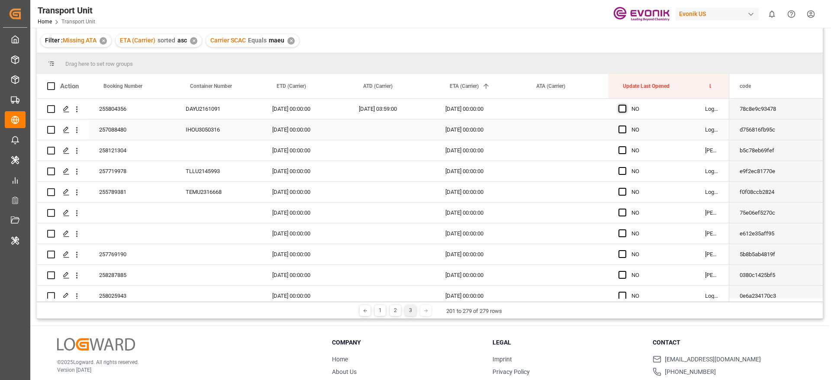
click at [623, 109] on span "Press SPACE to select this row." at bounding box center [623, 109] width 8 height 8
click at [625, 105] on input "Press SPACE to select this row." at bounding box center [625, 105] width 0 height 0
click at [625, 129] on span "Press SPACE to select this row." at bounding box center [623, 130] width 8 height 8
click at [625, 126] on input "Press SPACE to select this row." at bounding box center [625, 126] width 0 height 0
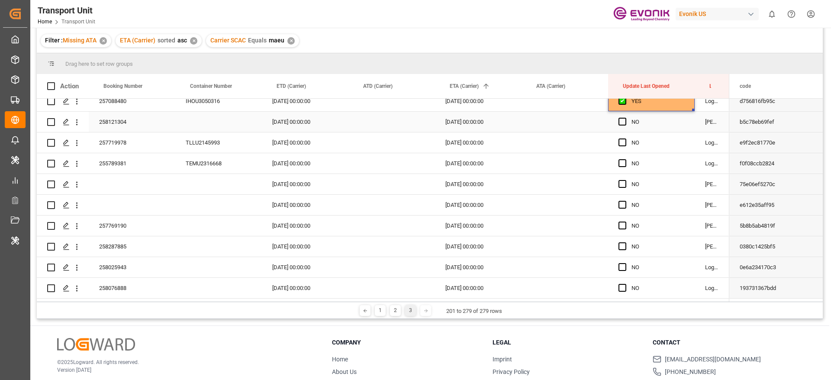
scroll to position [30, 0]
click at [118, 140] on div "257719978" at bounding box center [132, 141] width 87 height 20
click at [147, 163] on div "255789381" at bounding box center [132, 162] width 87 height 20
click at [303, 139] on div "17.08.2025 00:00:00" at bounding box center [305, 141] width 87 height 20
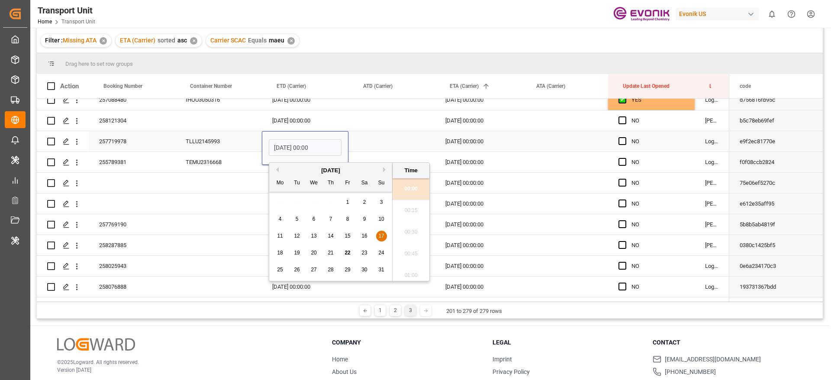
scroll to position [891, 0]
click at [282, 266] on div "25" at bounding box center [280, 270] width 11 height 10
type input "25.08.2025 00:00"
click at [368, 143] on div "Press SPACE to select this row." at bounding box center [392, 141] width 87 height 20
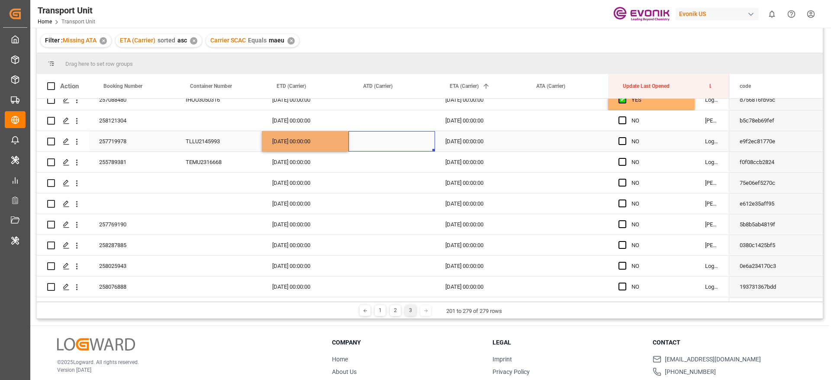
click at [331, 146] on div "[DATE] 00:00:00" at bounding box center [305, 141] width 87 height 20
click at [347, 148] on div "[DATE] 00:00:00" at bounding box center [305, 141] width 87 height 20
drag, startPoint x: 348, startPoint y: 149, endPoint x: 346, endPoint y: 161, distance: 12.2
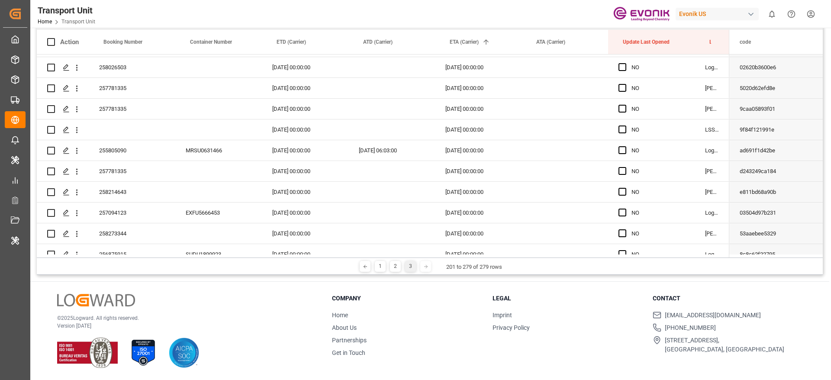
scroll to position [0, 0]
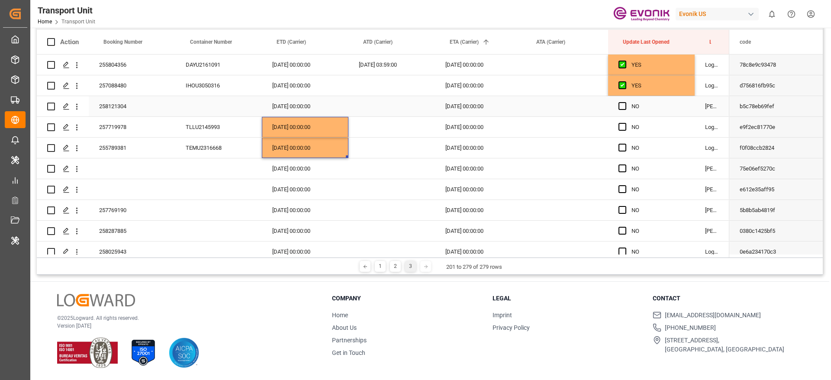
click at [676, 90] on div "YES" at bounding box center [658, 86] width 53 height 20
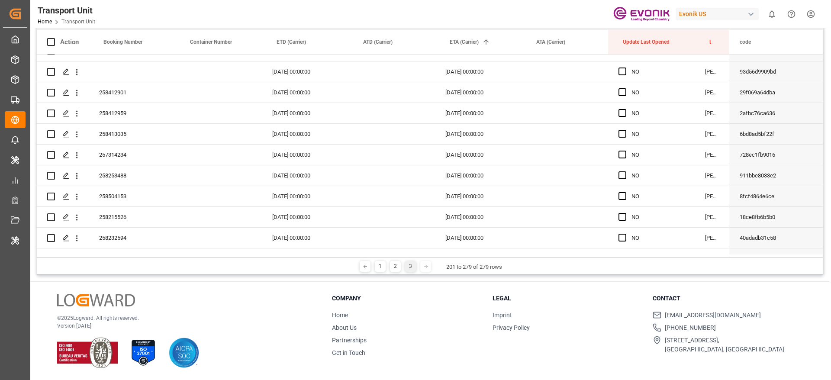
scroll to position [1445, 0]
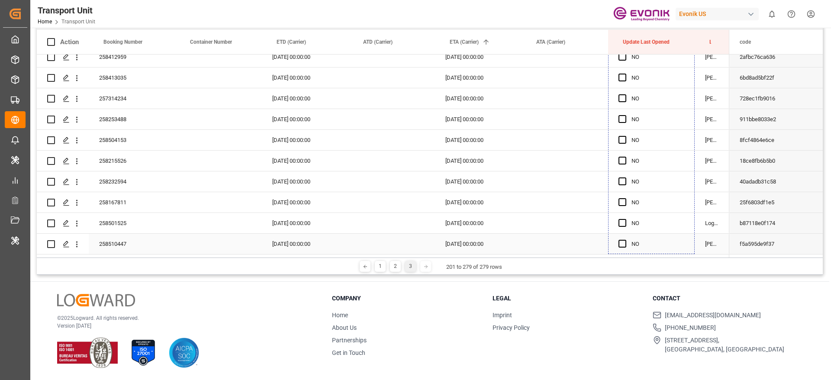
drag, startPoint x: 693, startPoint y: 94, endPoint x: 650, endPoint y: 250, distance: 162.1
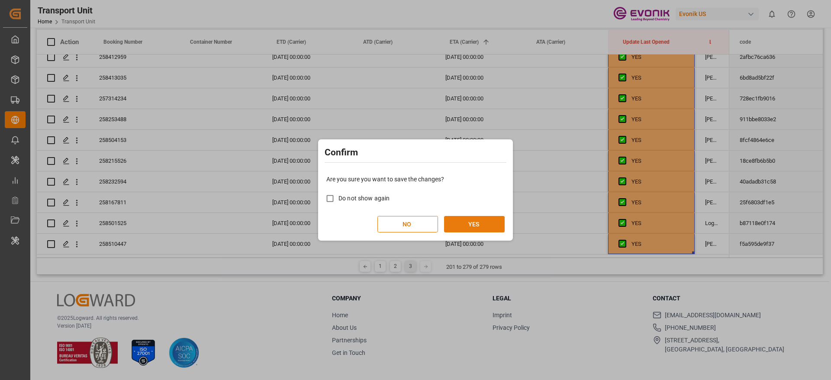
click at [461, 226] on button "YES" at bounding box center [474, 224] width 61 height 16
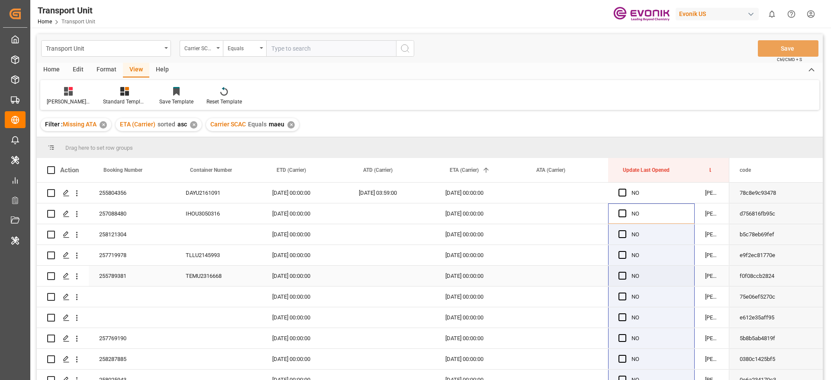
scroll to position [0, 0]
click at [288, 126] on div "Carrier SCAC Equals maeu ✕" at bounding box center [252, 124] width 93 height 13
click at [289, 126] on div "✕" at bounding box center [290, 124] width 7 height 7
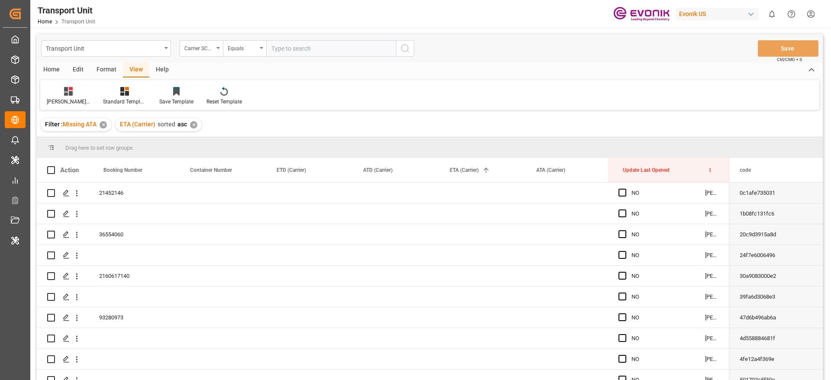
click at [324, 48] on input "text" at bounding box center [331, 48] width 130 height 16
type input "cmdu"
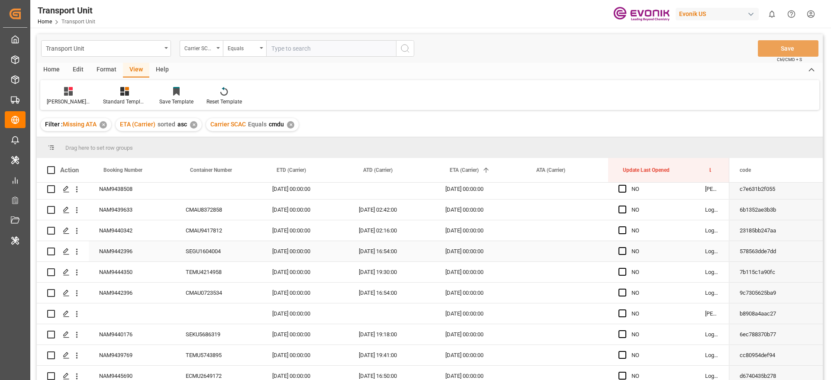
scroll to position [844, 0]
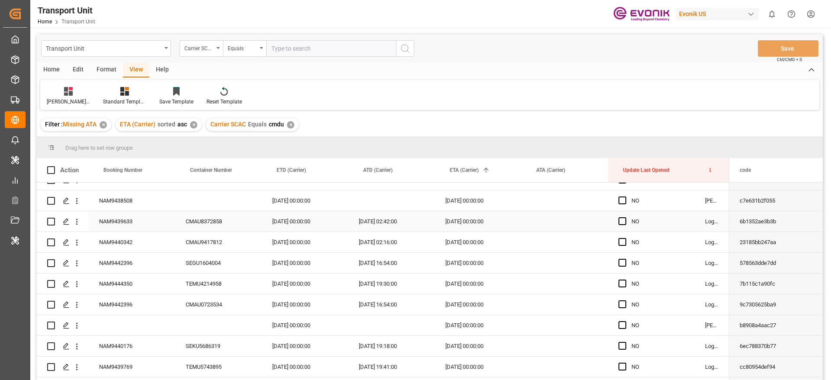
click at [100, 221] on div "NAM9439633" at bounding box center [132, 221] width 87 height 20
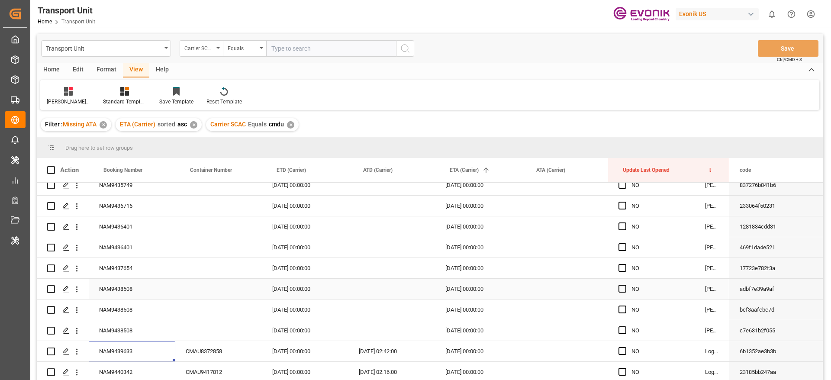
scroll to position [768, 0]
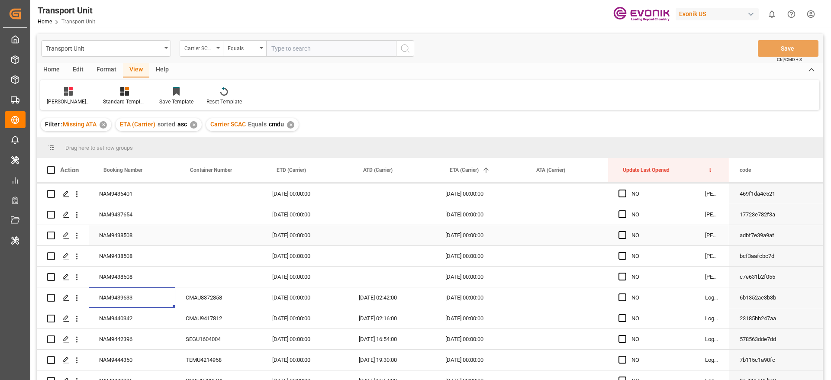
drag, startPoint x: 523, startPoint y: 293, endPoint x: 459, endPoint y: 284, distance: 64.7
click at [459, 287] on div "NAM9439633 CMAU8372858 29.06.2025 00:00:00 01.07.2025 02:42:00 20.08.2025 00:00…" at bounding box center [383, 297] width 693 height 21
click at [459, 287] on div "[DATE] 00:00:00" at bounding box center [478, 297] width 87 height 20
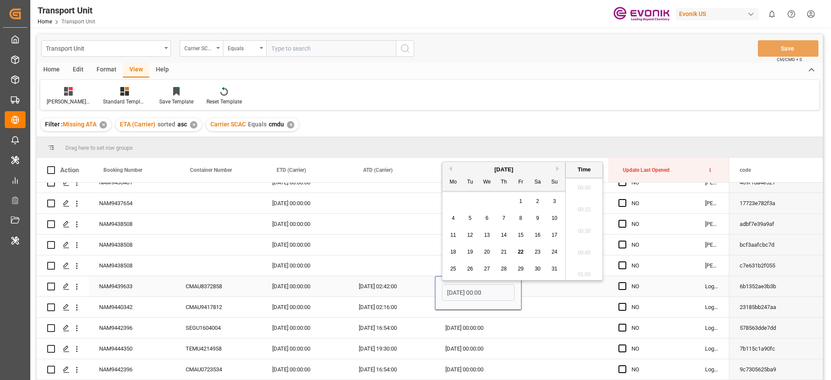
scroll to position [912, 0]
click at [534, 247] on div "23" at bounding box center [538, 248] width 11 height 10
type input "23.08.2025 00:00"
click at [542, 286] on div "Press SPACE to select this row." at bounding box center [565, 286] width 87 height 20
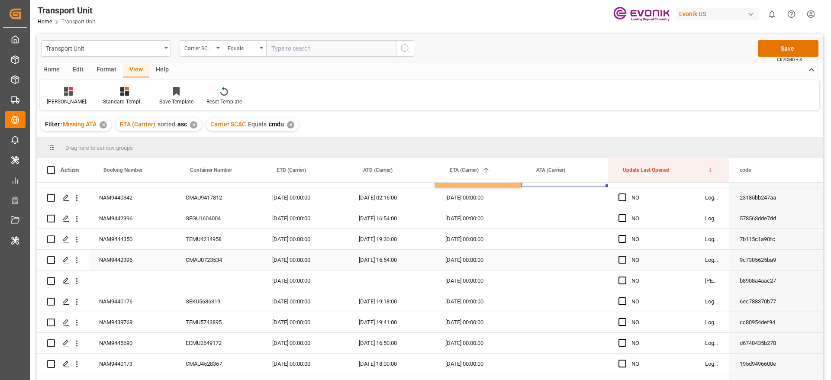
scroll to position [909, 0]
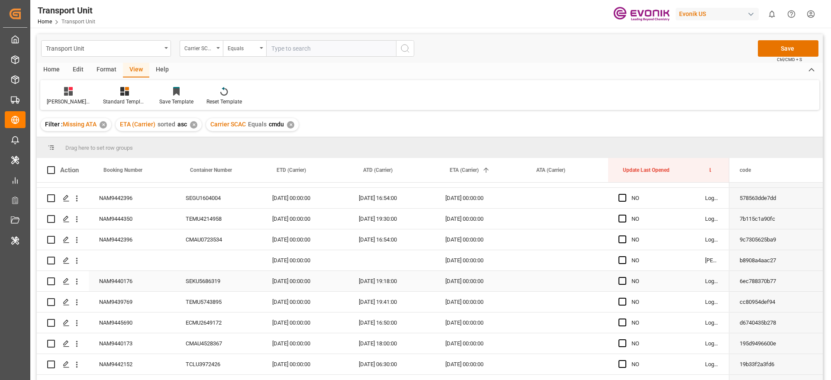
click at [142, 284] on div "NAM9440176" at bounding box center [132, 281] width 87 height 20
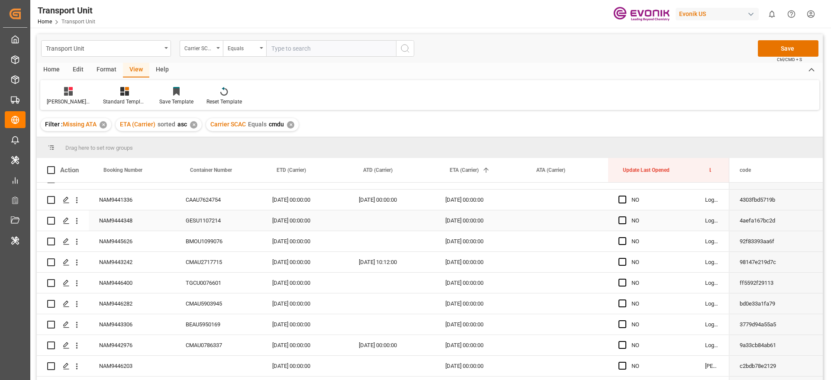
scroll to position [1364, 0]
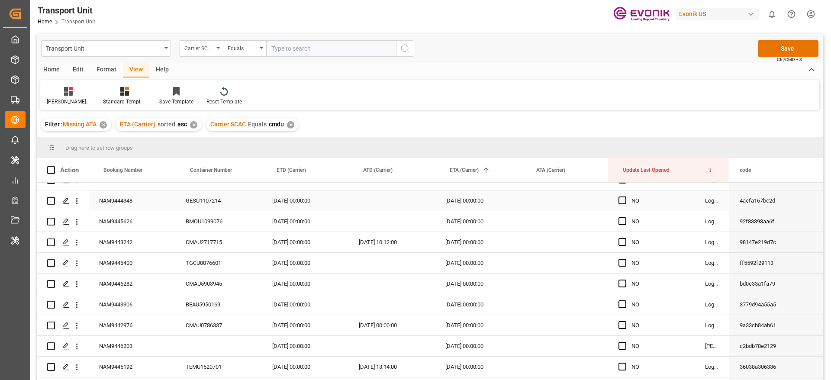
click at [109, 204] on div "NAM9444348" at bounding box center [132, 200] width 87 height 20
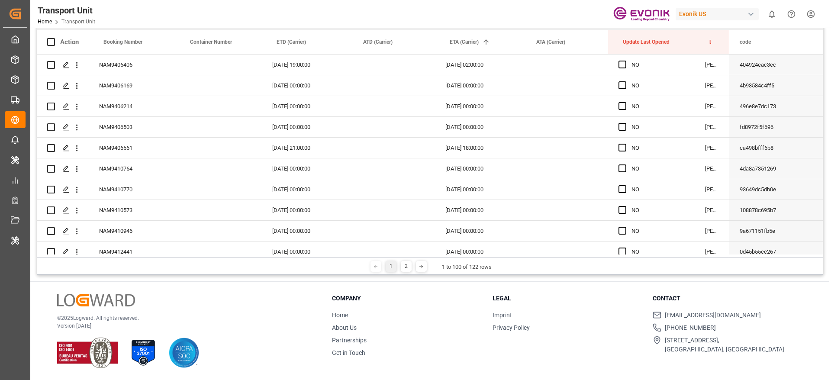
scroll to position [0, 0]
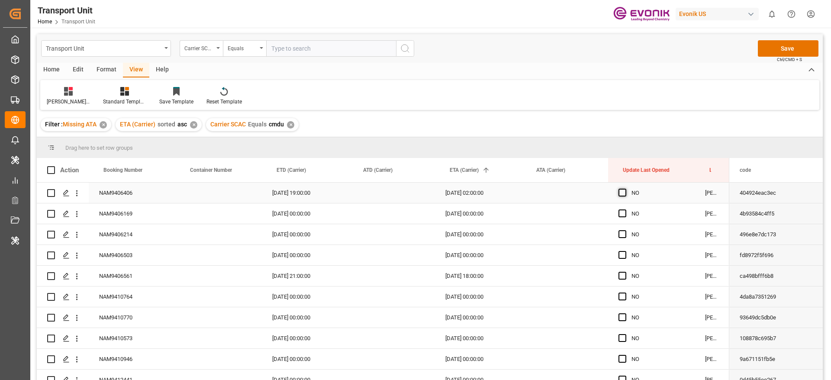
click at [623, 193] on span "Press SPACE to select this row." at bounding box center [623, 193] width 8 height 8
click at [625, 189] on input "Press SPACE to select this row." at bounding box center [625, 189] width 0 height 0
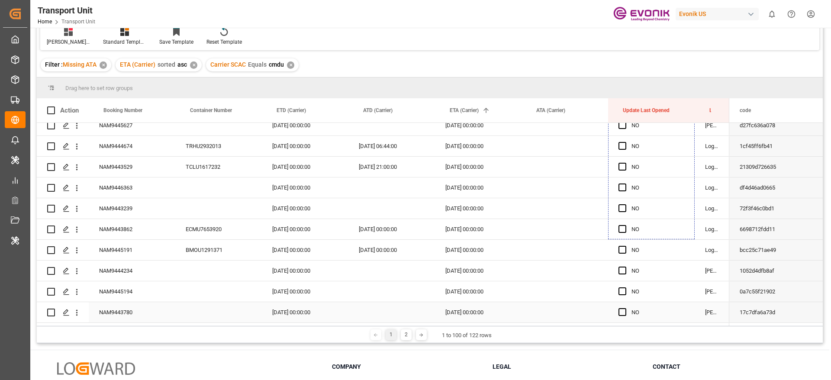
scroll to position [128, 0]
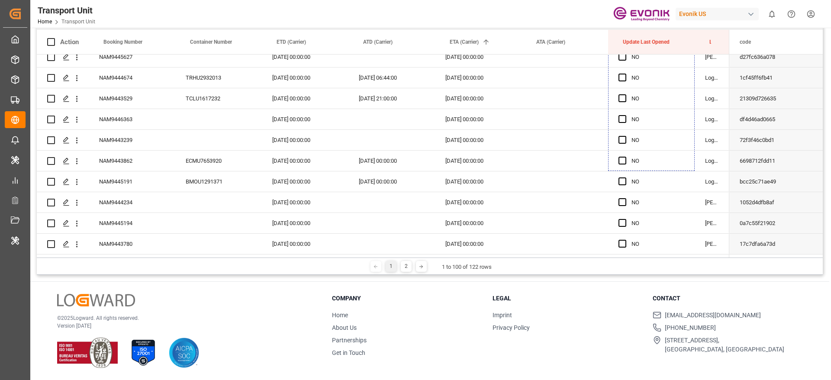
drag, startPoint x: 694, startPoint y: 201, endPoint x: 688, endPoint y: 319, distance: 118.3
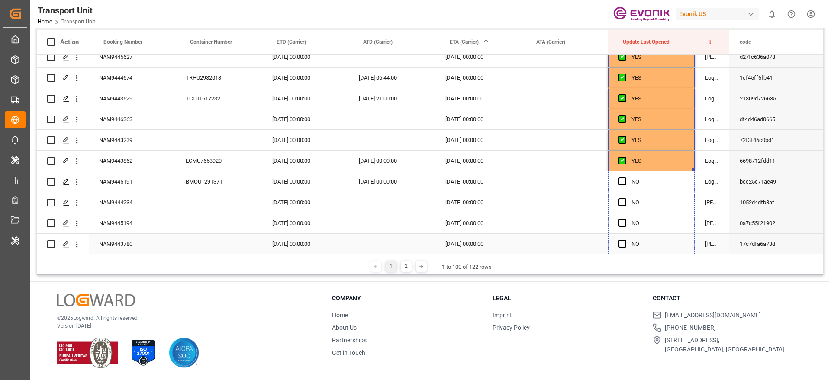
drag, startPoint x: 692, startPoint y: 167, endPoint x: 683, endPoint y: 238, distance: 71.6
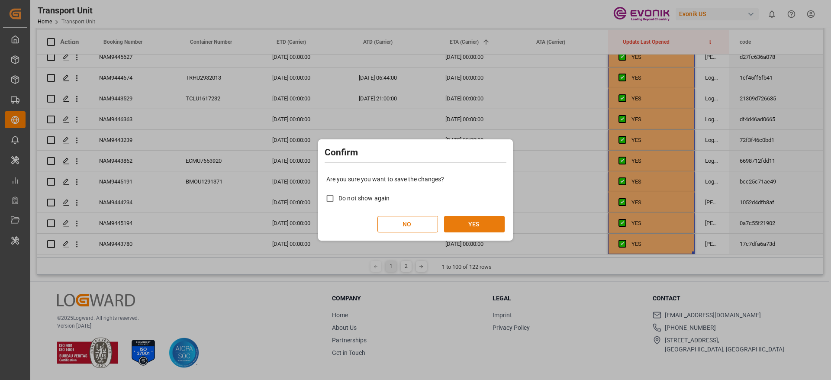
click at [483, 223] on button "YES" at bounding box center [474, 224] width 61 height 16
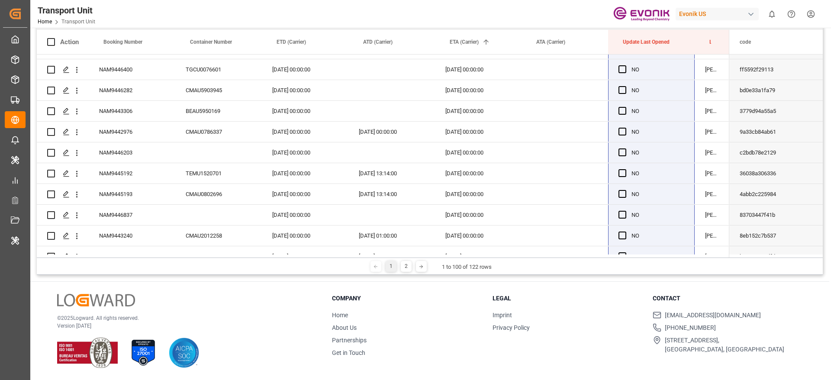
scroll to position [1881, 0]
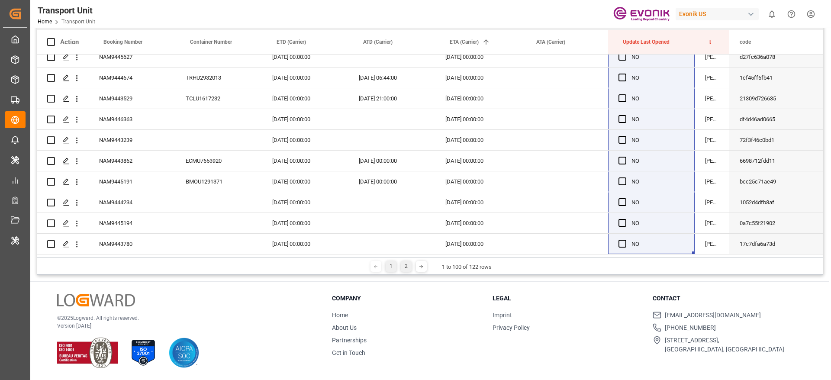
drag, startPoint x: 410, startPoint y: 267, endPoint x: 404, endPoint y: 267, distance: 5.6
click at [404, 267] on div "1 2" at bounding box center [399, 266] width 30 height 11
click at [404, 267] on div "2" at bounding box center [406, 266] width 11 height 11
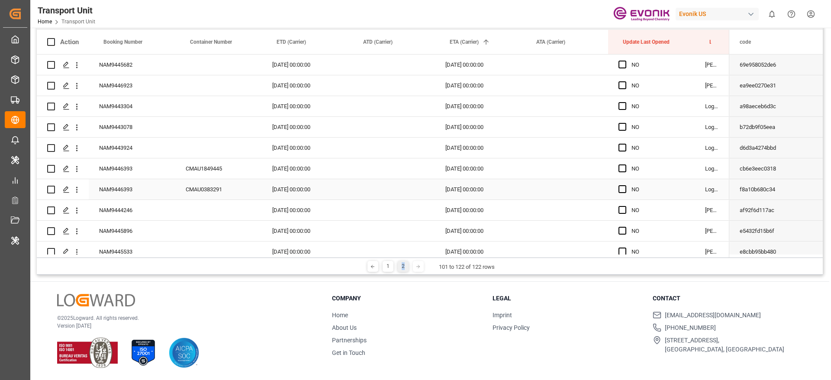
scroll to position [0, 0]
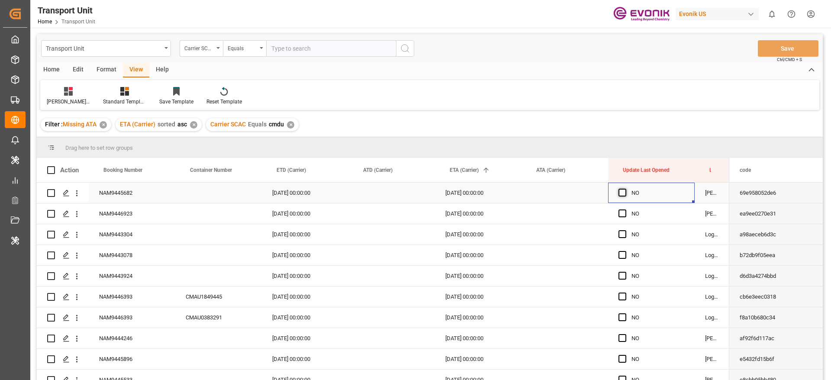
click at [623, 193] on span "Press SPACE to select this row." at bounding box center [623, 193] width 8 height 8
click at [625, 189] on input "Press SPACE to select this row." at bounding box center [625, 189] width 0 height 0
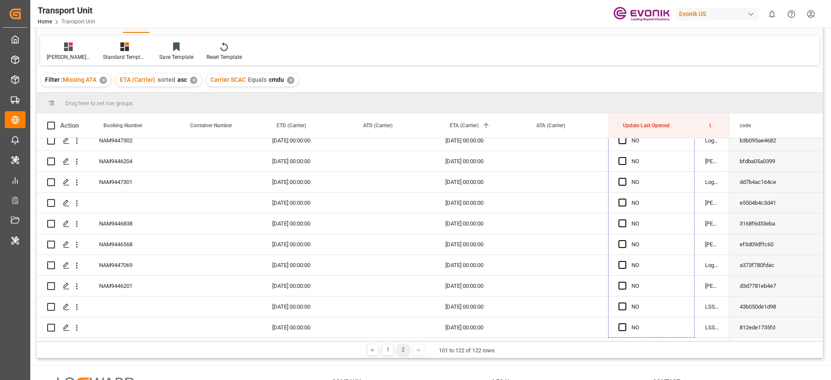
scroll to position [128, 0]
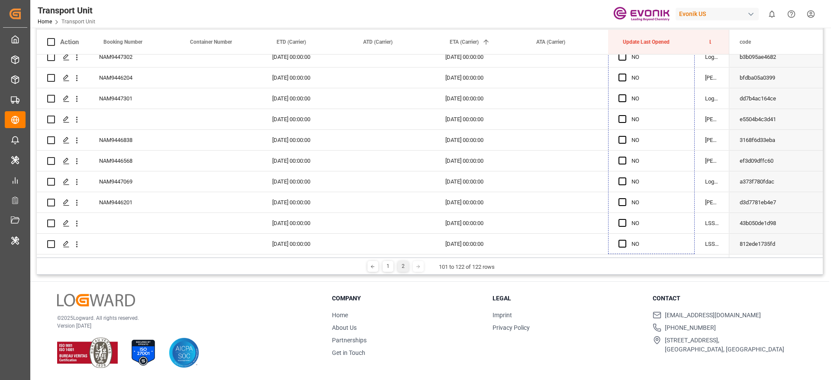
drag, startPoint x: 694, startPoint y: 201, endPoint x: 635, endPoint y: 302, distance: 117.4
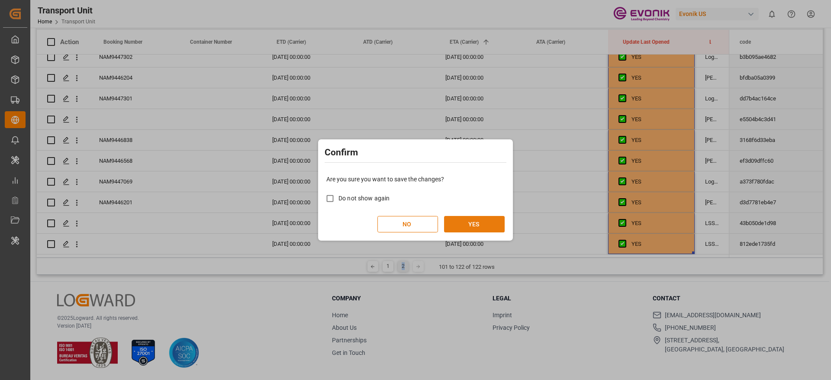
click at [475, 220] on button "YES" at bounding box center [474, 224] width 61 height 16
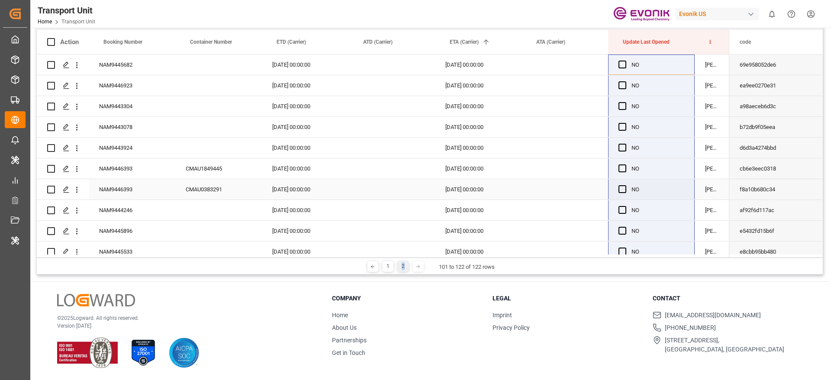
scroll to position [0, 0]
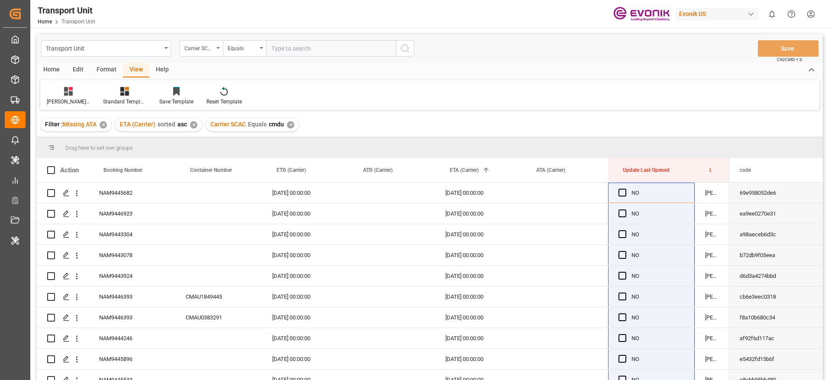
click at [292, 123] on div "✕" at bounding box center [290, 124] width 7 height 7
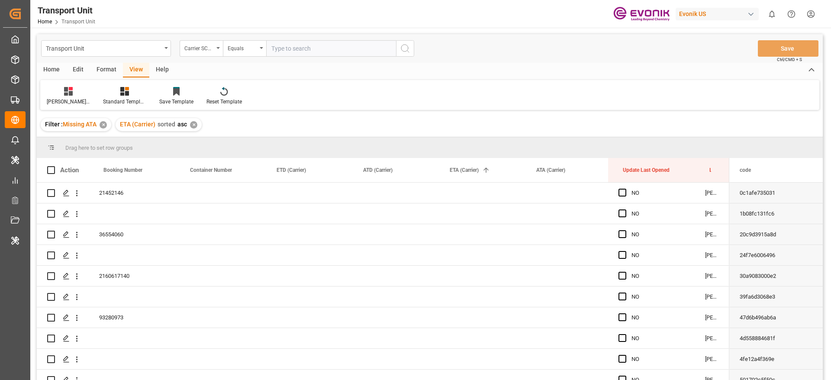
click at [295, 60] on div "Transport Unit Carrier SCAC Equals Save Ctrl/CMD + S" at bounding box center [430, 48] width 786 height 29
click at [300, 50] on input "text" at bounding box center [331, 48] width 130 height 16
type input "mscu"
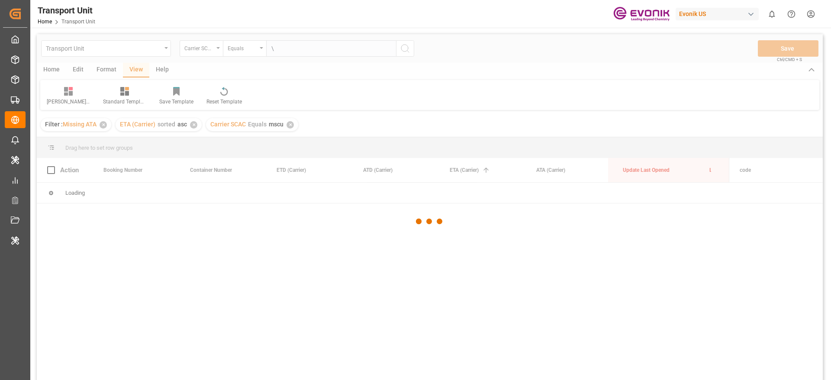
type input "\"
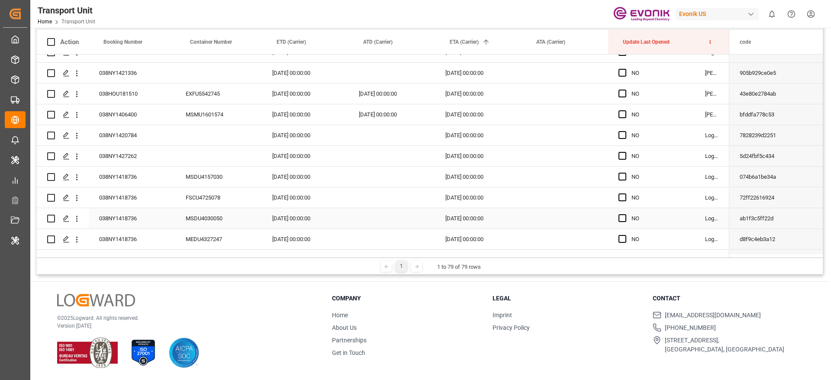
scroll to position [1445, 0]
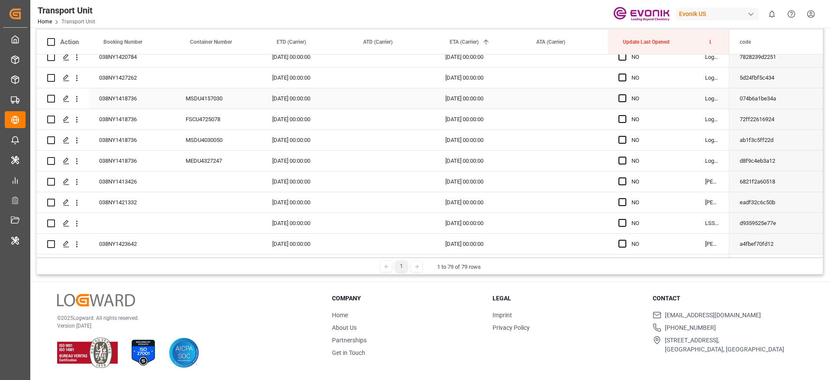
click at [129, 96] on div "038NY1418736" at bounding box center [132, 98] width 87 height 20
click at [369, 94] on div "Press SPACE to select this row." at bounding box center [392, 98] width 87 height 20
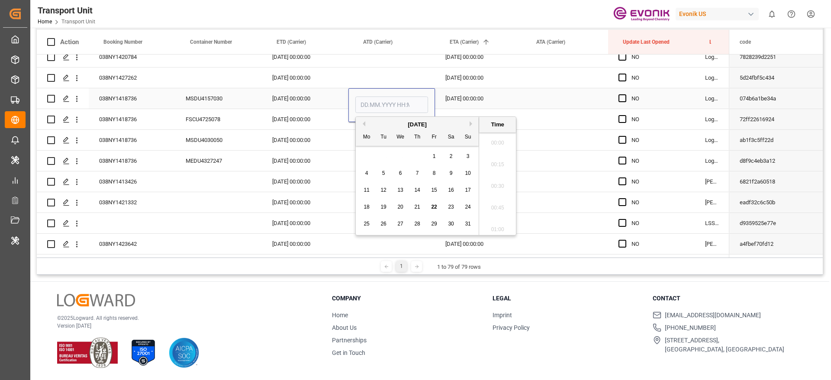
scroll to position [912, 0]
click at [418, 207] on span "21" at bounding box center [417, 207] width 6 height 6
type input "21.08.2025 00:00"
click at [336, 92] on div "21.08.2025 00:00:00" at bounding box center [305, 98] width 87 height 20
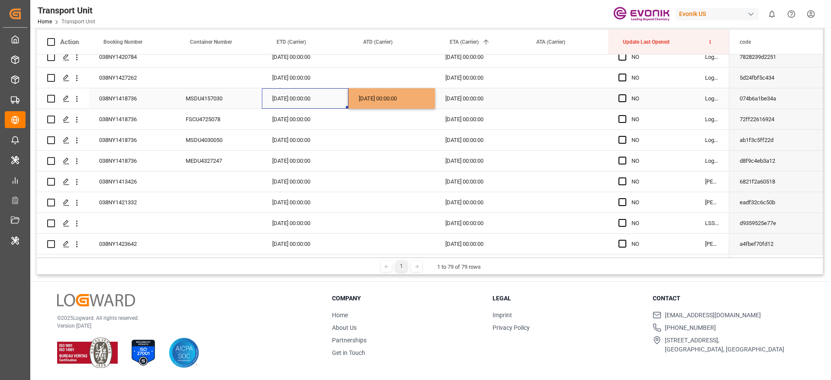
click at [375, 94] on div "21.08.2025 00:00:00" at bounding box center [392, 98] width 87 height 20
drag, startPoint x: 434, startPoint y: 103, endPoint x: 432, endPoint y: 136, distance: 33.0
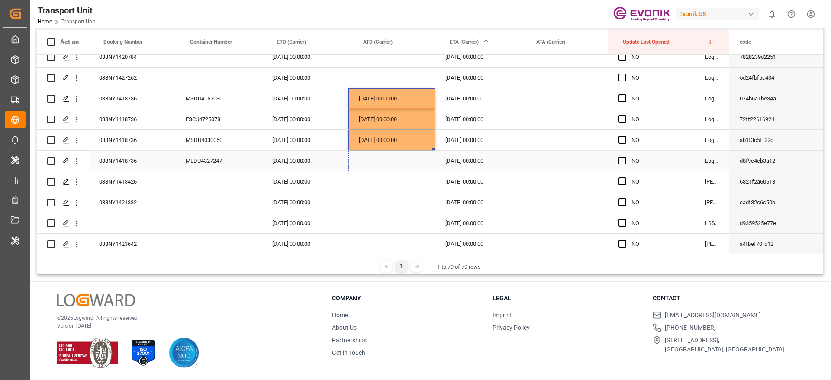
drag, startPoint x: 432, startPoint y: 146, endPoint x: 431, endPoint y: 164, distance: 18.3
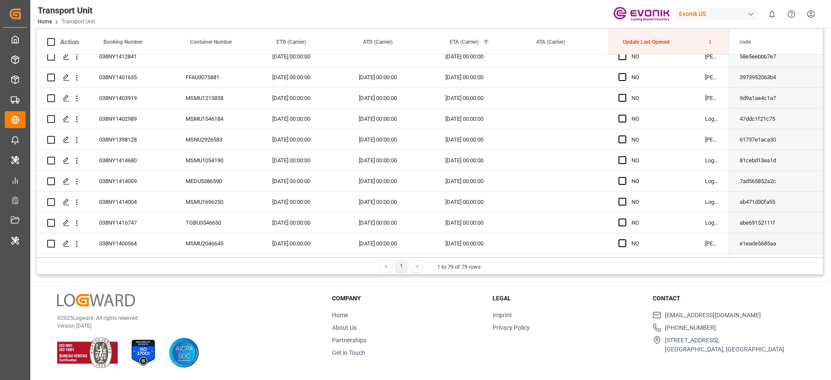
scroll to position [0, 0]
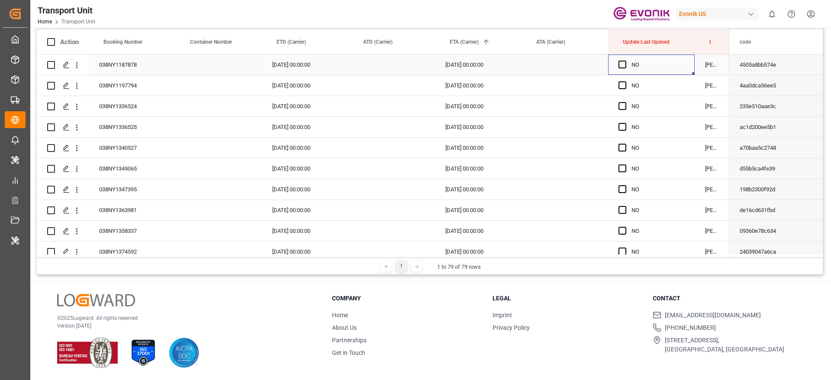
click at [625, 68] on div "Press SPACE to select this row." at bounding box center [625, 65] width 13 height 20
click at [624, 67] on span "Press SPACE to select this row." at bounding box center [623, 65] width 8 height 8
click at [625, 61] on input "Press SPACE to select this row." at bounding box center [625, 61] width 0 height 0
click at [694, 71] on div "YES" at bounding box center [651, 65] width 87 height 20
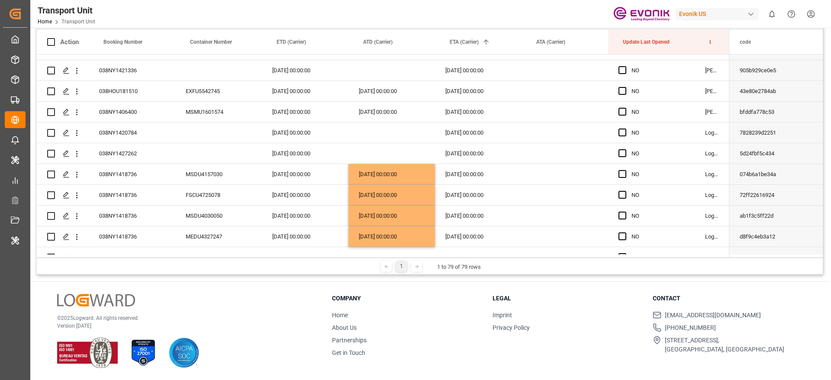
scroll to position [1445, 0]
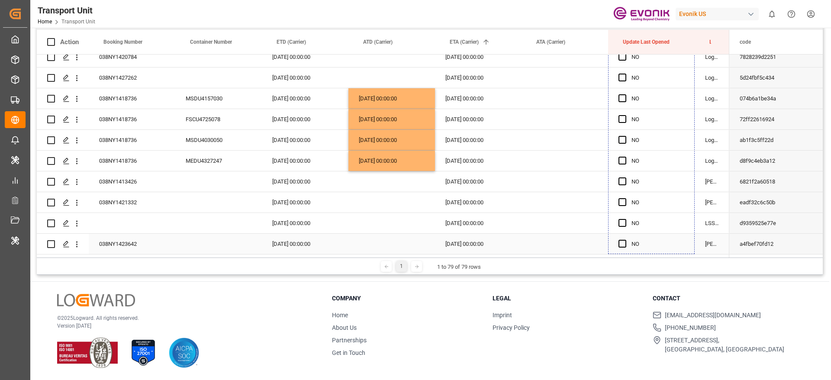
drag, startPoint x: 693, startPoint y: 73, endPoint x: 630, endPoint y: 193, distance: 135.4
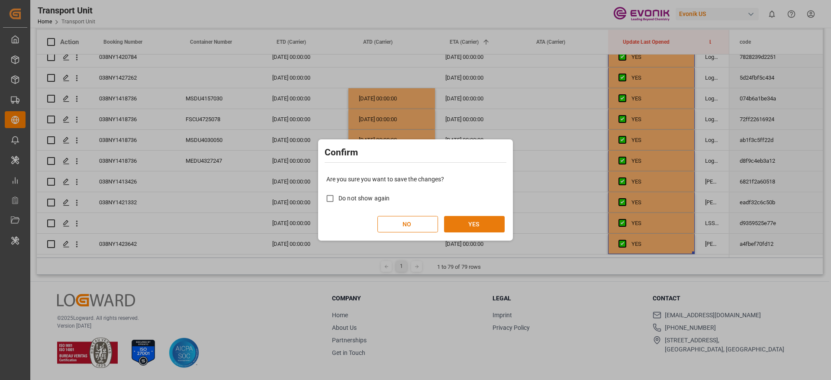
click at [455, 230] on button "YES" at bounding box center [474, 224] width 61 height 16
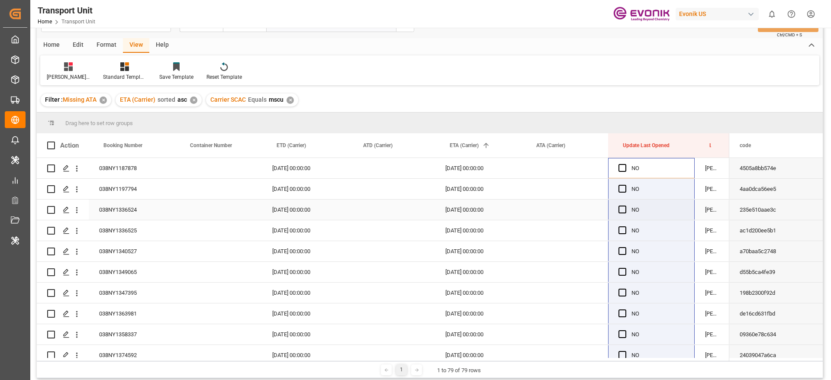
scroll to position [0, 0]
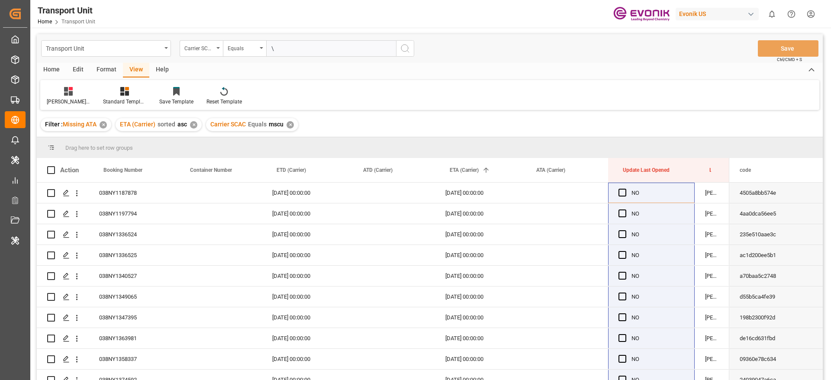
click at [285, 122] on div "Carrier SCAC Equals mscu ✕" at bounding box center [252, 124] width 92 height 13
click at [290, 125] on div "✕" at bounding box center [290, 124] width 7 height 7
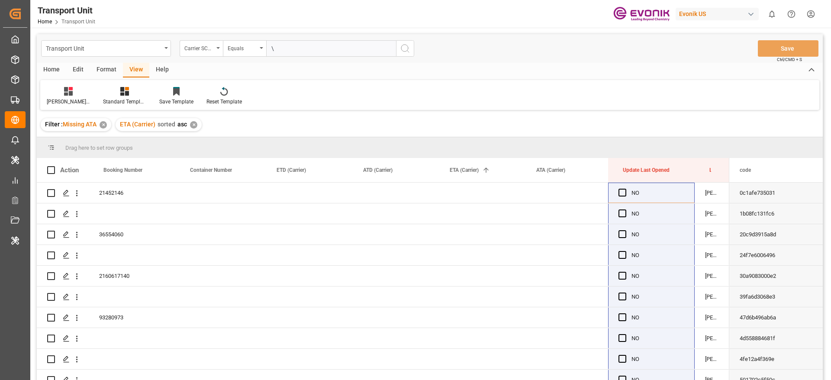
click at [271, 49] on input "\" at bounding box center [331, 48] width 130 height 16
type input "alrb"
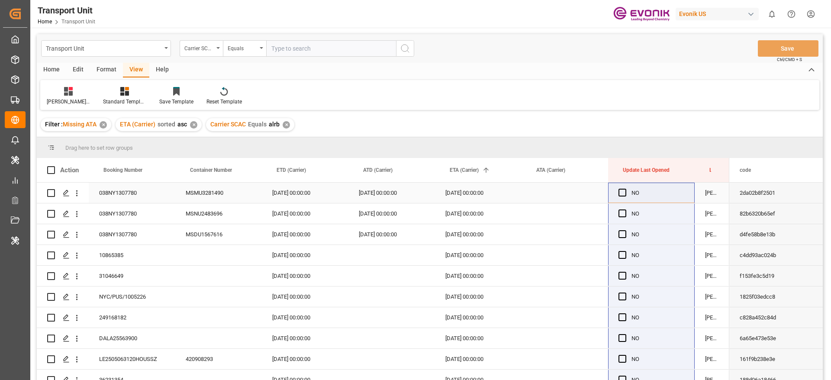
click at [154, 195] on div "038NY1307780" at bounding box center [132, 193] width 87 height 20
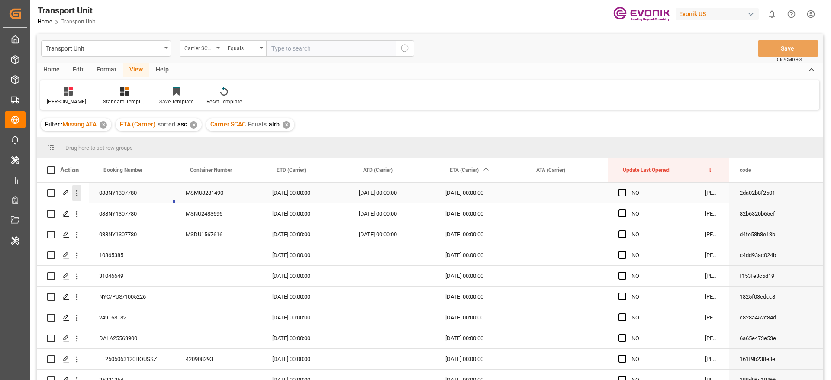
click at [78, 198] on button "open menu" at bounding box center [76, 193] width 9 height 16
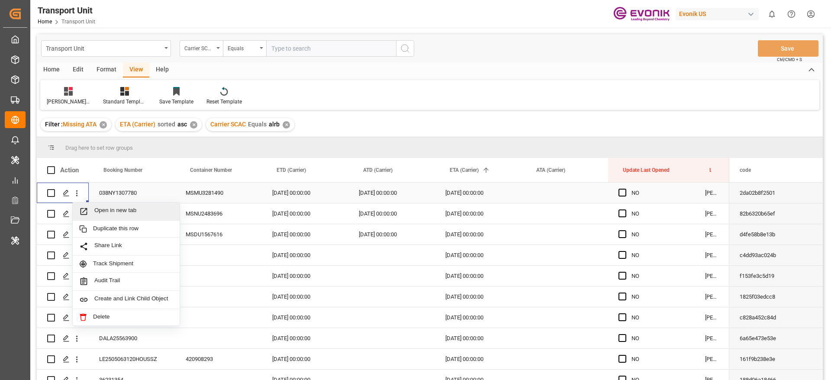
click at [103, 211] on span "Open in new tab" at bounding box center [133, 211] width 79 height 9
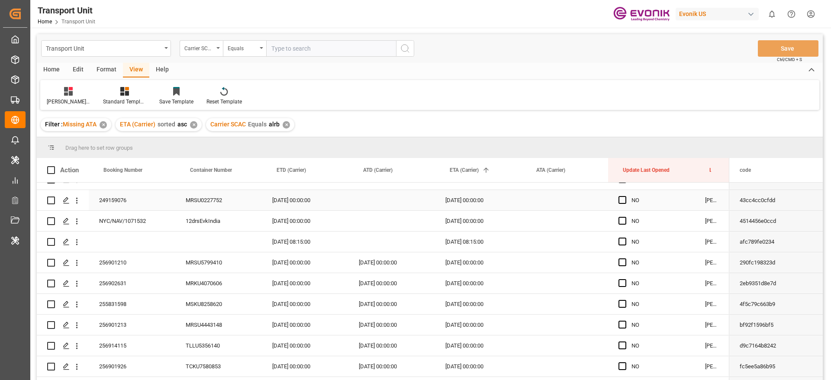
scroll to position [325, 0]
click at [141, 251] on div "256901210" at bounding box center [132, 242] width 87 height 20
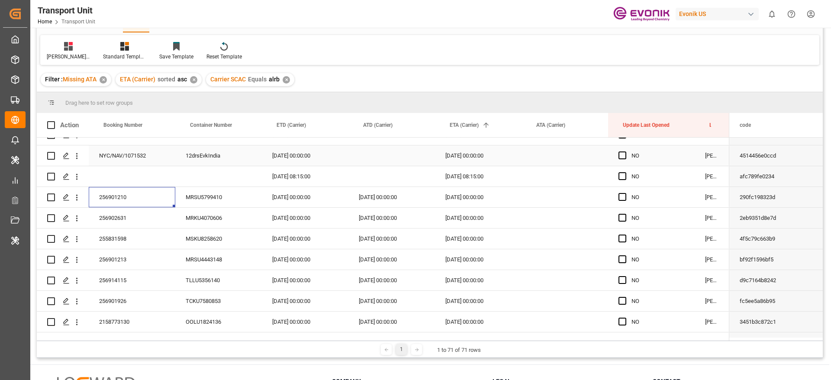
scroll to position [65, 0]
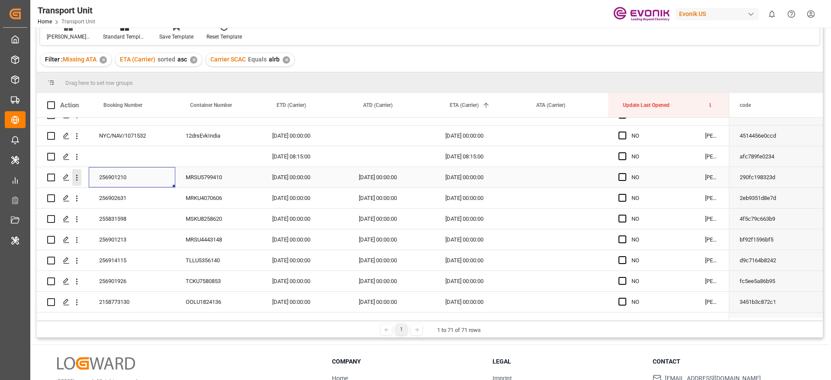
click at [77, 182] on icon "open menu" at bounding box center [76, 177] width 9 height 9
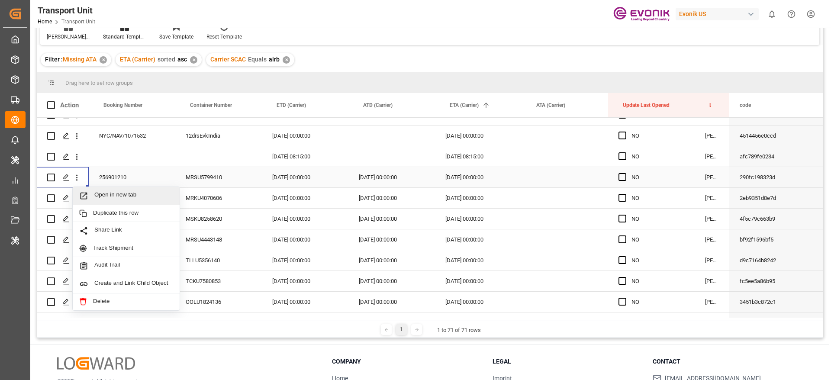
click at [98, 195] on span "Open in new tab" at bounding box center [133, 195] width 79 height 9
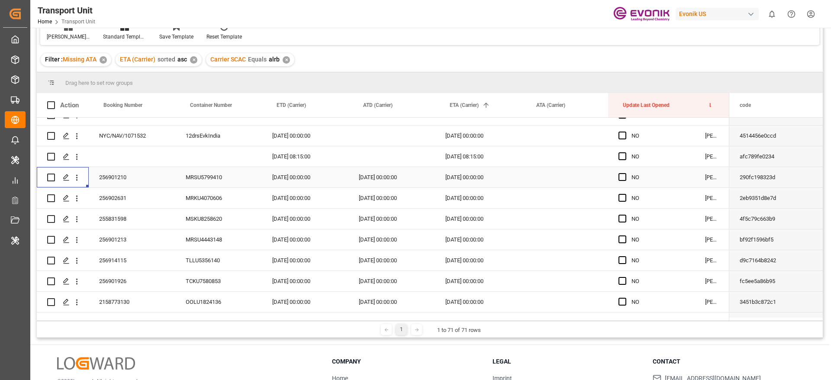
click at [545, 180] on div "Press SPACE to select this row." at bounding box center [565, 177] width 87 height 20
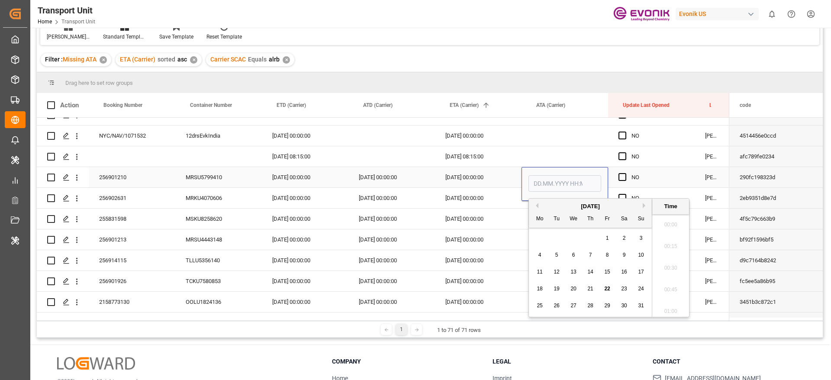
scroll to position [934, 0]
click at [591, 282] on div "18 19 20 21 22 23 24" at bounding box center [591, 289] width 118 height 17
click at [590, 283] on div "18 19 20 21 22 23 24" at bounding box center [591, 289] width 118 height 17
click at [589, 289] on span "21" at bounding box center [590, 289] width 6 height 6
type input "21.08.2025 00:00"
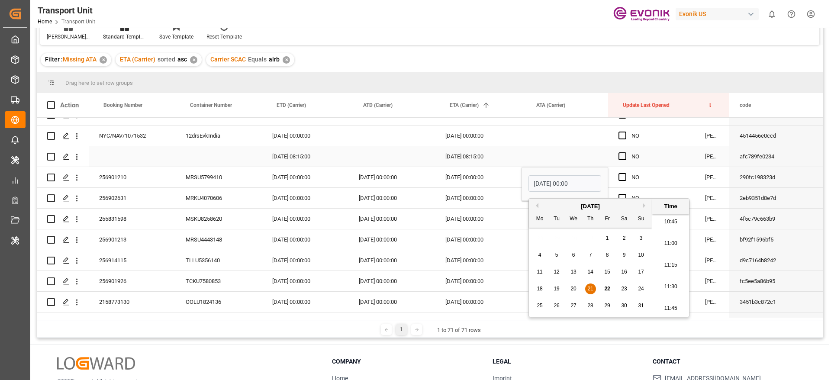
click at [485, 171] on div "21.08.2025 00:00:00" at bounding box center [478, 177] width 87 height 20
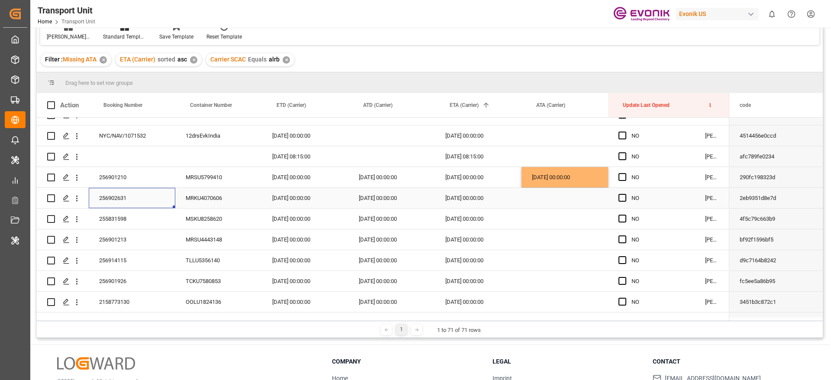
click at [123, 200] on div "256902631" at bounding box center [132, 198] width 87 height 20
click at [567, 190] on div "Press SPACE to select this row." at bounding box center [565, 198] width 87 height 20
click at [567, 177] on div "21.08.2025 00:00:00" at bounding box center [565, 177] width 87 height 20
drag, startPoint x: 606, startPoint y: 185, endPoint x: 591, endPoint y: 201, distance: 22.7
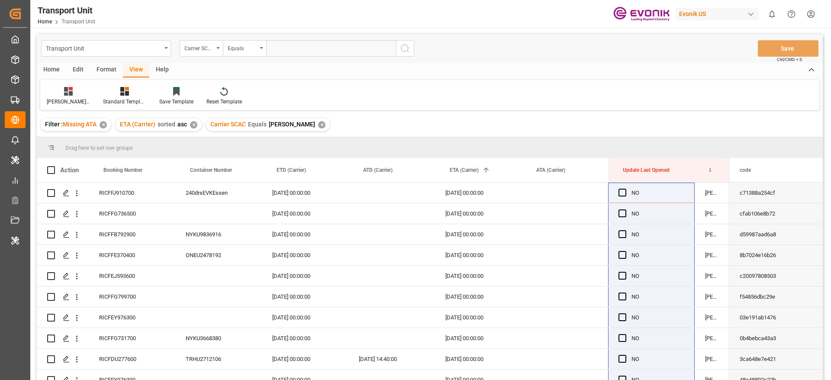
click at [318, 123] on div "✕" at bounding box center [321, 124] width 7 height 7
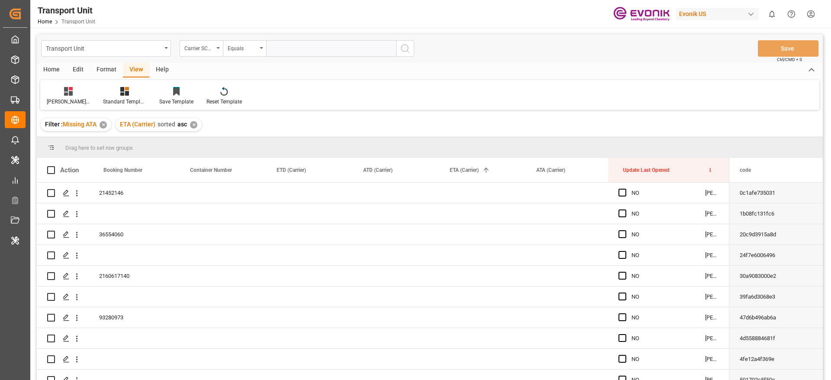
click at [288, 44] on input "text" at bounding box center [331, 48] width 130 height 16
type input "cosu"
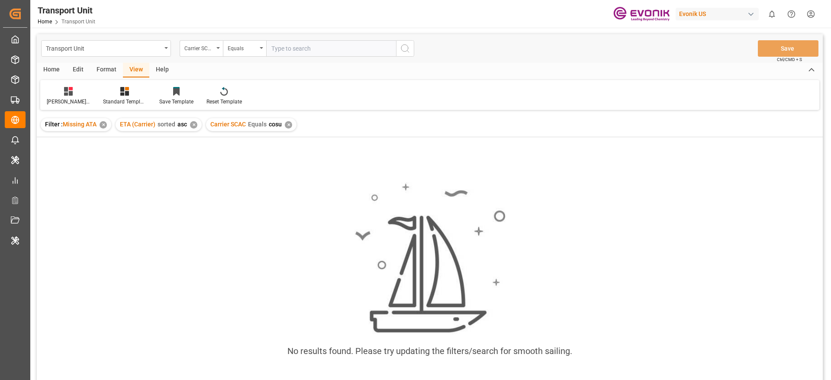
click at [291, 125] on div "✕" at bounding box center [288, 124] width 7 height 7
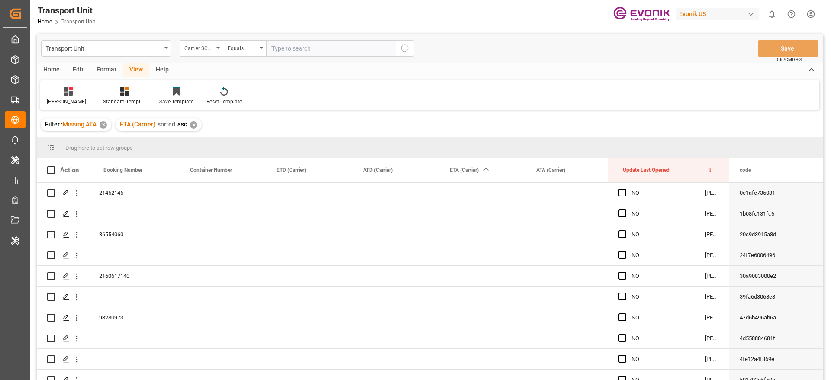
click at [323, 55] on input "text" at bounding box center [331, 48] width 130 height 16
type input "cosu"
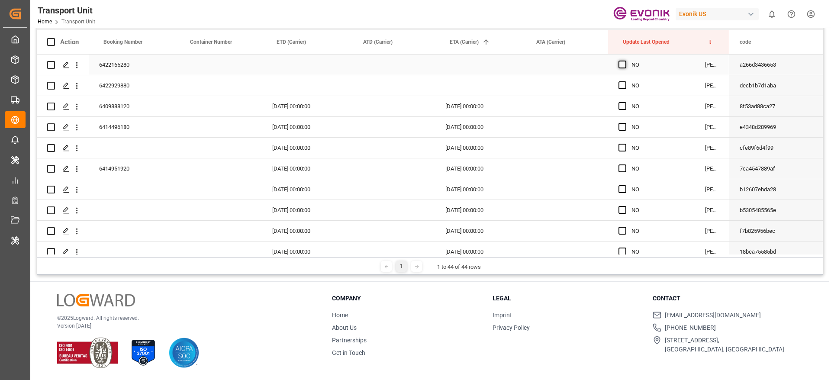
click at [623, 68] on span "Press SPACE to select this row." at bounding box center [623, 65] width 8 height 8
click at [625, 61] on input "Press SPACE to select this row." at bounding box center [625, 61] width 0 height 0
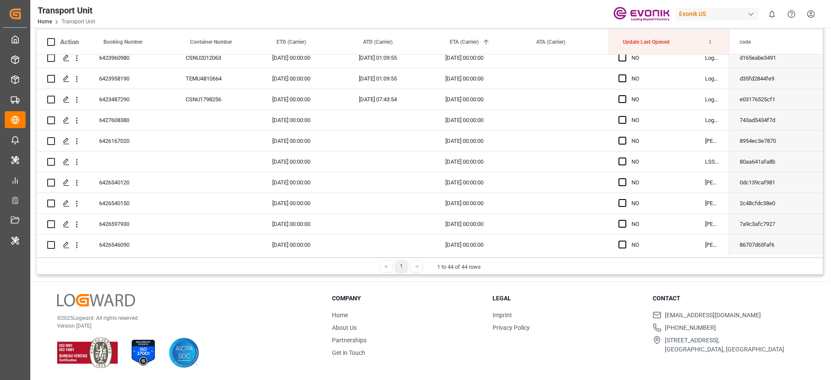
scroll to position [717, 0]
drag, startPoint x: 694, startPoint y: 74, endPoint x: 626, endPoint y: 243, distance: 182.2
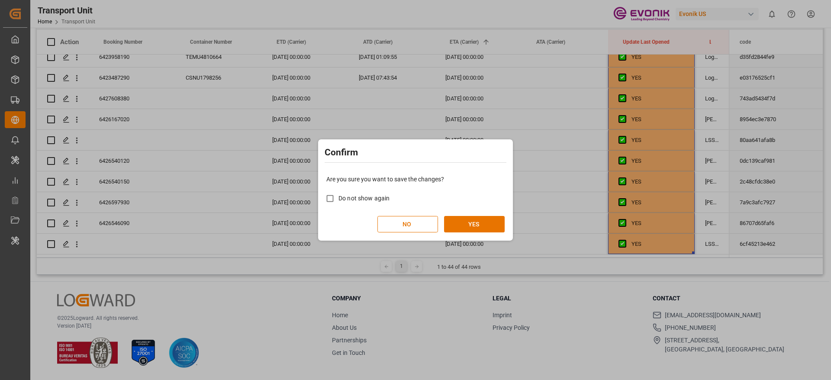
click at [467, 212] on div "Are you sure you want to save the changes? Do not show again NO YES" at bounding box center [415, 204] width 190 height 70
click at [466, 219] on button "YES" at bounding box center [474, 224] width 61 height 16
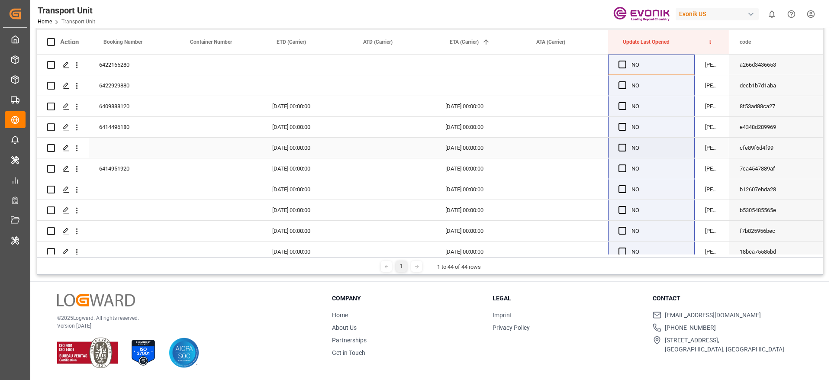
scroll to position [0, 0]
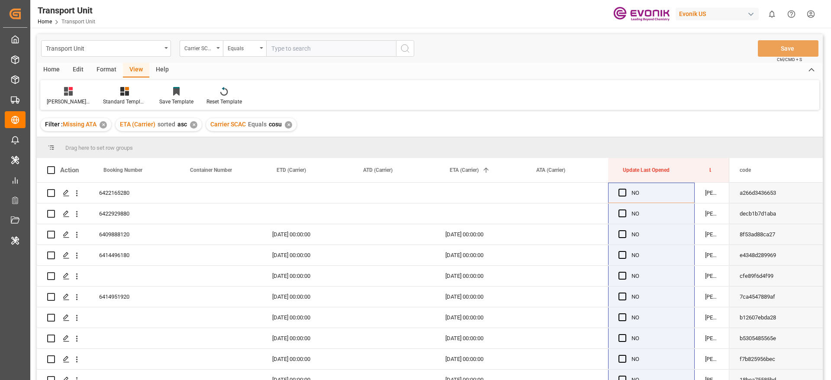
click at [283, 125] on div "Carrier SCAC Equals cosu ✕" at bounding box center [251, 124] width 90 height 13
click at [288, 123] on div "✕" at bounding box center [288, 124] width 7 height 7
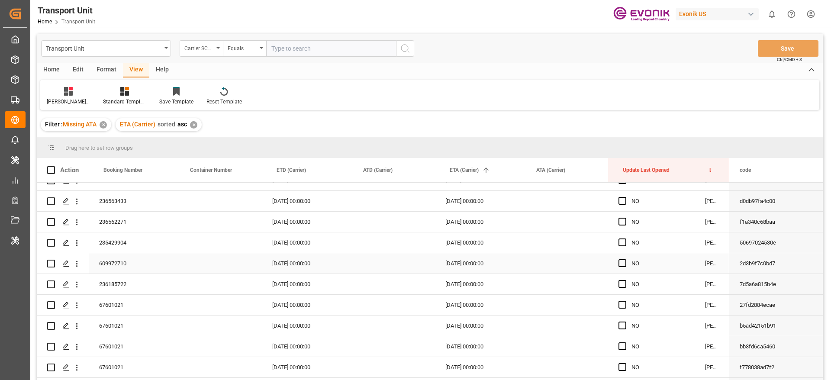
scroll to position [1751, 0]
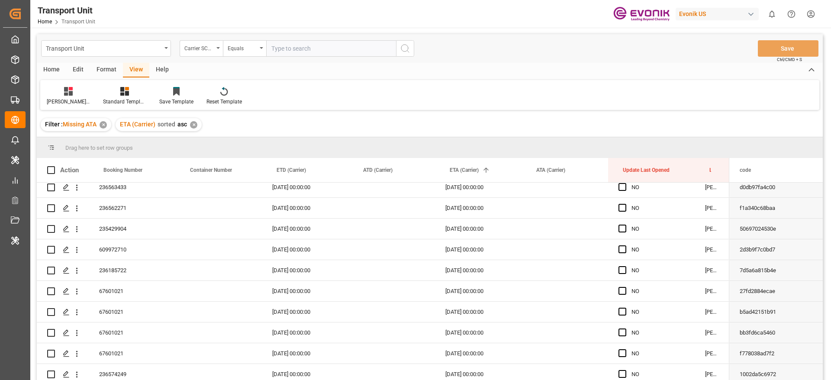
click at [343, 37] on div "Transport Unit Carrier SCAC Equals Save Ctrl/CMD + S" at bounding box center [430, 48] width 786 height 29
click at [342, 44] on input "text" at bounding box center [331, 48] width 130 height 16
type input "oolu"
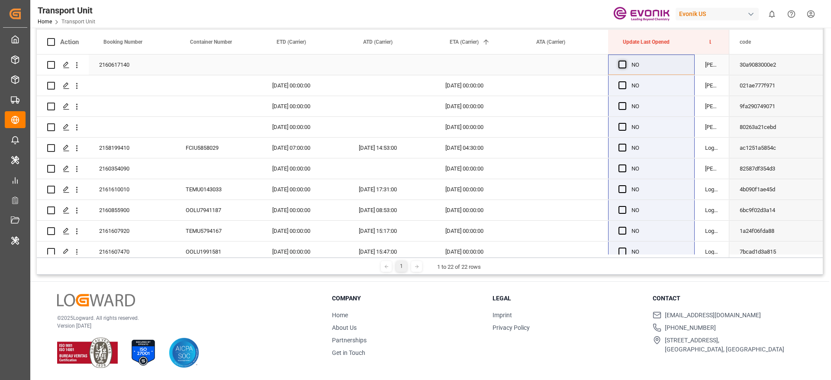
click at [622, 66] on span "Press SPACE to select this row." at bounding box center [623, 65] width 8 height 8
click at [625, 61] on input "Press SPACE to select this row." at bounding box center [625, 61] width 0 height 0
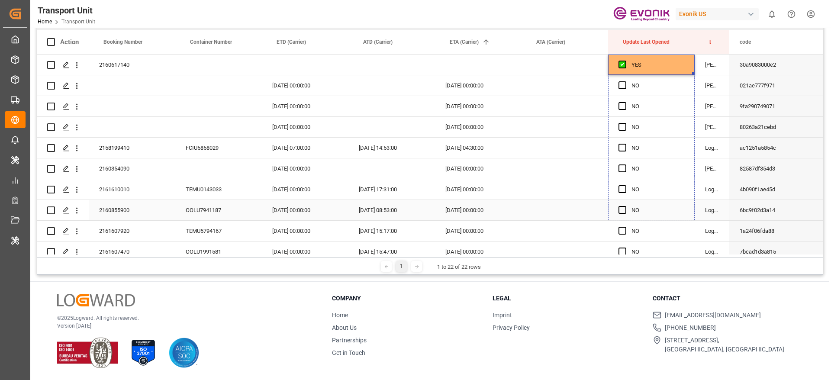
drag, startPoint x: 694, startPoint y: 74, endPoint x: 665, endPoint y: 219, distance: 147.1
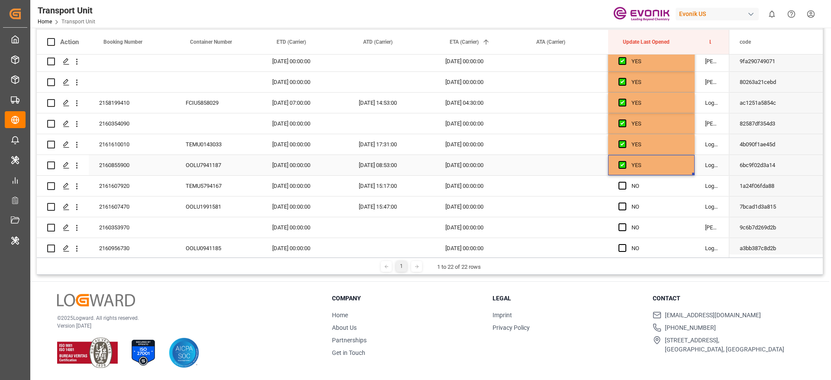
click at [665, 219] on div "2160617140 YES sateesh godewar 11.05.2025 00:00:00 02.06.2025 00:00:00 YES sate…" at bounding box center [383, 238] width 693 height 457
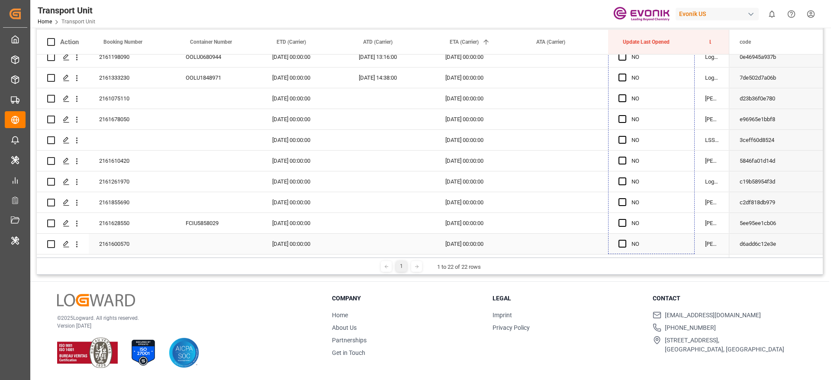
scroll to position [260, 0]
drag, startPoint x: 694, startPoint y: 154, endPoint x: 651, endPoint y: 240, distance: 95.6
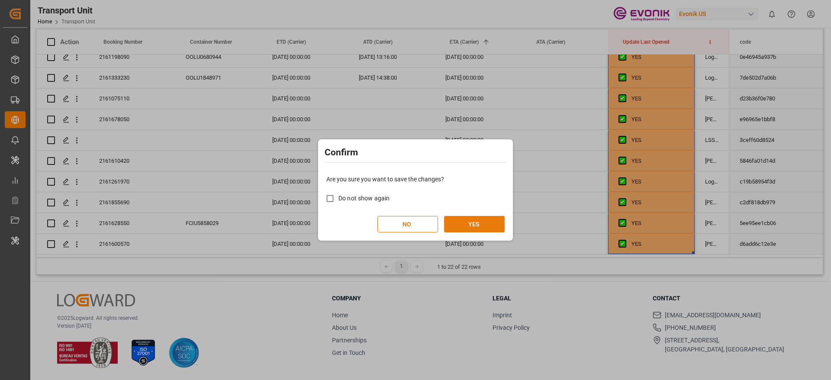
click at [485, 223] on button "YES" at bounding box center [474, 224] width 61 height 16
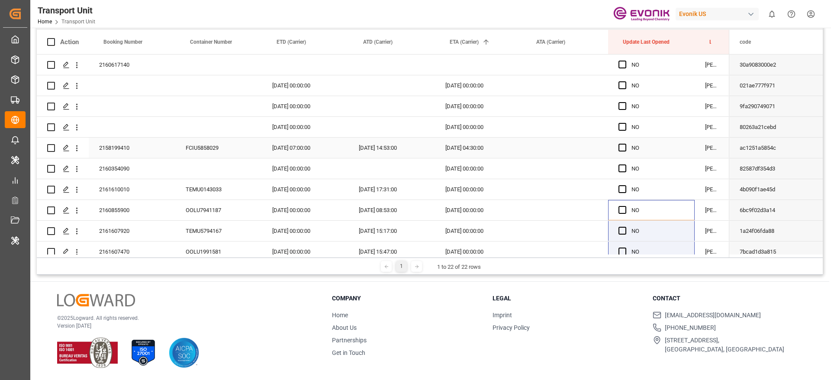
scroll to position [0, 0]
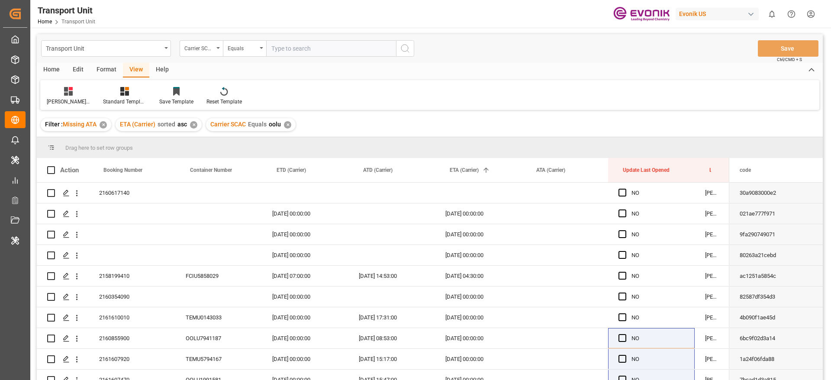
click at [290, 126] on div "✕" at bounding box center [287, 124] width 7 height 7
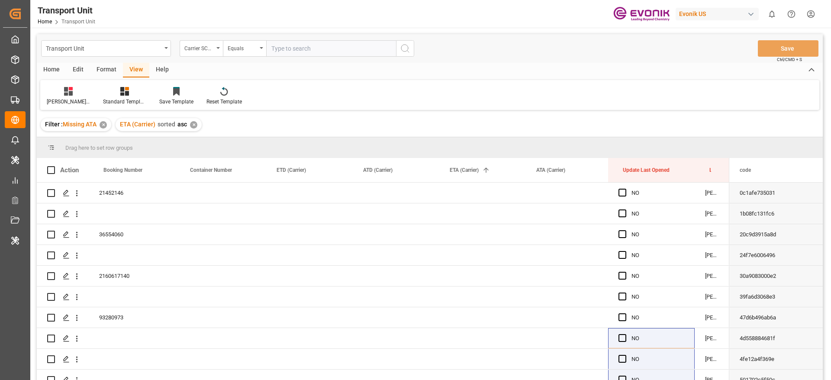
click at [311, 55] on input "text" at bounding box center [331, 48] width 130 height 16
type input "iilu"
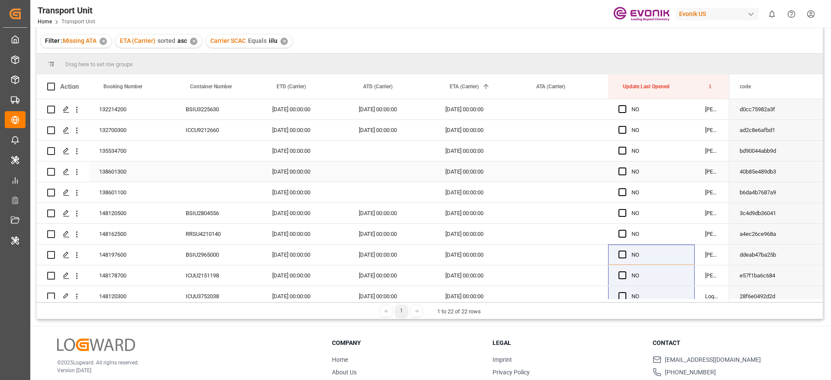
scroll to position [63, 0]
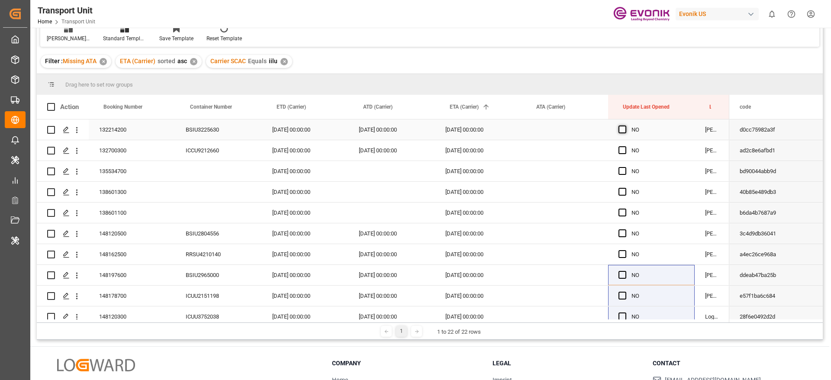
click at [624, 130] on span "Press SPACE to select this row." at bounding box center [623, 130] width 8 height 8
click at [625, 126] on input "Press SPACE to select this row." at bounding box center [625, 126] width 0 height 0
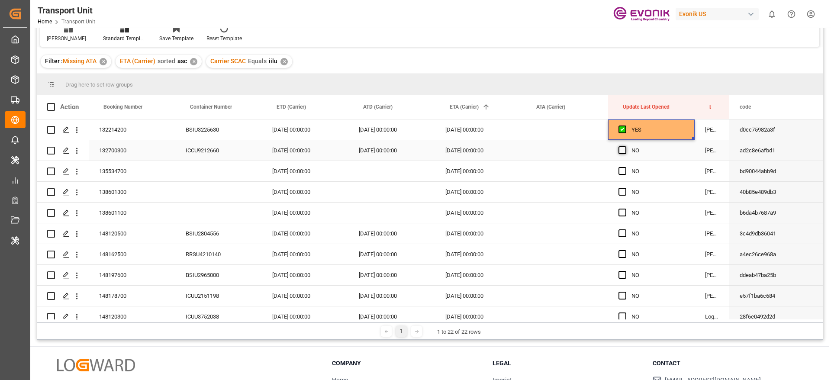
click at [621, 151] on span "Press SPACE to select this row." at bounding box center [623, 150] width 8 height 8
click at [625, 146] on input "Press SPACE to select this row." at bounding box center [625, 146] width 0 height 0
click at [625, 233] on span "Press SPACE to select this row." at bounding box center [623, 233] width 8 height 8
click at [625, 229] on input "Press SPACE to select this row." at bounding box center [625, 229] width 0 height 0
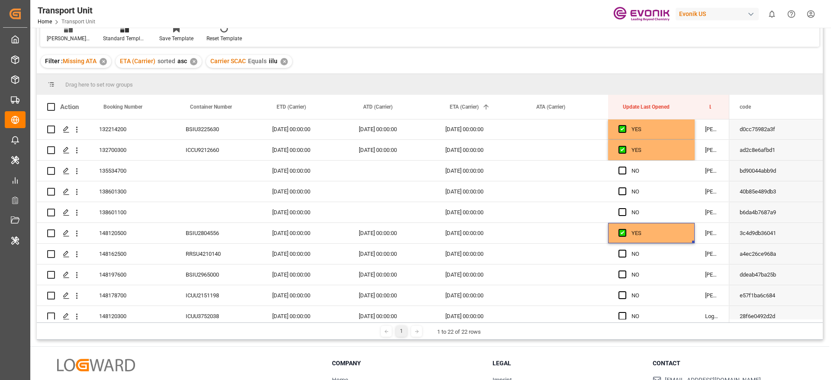
scroll to position [0, 0]
click at [678, 150] on div "YES" at bounding box center [658, 151] width 53 height 20
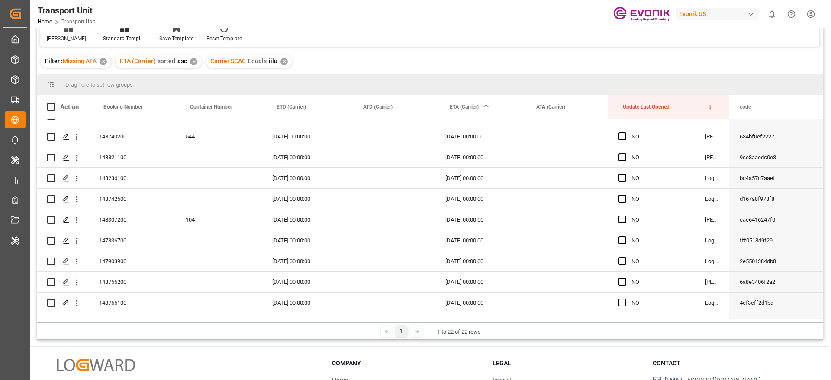
scroll to position [260, 0]
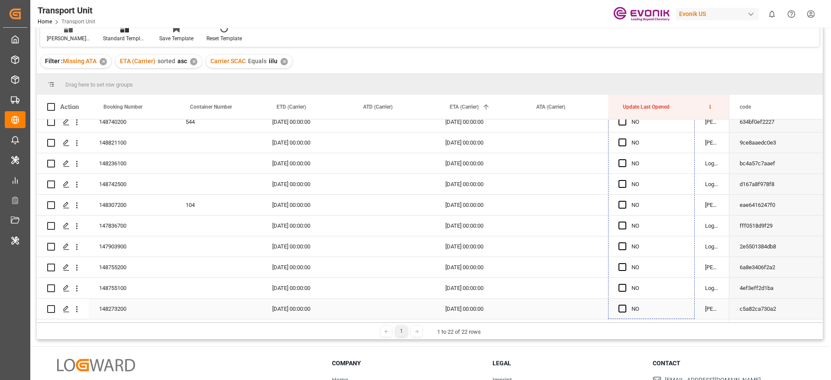
drag, startPoint x: 694, startPoint y: 159, endPoint x: 642, endPoint y: 311, distance: 161.1
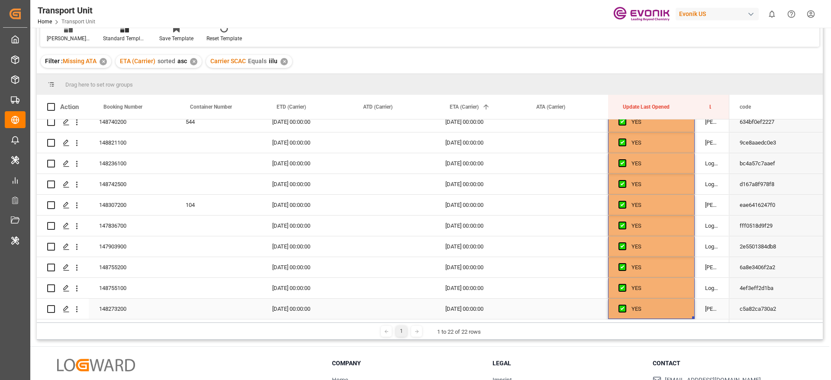
scroll to position [128, 0]
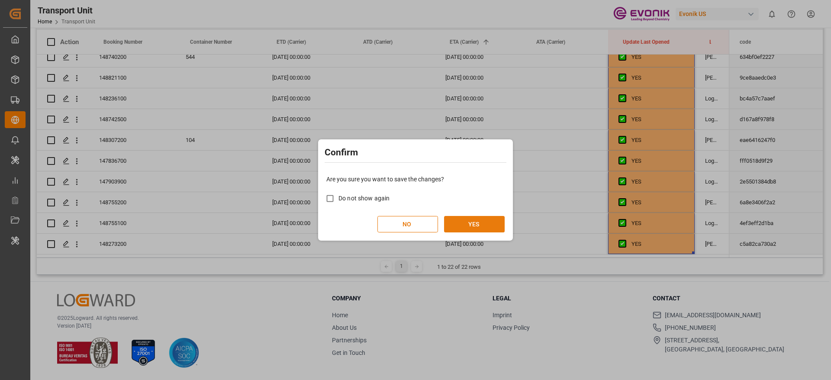
click at [495, 226] on button "YES" at bounding box center [474, 224] width 61 height 16
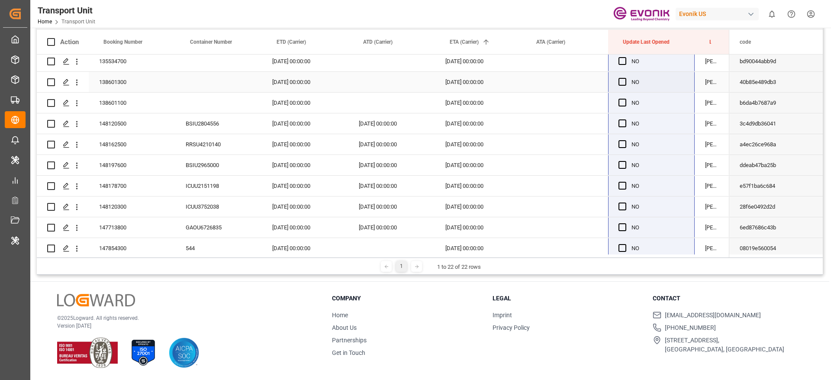
scroll to position [0, 0]
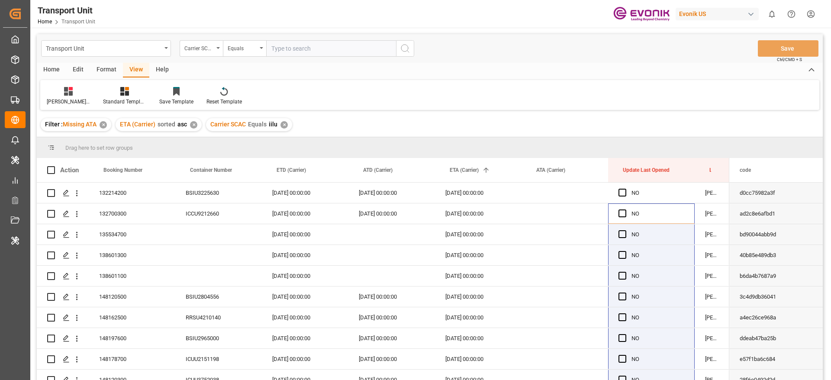
click at [282, 126] on div "✕" at bounding box center [284, 124] width 7 height 7
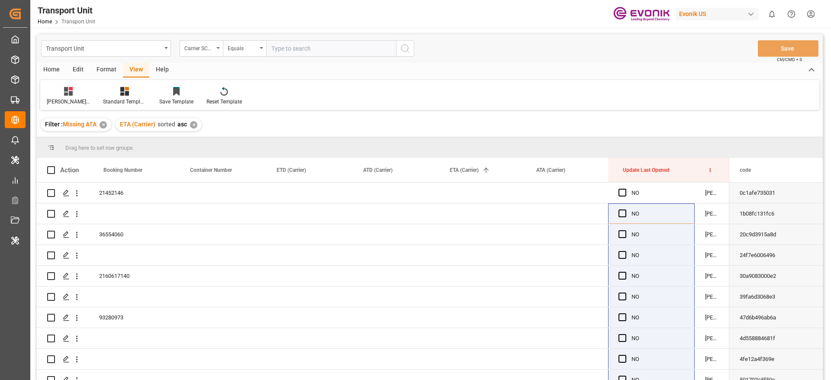
click at [287, 50] on input "text" at bounding box center [331, 48] width 130 height 16
type input "zimu"
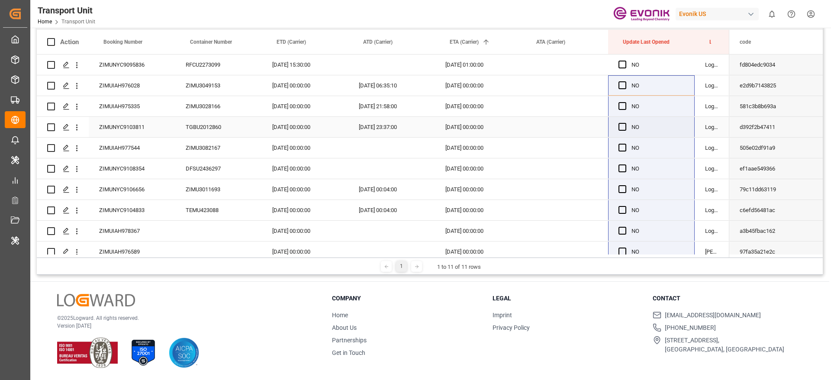
scroll to position [63, 0]
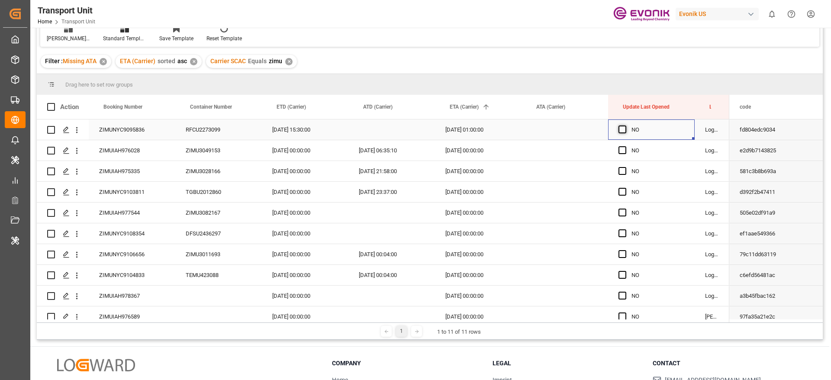
click at [621, 129] on span "Press SPACE to select this row." at bounding box center [623, 130] width 8 height 8
click at [625, 126] on input "Press SPACE to select this row." at bounding box center [625, 126] width 0 height 0
click at [621, 151] on span "Press SPACE to select this row." at bounding box center [623, 150] width 8 height 8
click at [625, 146] on input "Press SPACE to select this row." at bounding box center [625, 146] width 0 height 0
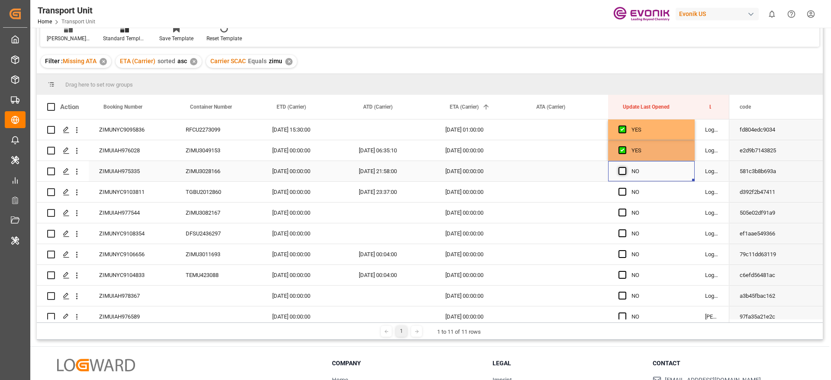
click at [622, 170] on span "Press SPACE to select this row." at bounding box center [623, 171] width 8 height 8
click at [625, 167] on input "Press SPACE to select this row." at bounding box center [625, 167] width 0 height 0
click at [628, 191] on div "Press SPACE to select this row." at bounding box center [625, 192] width 13 height 20
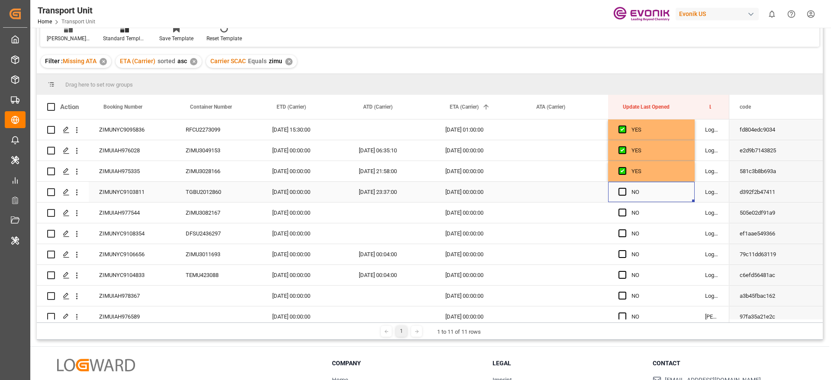
click at [628, 191] on div "Press SPACE to select this row." at bounding box center [625, 192] width 13 height 20
click at [625, 195] on input "No" at bounding box center [651, 197] width 73 height 17
click at [597, 195] on div "Press SPACE to select this row." at bounding box center [565, 192] width 87 height 20
click at [618, 191] on div "NO" at bounding box center [651, 192] width 87 height 20
click at [620, 190] on span "Press SPACE to select this row." at bounding box center [623, 192] width 8 height 8
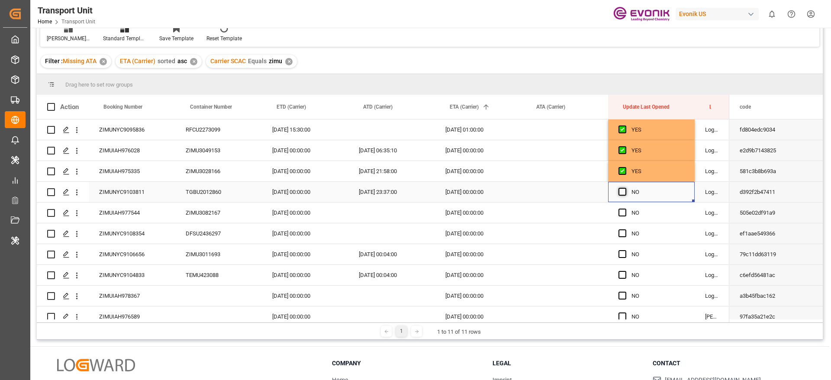
click at [625, 188] on input "Press SPACE to select this row." at bounding box center [625, 188] width 0 height 0
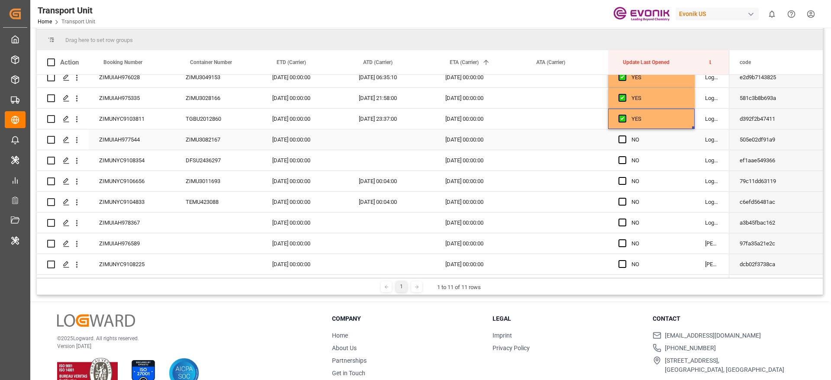
scroll to position [128, 0]
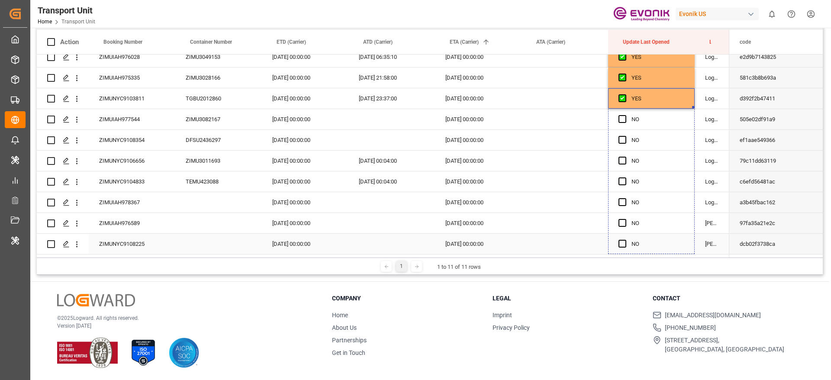
drag, startPoint x: 692, startPoint y: 105, endPoint x: 682, endPoint y: 238, distance: 133.3
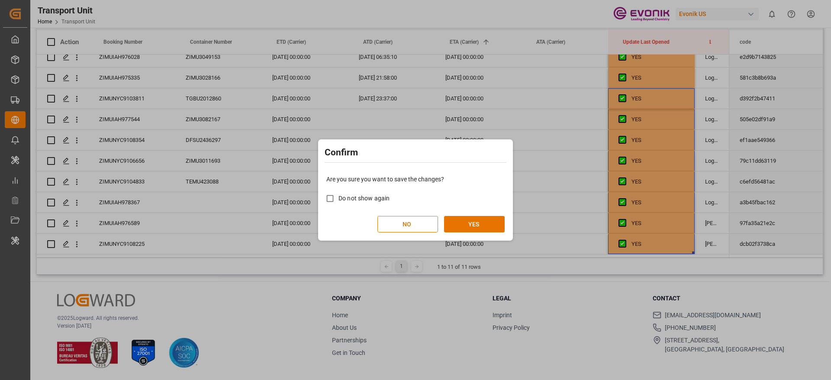
click at [477, 212] on div "Are you sure you want to save the changes? Do not show again NO YES" at bounding box center [415, 204] width 190 height 70
click at [473, 220] on button "YES" at bounding box center [474, 224] width 61 height 16
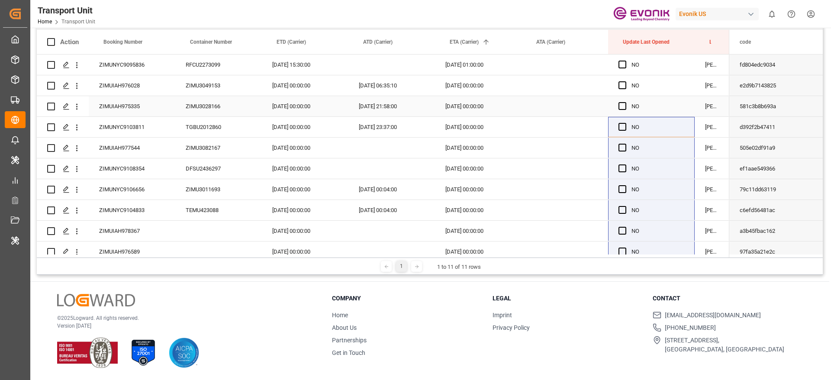
scroll to position [0, 0]
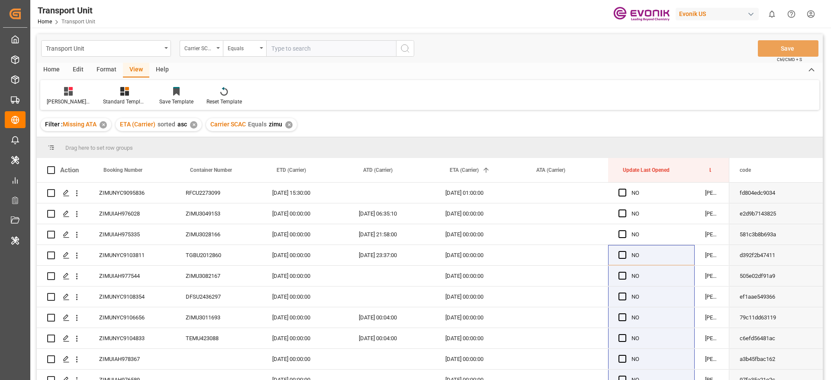
click at [286, 122] on div "✕" at bounding box center [288, 124] width 7 height 7
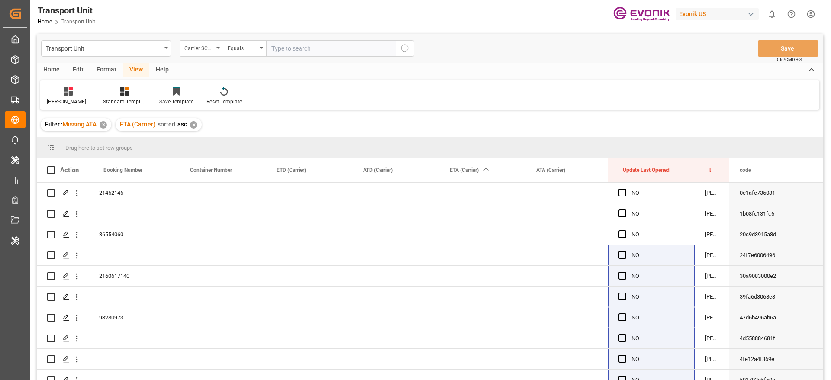
click at [291, 47] on input "text" at bounding box center [331, 48] width 130 height 16
type input "eglv"
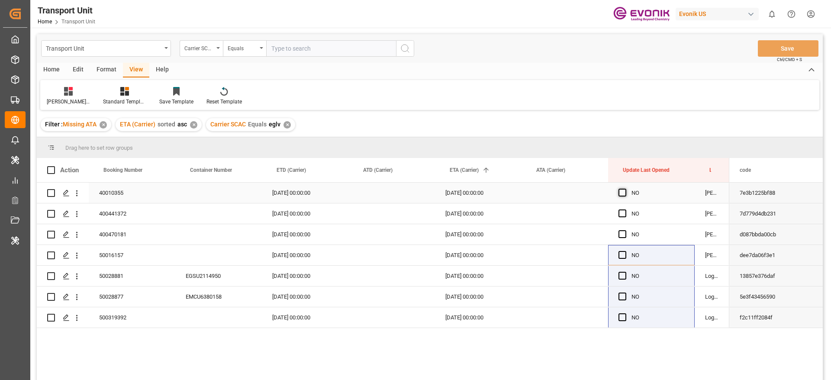
click at [621, 190] on span "Press SPACE to select this row." at bounding box center [623, 193] width 8 height 8
click at [625, 189] on input "Press SPACE to select this row." at bounding box center [625, 189] width 0 height 0
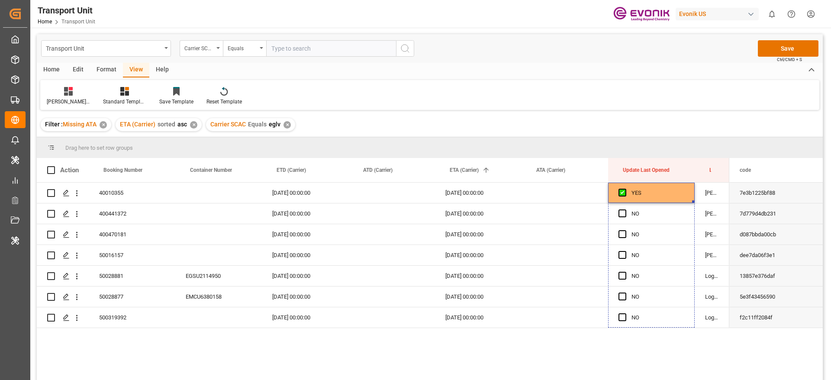
drag, startPoint x: 694, startPoint y: 201, endPoint x: 673, endPoint y: 345, distance: 145.2
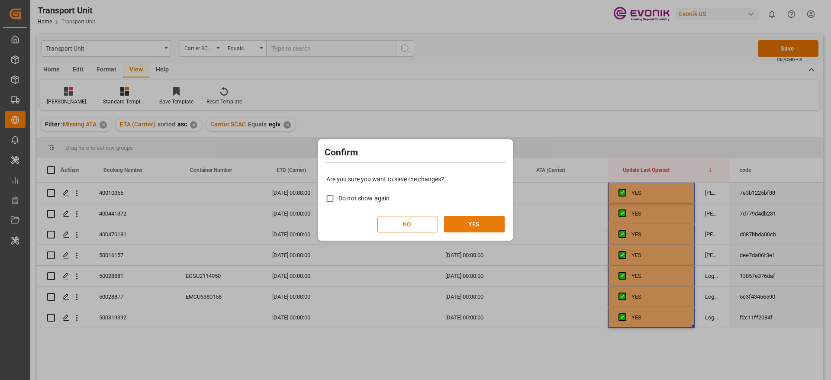
click at [478, 220] on button "YES" at bounding box center [474, 224] width 61 height 16
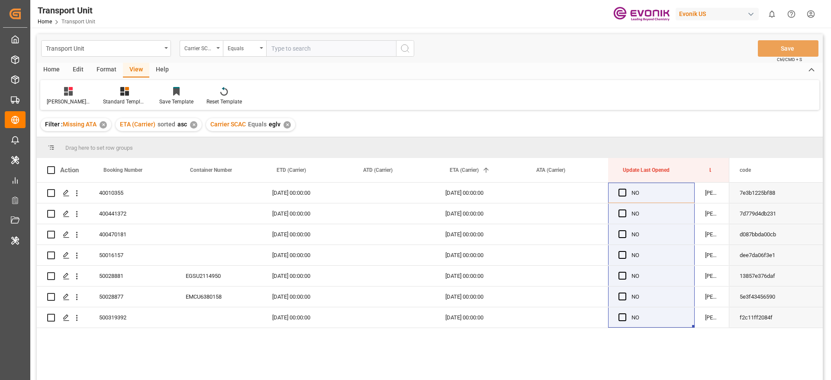
click at [289, 125] on div "✕" at bounding box center [287, 124] width 7 height 7
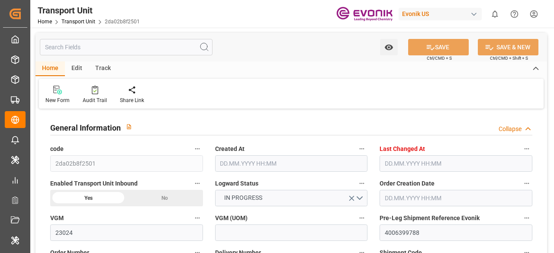
type input "23024"
type input "AC Containerline"
type input "AC Containerline GmbH"
type input "USMOB"
type input "BRNVT"
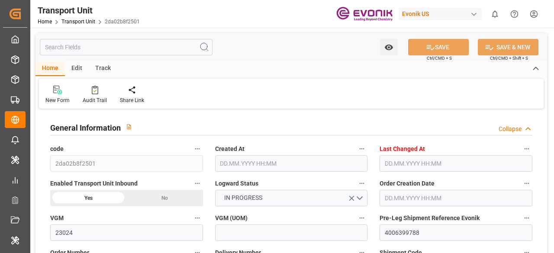
type input "9535187"
type input "20540"
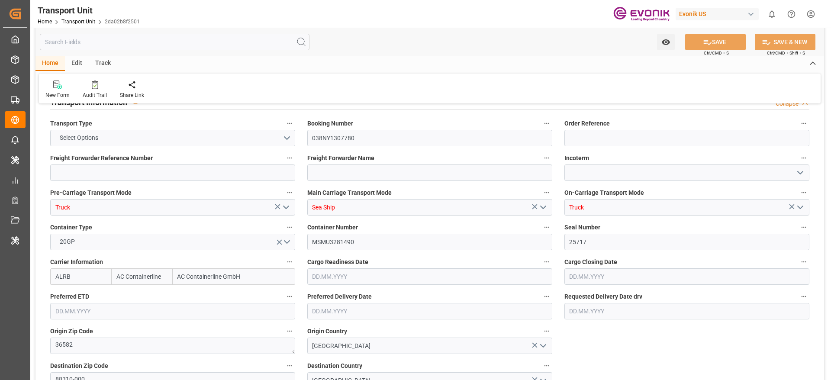
type input "[DATE] 01:14"
type input "[DATE] 06:43"
type input "[DATE]"
type input "[DATE] 00:00"
type input "[DATE] 21:15"
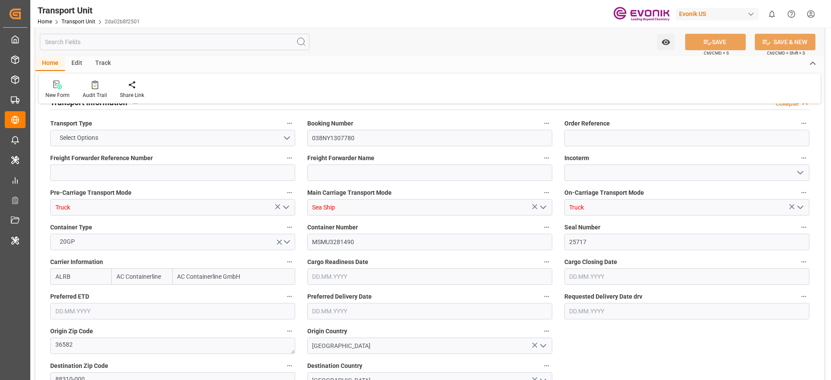
type input "[DATE] 00:00"
type input "[DATE] 16:00"
type input "[DATE]"
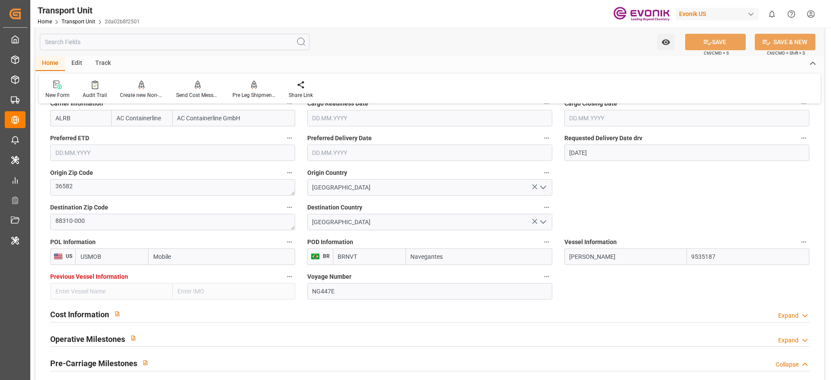
scroll to position [455, 0]
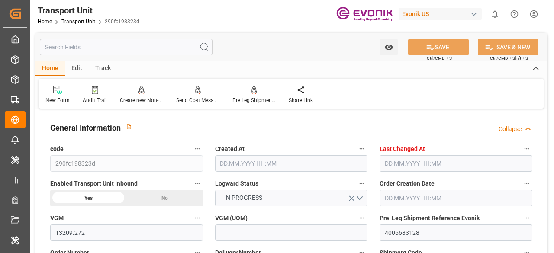
type input "13209.272"
type input "AC Containerline"
type input "AC Containerline GmbH"
type input "USSAV"
type input "COCTG"
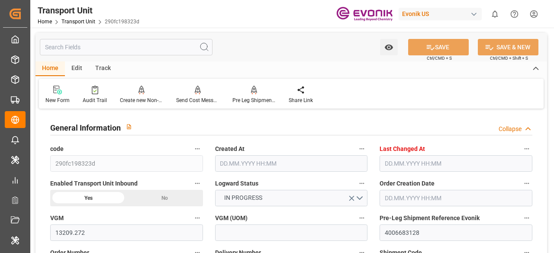
type input "9786750"
type input "9478.272"
type input "[DATE] 05:47"
type input "[DATE] 05:57"
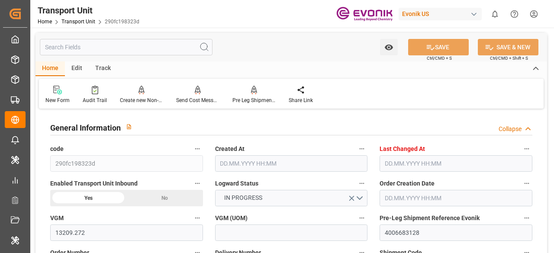
type input "[DATE]"
type input "[DATE] 00:00"
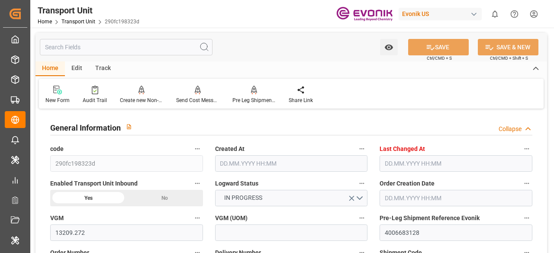
type input "[DATE] 00:00"
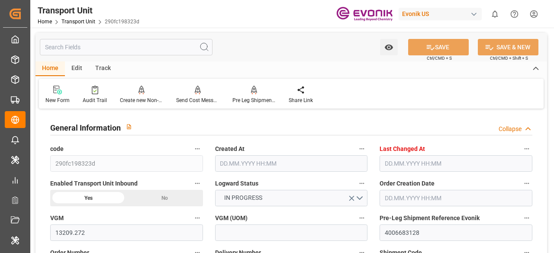
type input "[DATE] 16:00"
type input "[DATE]"
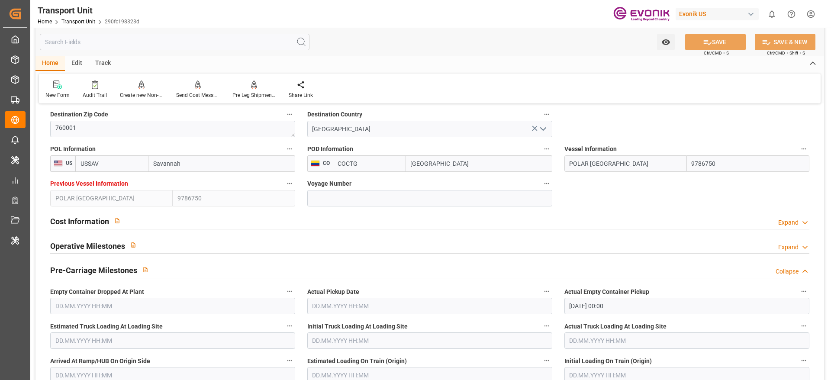
scroll to position [520, 0]
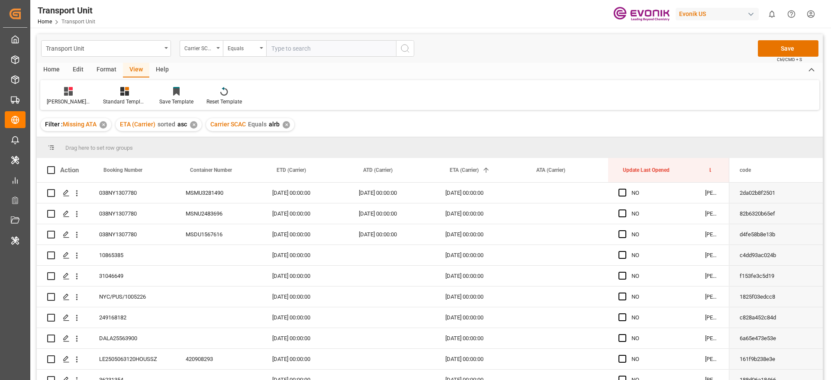
scroll to position [325, 0]
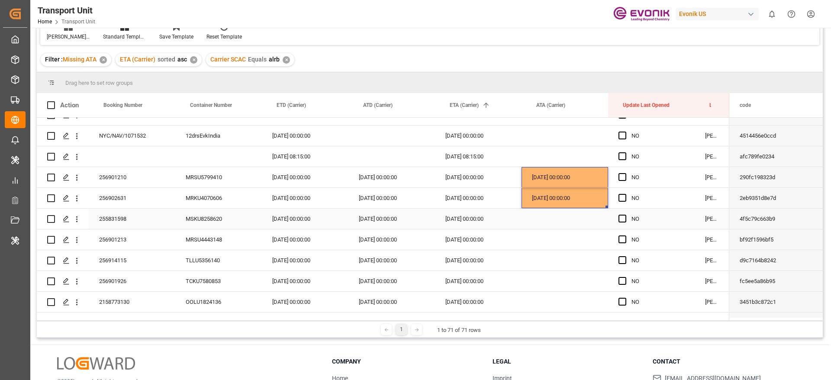
click at [145, 219] on div "255831598" at bounding box center [132, 219] width 87 height 20
click at [542, 187] on div "[DATE] 00:00:00" at bounding box center [565, 177] width 87 height 20
click at [580, 200] on div "[DATE] 00:00:00" at bounding box center [565, 198] width 87 height 20
drag, startPoint x: 607, startPoint y: 206, endPoint x: 602, endPoint y: 222, distance: 16.3
click at [125, 236] on div "256901213" at bounding box center [132, 239] width 87 height 20
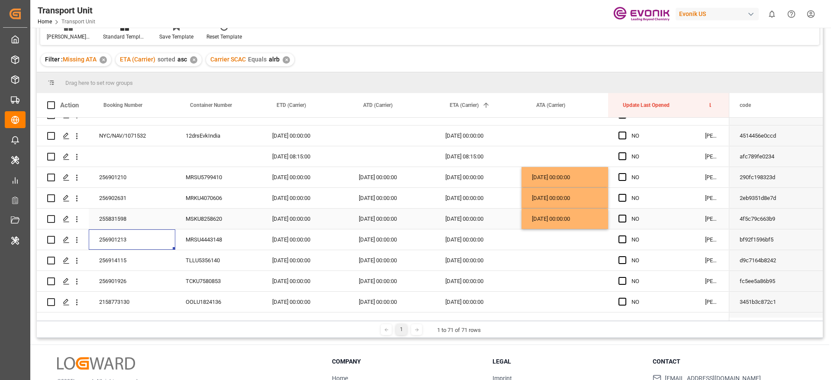
click at [589, 220] on div "[DATE] 00:00:00" at bounding box center [565, 219] width 87 height 20
drag, startPoint x: 607, startPoint y: 227, endPoint x: 606, endPoint y: 240, distance: 13.5
click at [176, 261] on div "TLLU5356140" at bounding box center [218, 260] width 87 height 20
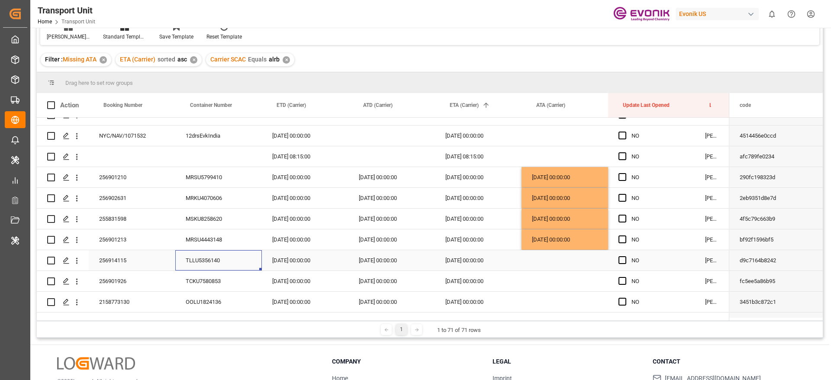
click at [138, 265] on div "256914115" at bounding box center [132, 260] width 87 height 20
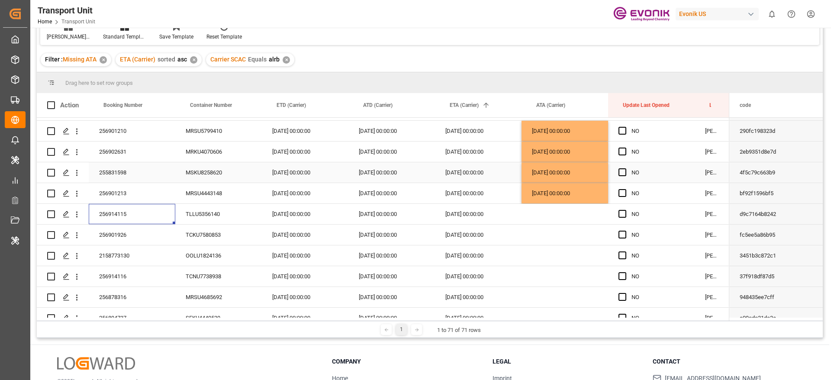
scroll to position [390, 0]
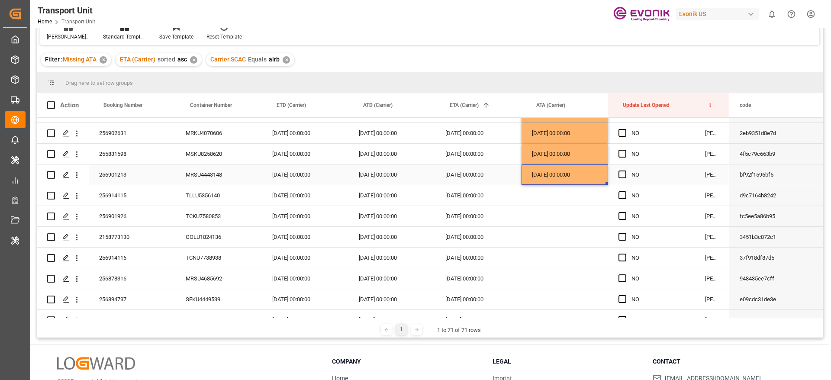
click at [574, 175] on div "[DATE] 00:00:00" at bounding box center [565, 175] width 87 height 20
drag, startPoint x: 607, startPoint y: 184, endPoint x: 605, endPoint y: 200, distance: 16.9
click at [204, 218] on div "TCKU7580853" at bounding box center [218, 216] width 87 height 20
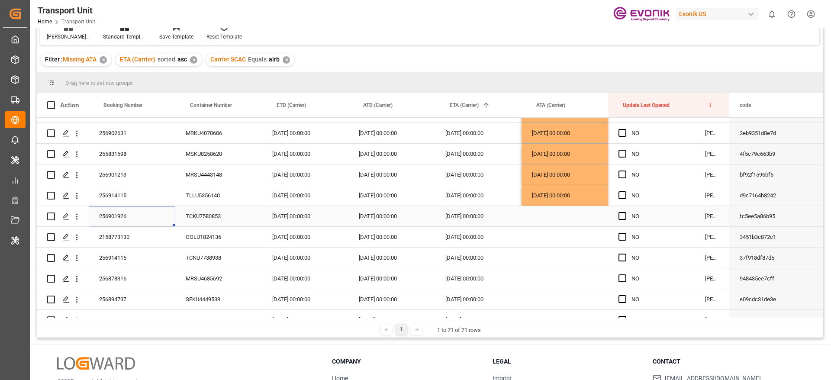
click at [120, 218] on div "256901926" at bounding box center [132, 216] width 87 height 20
click at [542, 190] on div "21.08.2025 00:00:00" at bounding box center [565, 195] width 87 height 20
drag, startPoint x: 607, startPoint y: 203, endPoint x: 604, endPoint y: 224, distance: 20.5
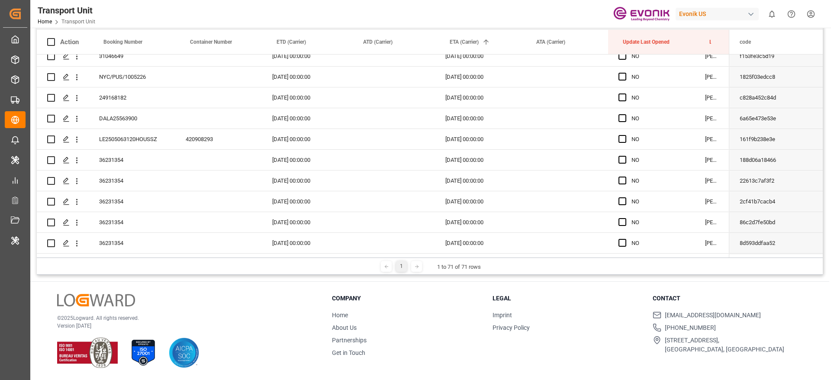
scroll to position [0, 0]
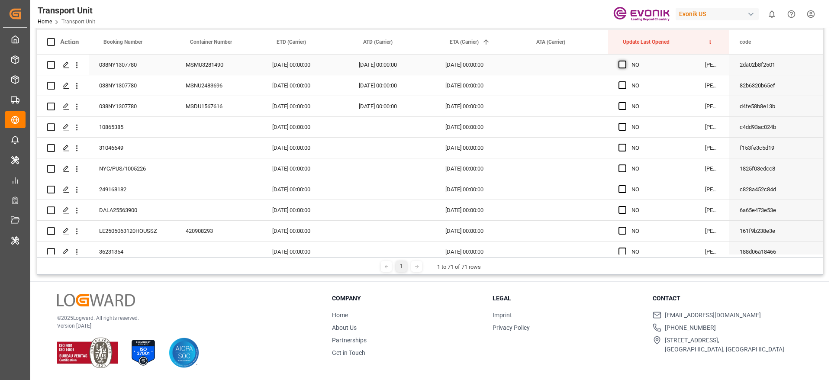
click at [625, 65] on span "Press SPACE to select this row." at bounding box center [623, 65] width 8 height 8
click at [625, 61] on input "Press SPACE to select this row." at bounding box center [625, 61] width 0 height 0
drag, startPoint x: 694, startPoint y: 73, endPoint x: 642, endPoint y: 256, distance: 190.6
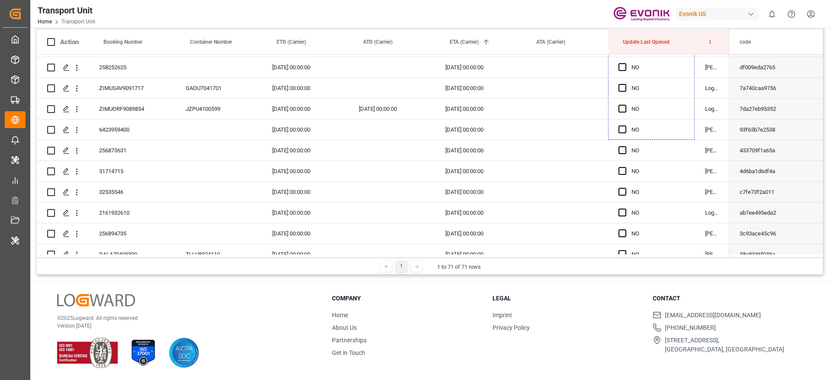
scroll to position [1278, 0]
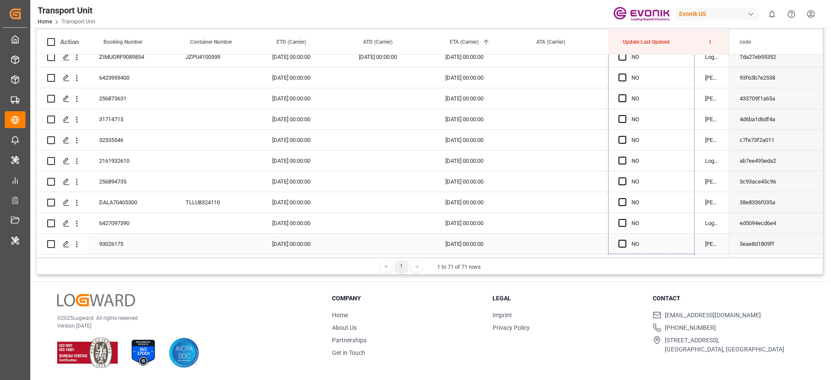
drag, startPoint x: 692, startPoint y: 200, endPoint x: 634, endPoint y: 245, distance: 74.0
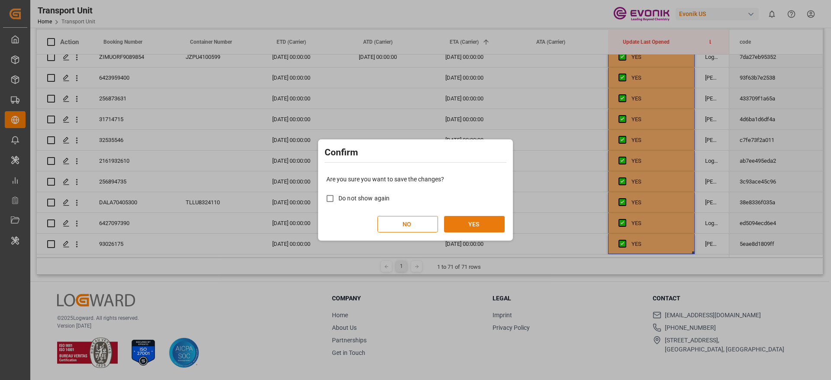
click at [471, 220] on button "YES" at bounding box center [474, 224] width 61 height 16
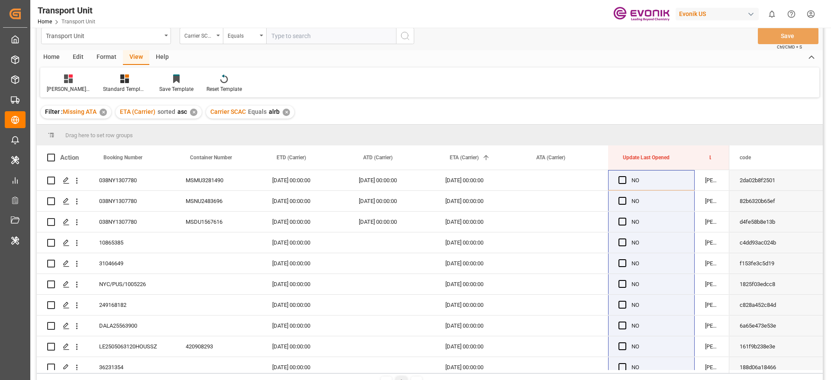
scroll to position [0, 0]
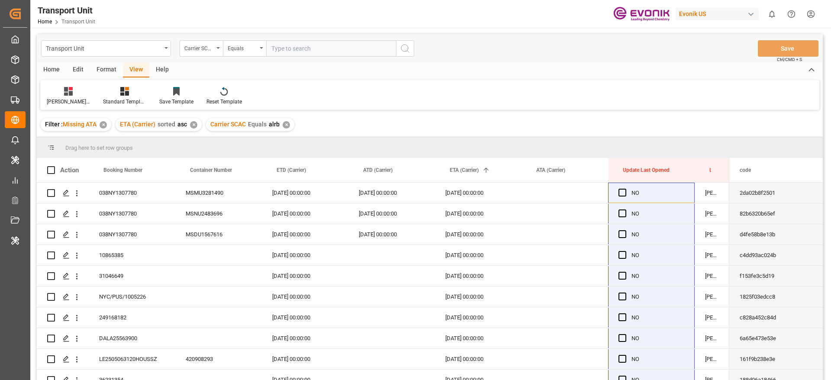
click at [289, 125] on div "✕" at bounding box center [286, 124] width 7 height 7
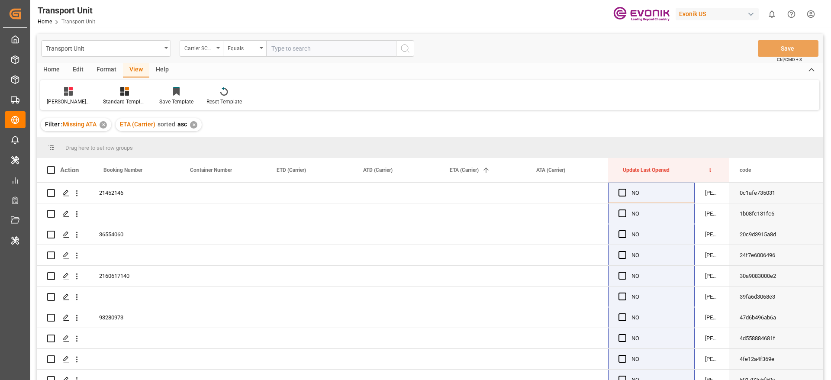
click at [324, 46] on input "text" at bounding box center [331, 48] width 130 height 16
type input "smlu"
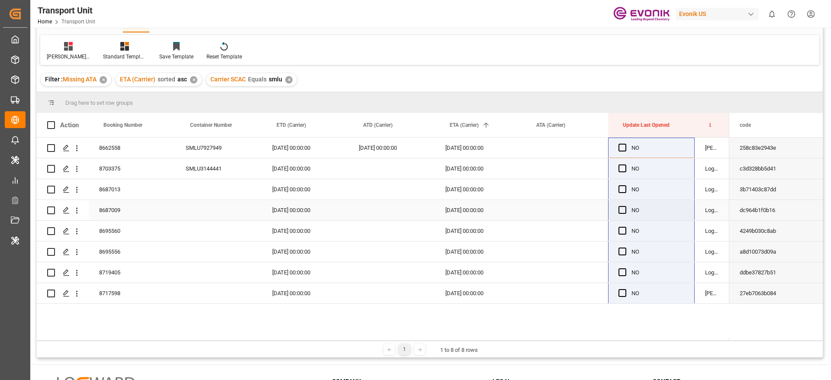
scroll to position [65, 0]
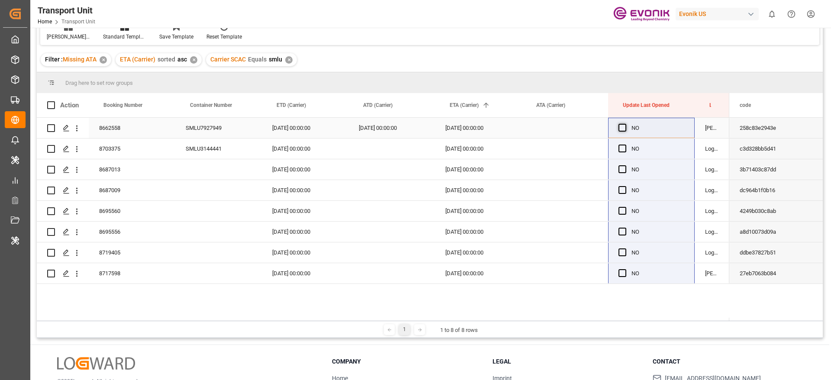
click at [623, 127] on span "Press SPACE to select this row." at bounding box center [623, 128] width 8 height 8
click at [625, 124] on input "Press SPACE to select this row." at bounding box center [625, 124] width 0 height 0
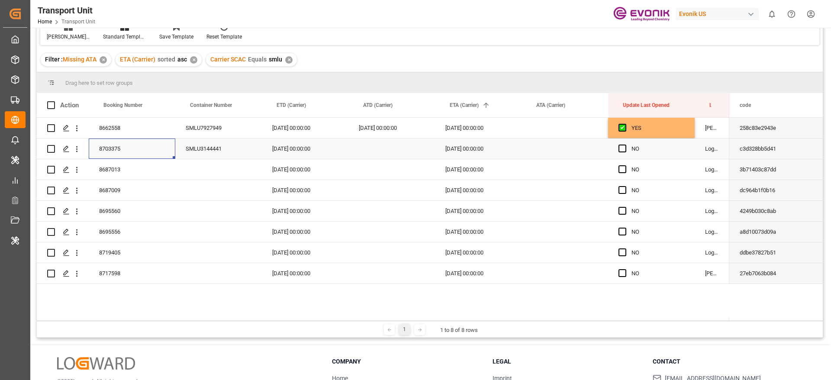
click at [115, 150] on div "8703375" at bounding box center [132, 149] width 87 height 20
click at [677, 129] on div "YES" at bounding box center [658, 128] width 53 height 20
drag, startPoint x: 694, startPoint y: 136, endPoint x: 674, endPoint y: 291, distance: 156.3
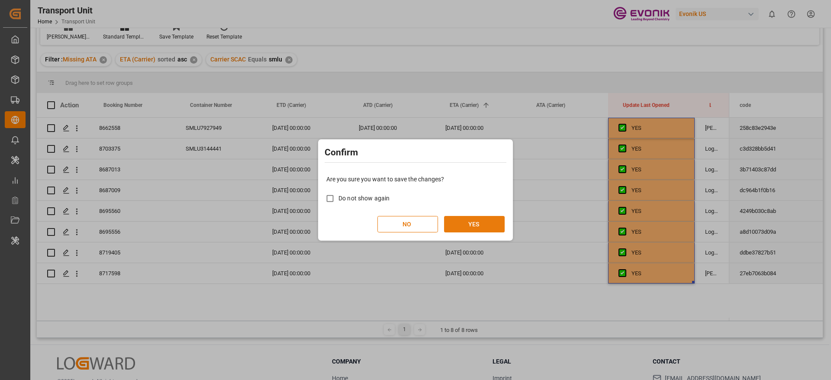
click at [494, 226] on button "YES" at bounding box center [474, 224] width 61 height 16
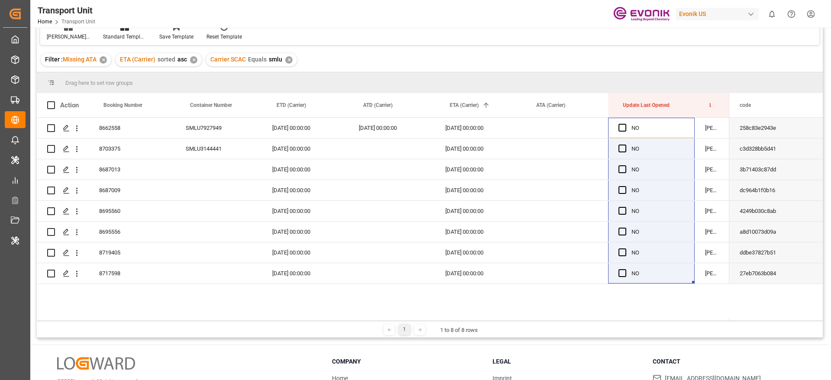
click at [287, 59] on div "✕" at bounding box center [288, 59] width 7 height 7
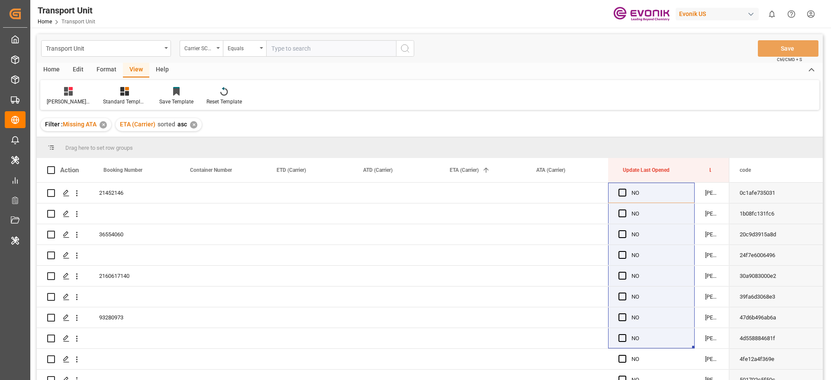
click at [694, 19] on div "Evonik US" at bounding box center [717, 14] width 83 height 13
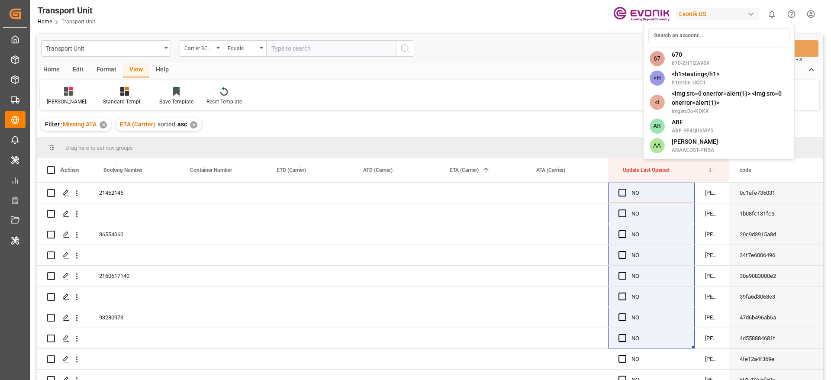
click at [699, 35] on input at bounding box center [720, 35] width 142 height 15
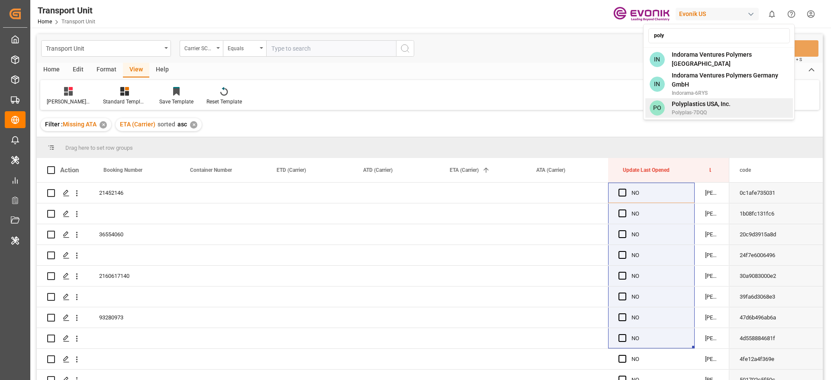
type input "poly"
click at [679, 100] on span "Polyplastics USA, Inc." at bounding box center [701, 104] width 59 height 9
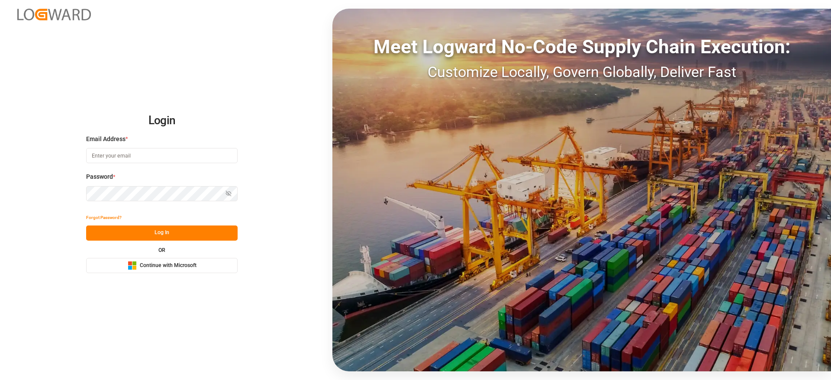
click at [151, 263] on span "Continue with Microsoft" at bounding box center [168, 266] width 57 height 8
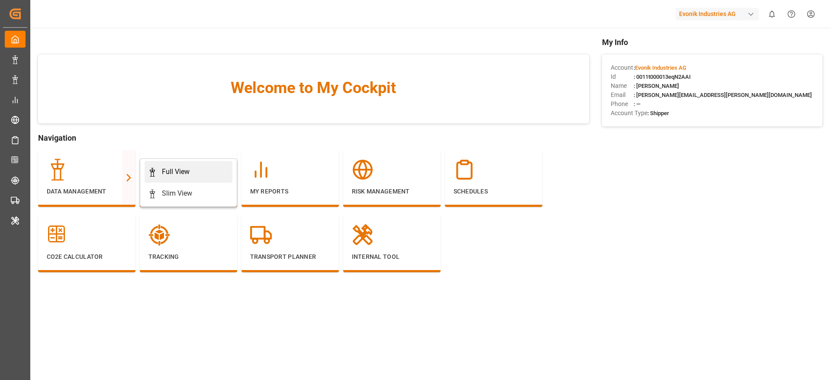
click at [197, 173] on div "Full View" at bounding box center [188, 172] width 81 height 10
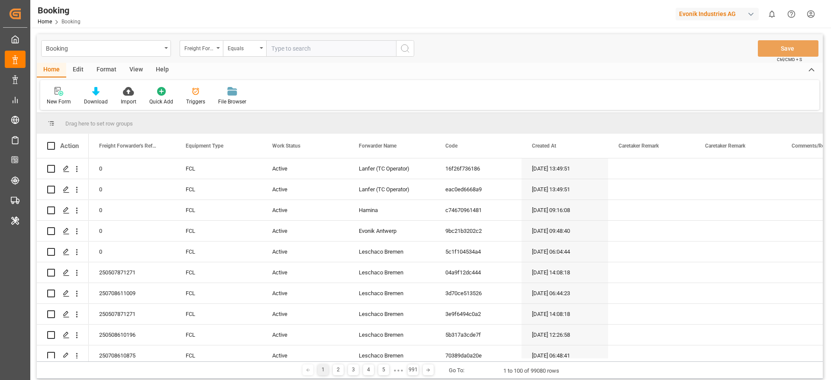
click at [105, 71] on div "Format" at bounding box center [106, 70] width 33 height 15
click at [59, 96] on div "Filter Rows" at bounding box center [59, 96] width 39 height 19
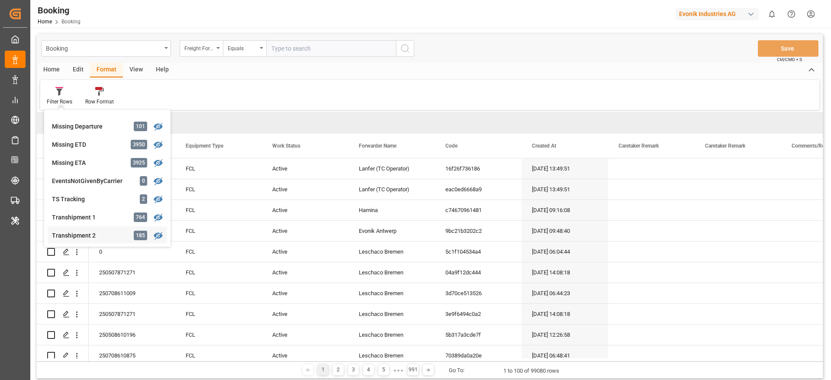
scroll to position [131, 0]
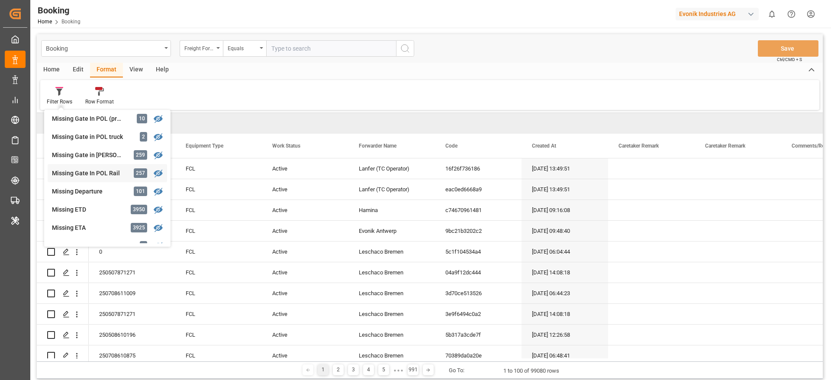
click at [118, 180] on div "Missing Gate In POL Rail 257" at bounding box center [107, 173] width 119 height 18
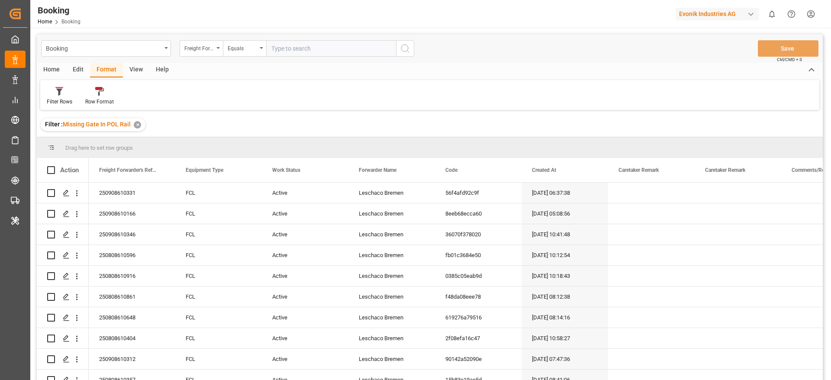
click at [138, 70] on div "View" at bounding box center [136, 70] width 26 height 15
click at [70, 91] on div "Standard Templates" at bounding box center [98, 96] width 56 height 19
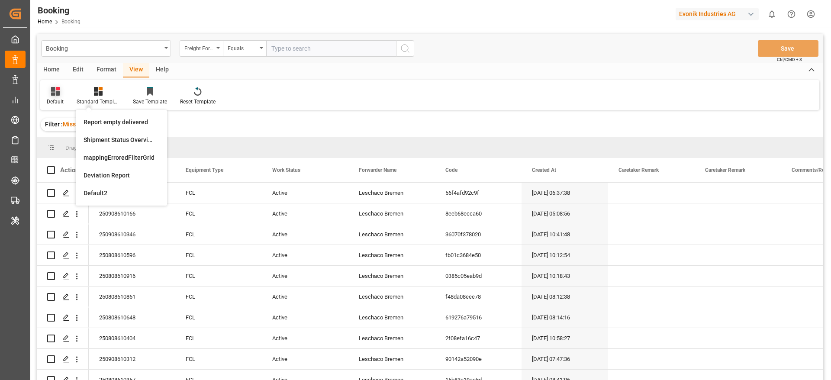
click at [63, 95] on div at bounding box center [55, 91] width 17 height 9
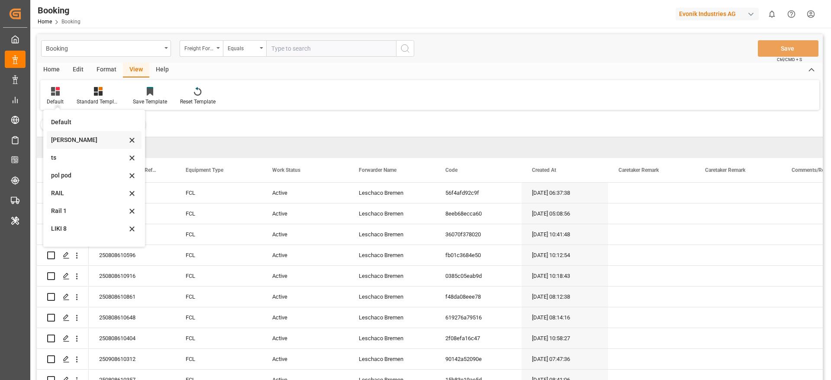
click at [70, 140] on div "[PERSON_NAME]" at bounding box center [89, 140] width 76 height 9
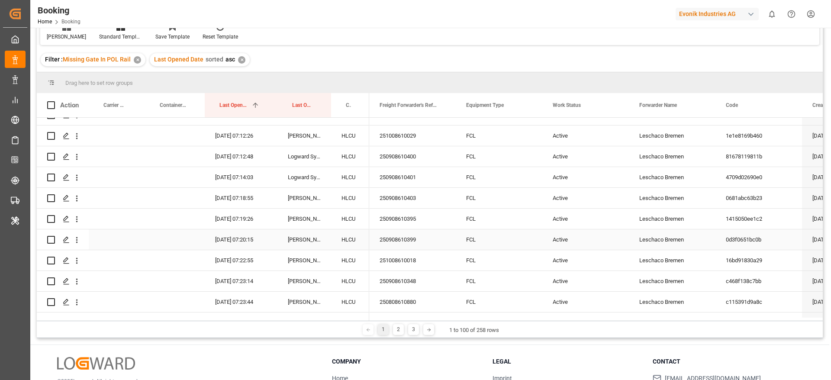
scroll to position [455, 0]
